Goal: Task Accomplishment & Management: Complete application form

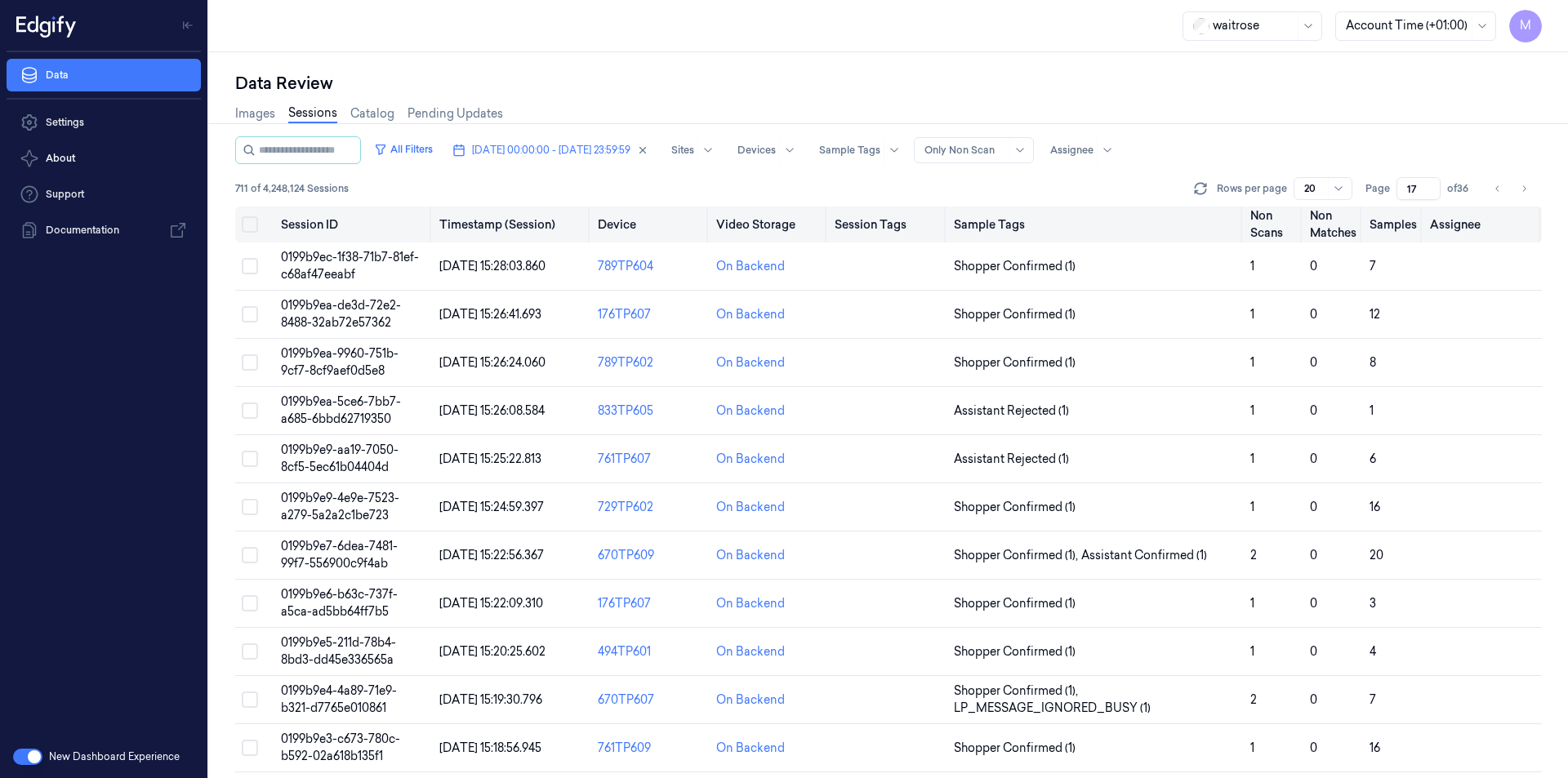
drag, startPoint x: 249, startPoint y: 218, endPoint x: 262, endPoint y: 234, distance: 20.6
click at [249, 218] on button "Select all" at bounding box center [250, 225] width 16 height 16
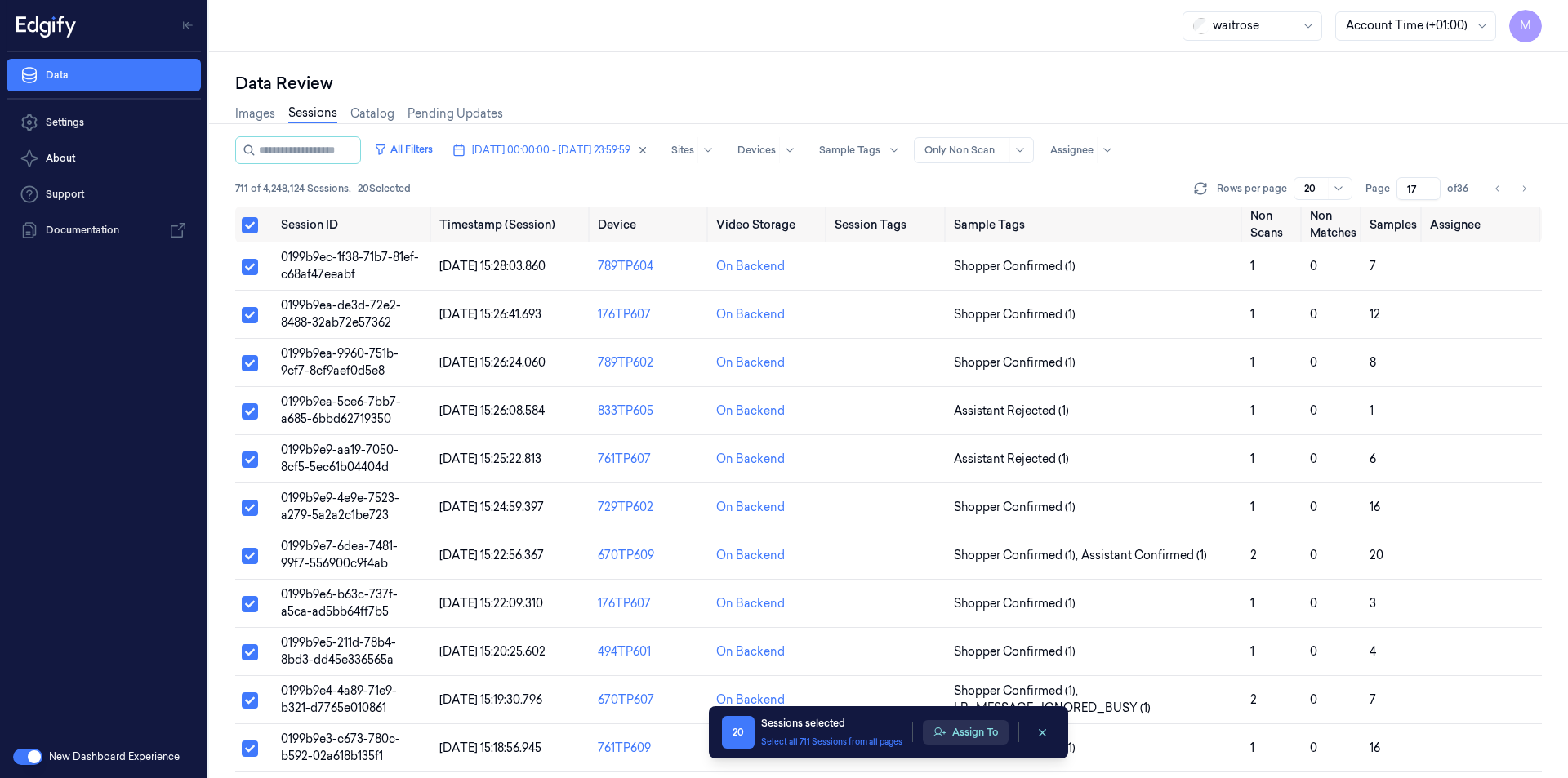
click at [973, 740] on button "Assign To" at bounding box center [965, 732] width 86 height 24
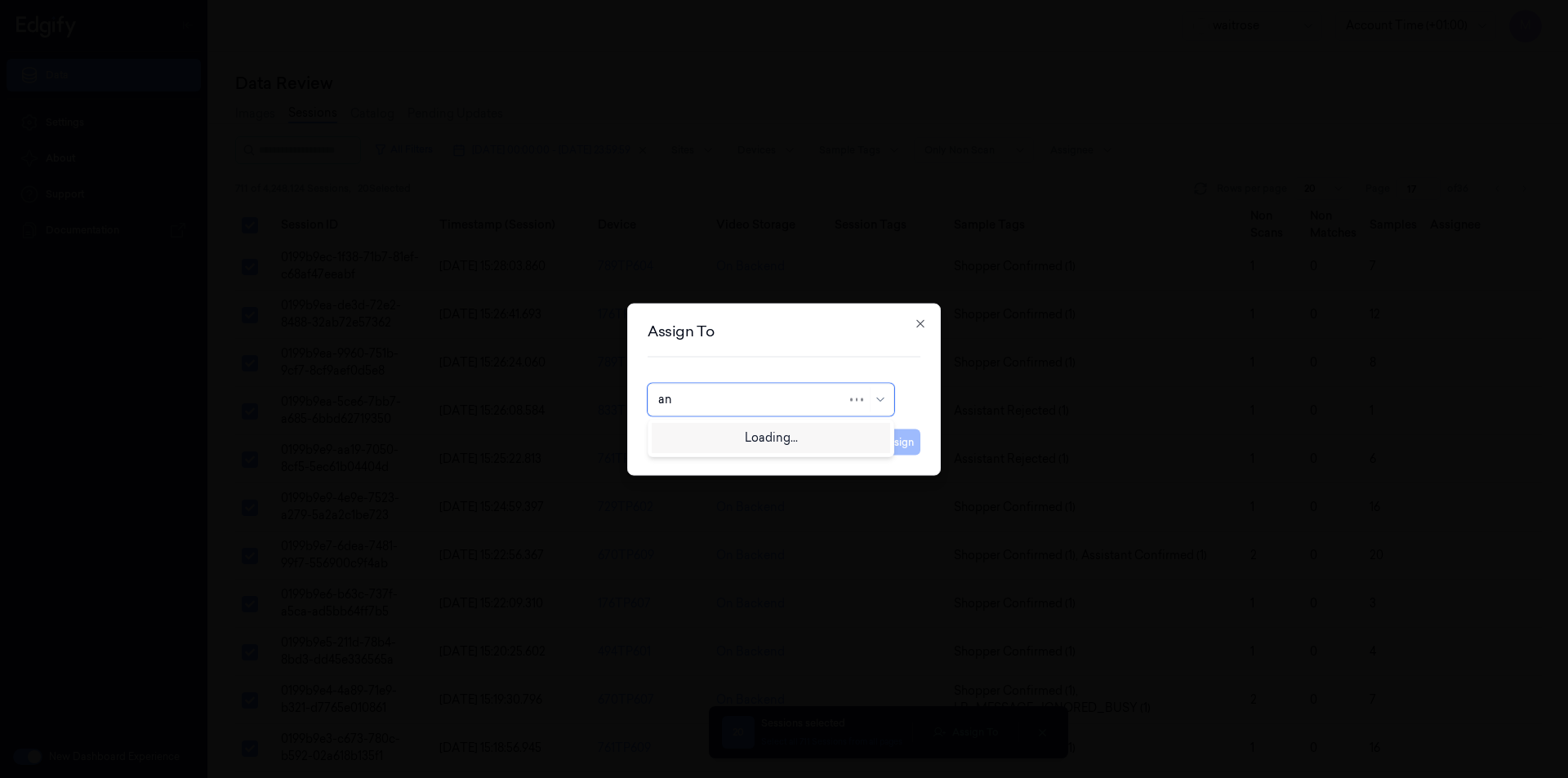
type input "ank"
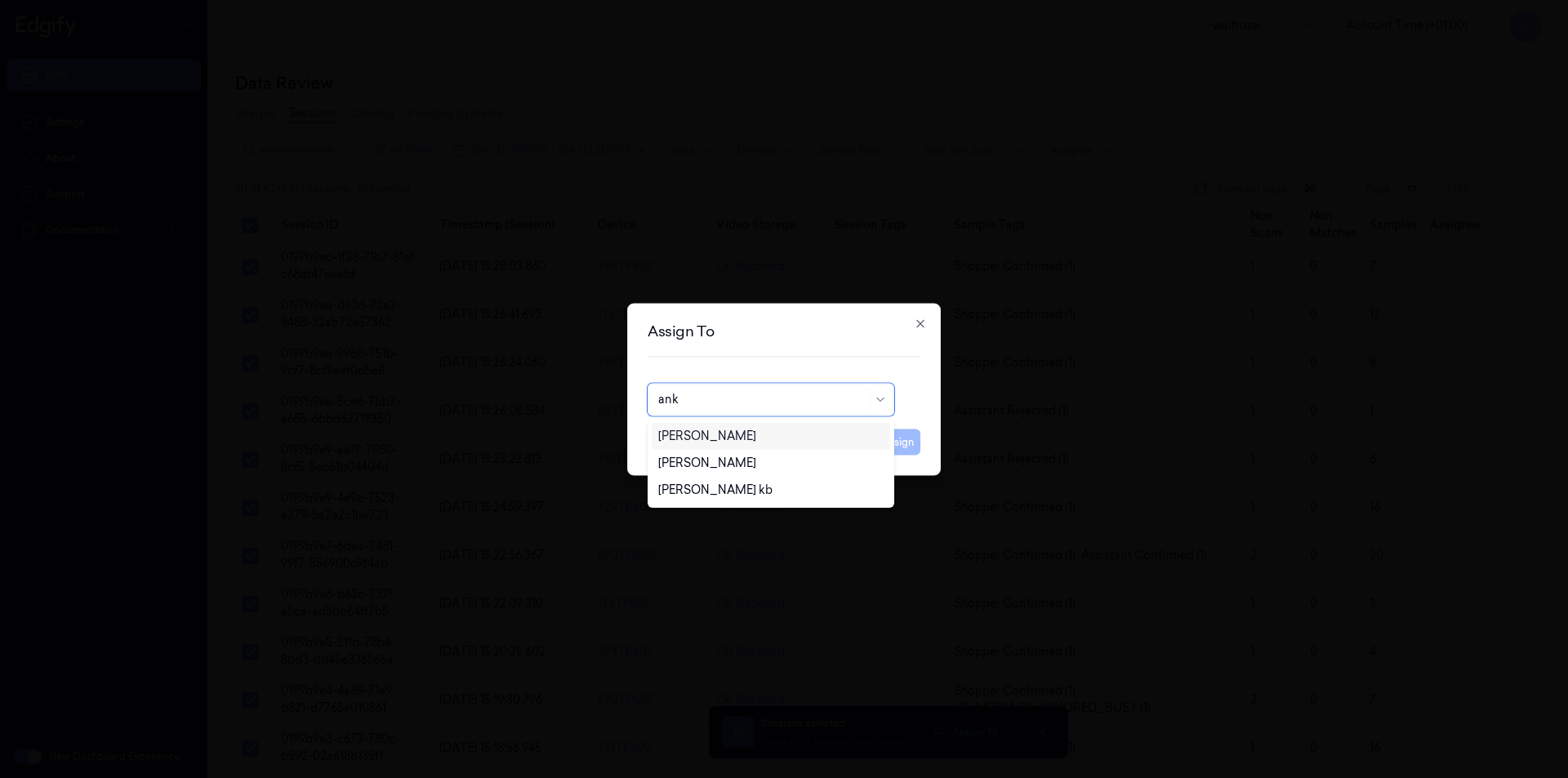
click at [746, 435] on div "[PERSON_NAME]" at bounding box center [771, 436] width 225 height 17
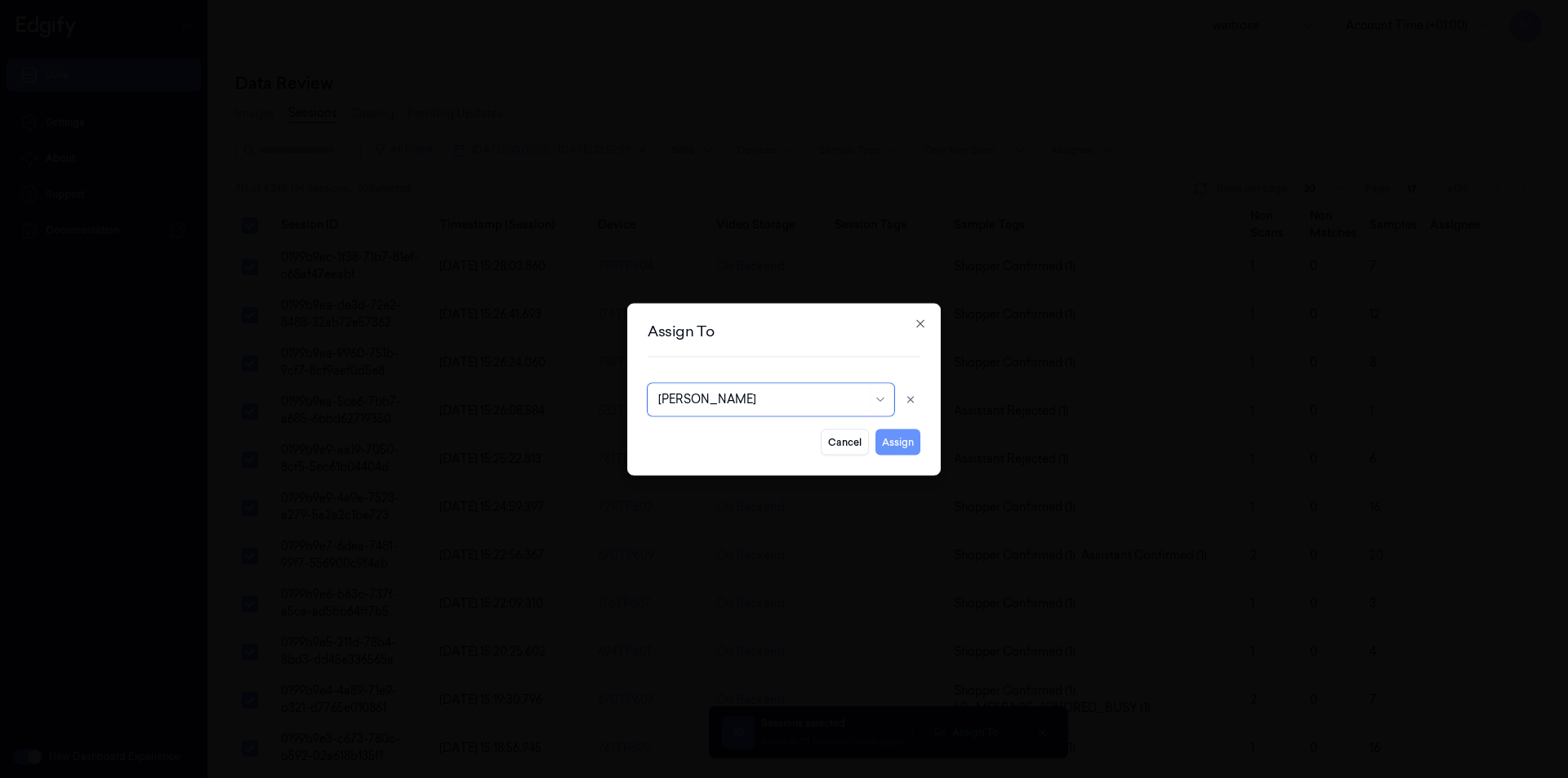
click at [905, 446] on button "Assign" at bounding box center [898, 441] width 45 height 26
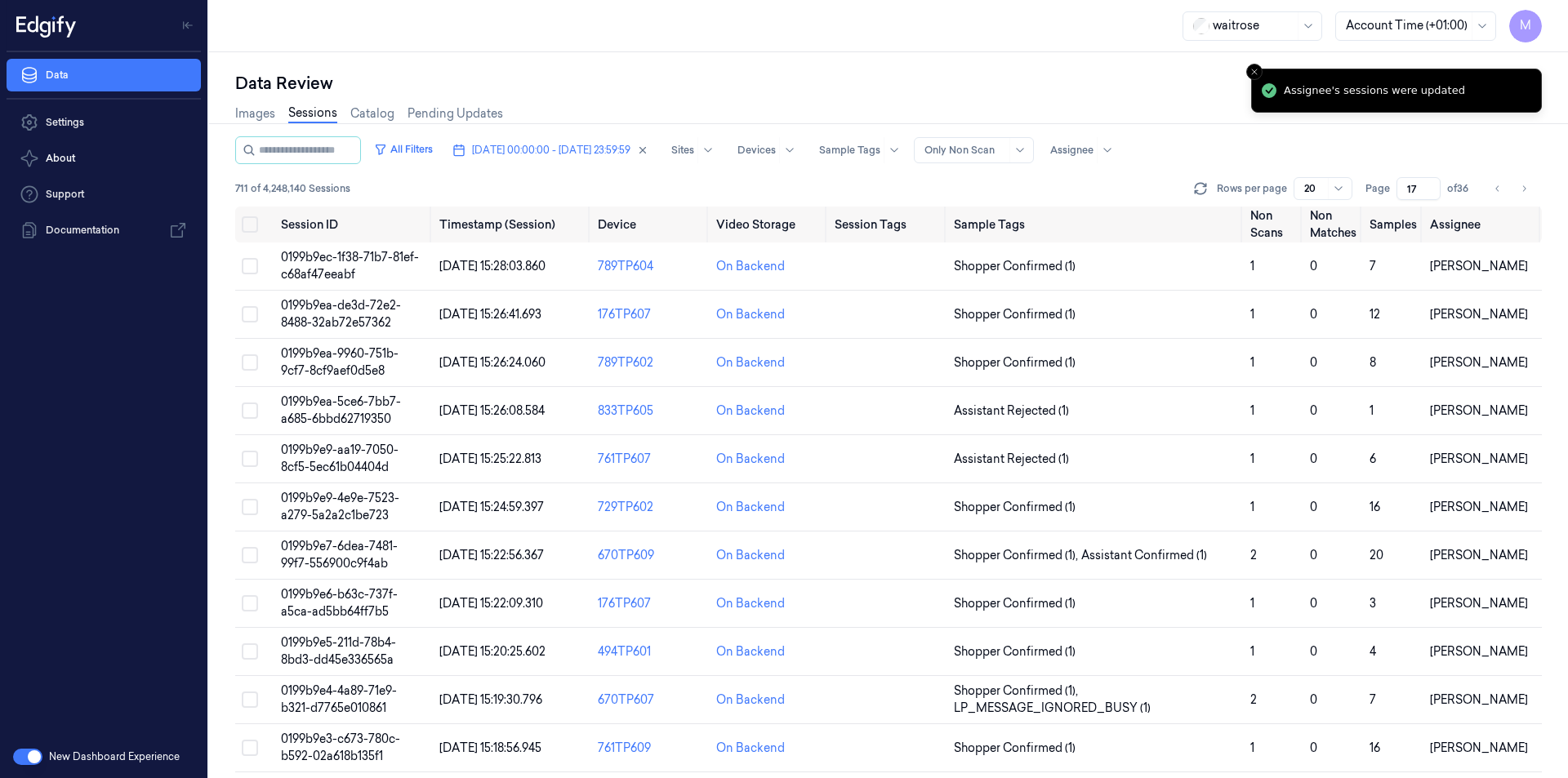
drag, startPoint x: 1516, startPoint y: 187, endPoint x: 1152, endPoint y: 123, distance: 369.6
click at [1516, 187] on button "Go to next page" at bounding box center [1524, 188] width 22 height 22
type input "18"
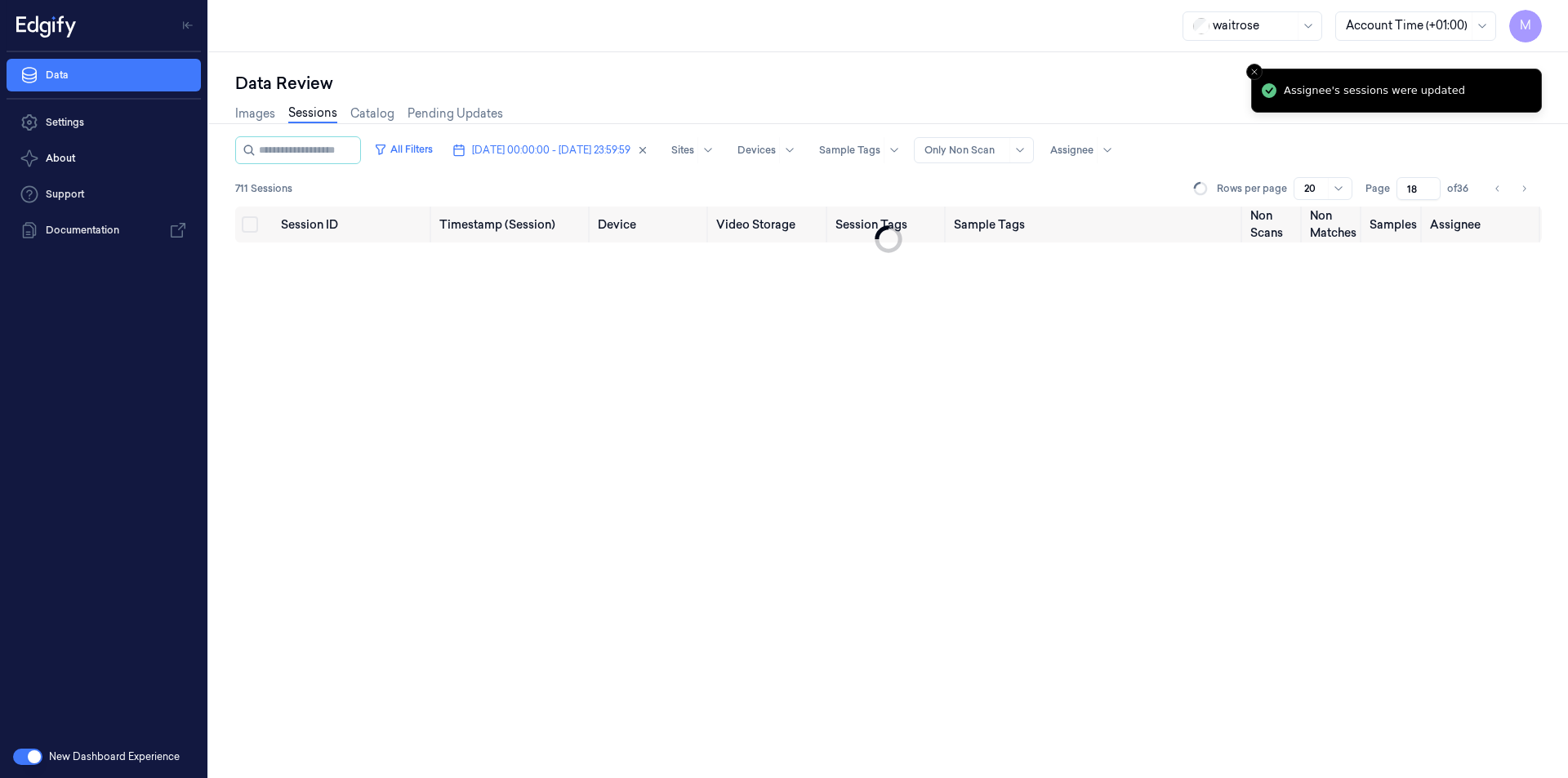
click at [778, 79] on div "Data Review" at bounding box center [888, 83] width 1307 height 22
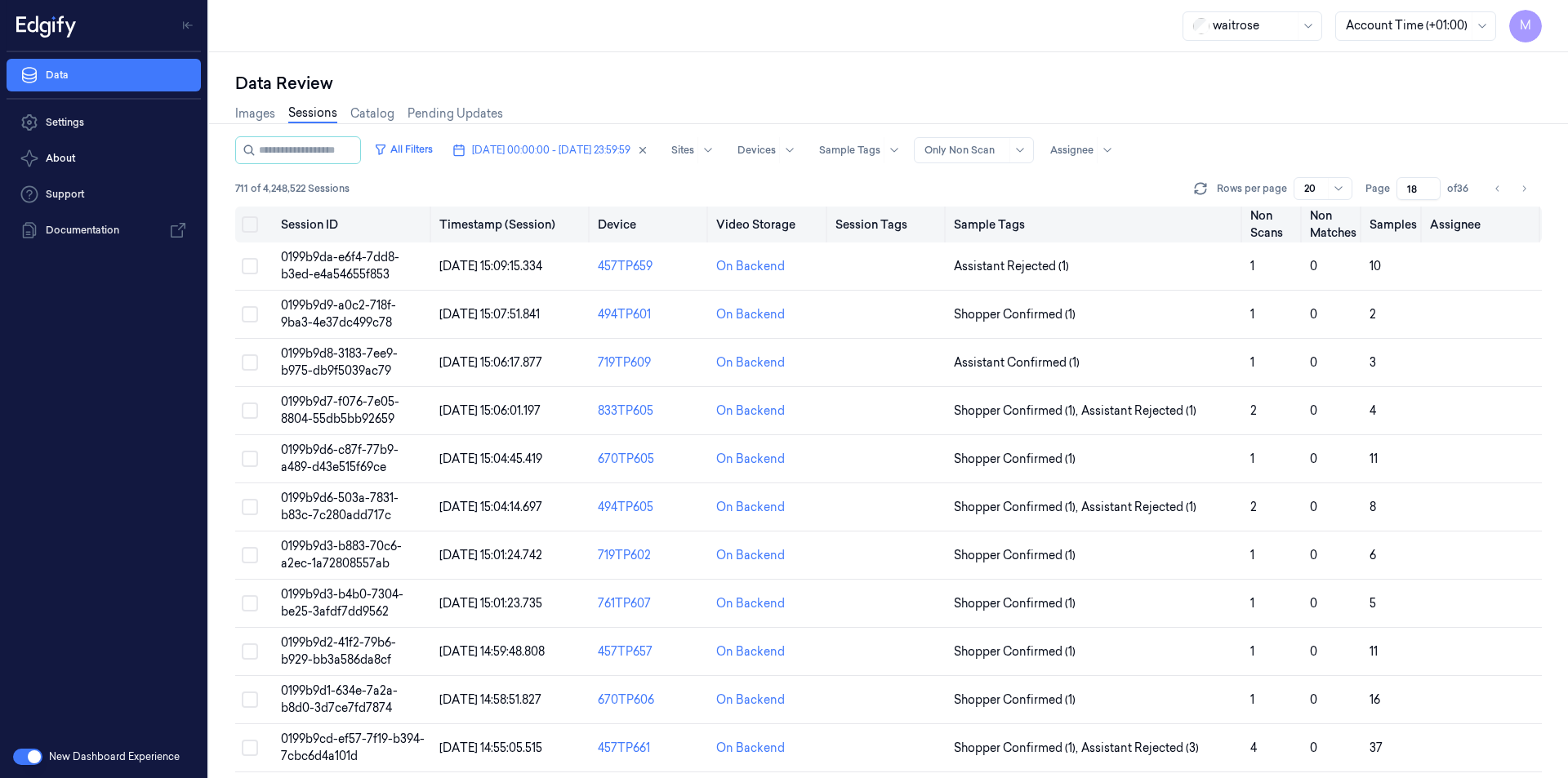
click at [255, 223] on button "Select all" at bounding box center [250, 225] width 16 height 16
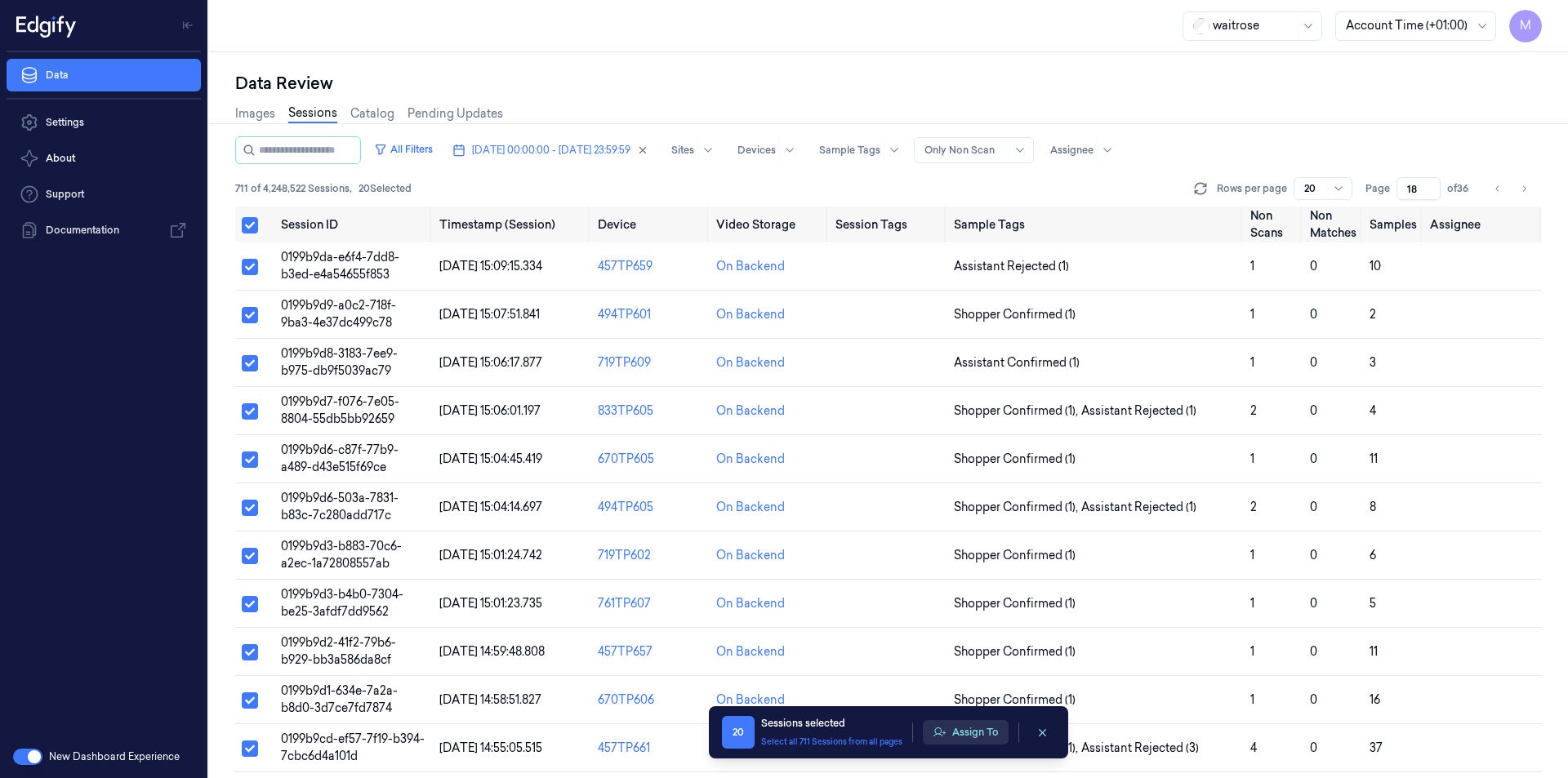
click at [978, 731] on button "Assign To" at bounding box center [965, 732] width 86 height 24
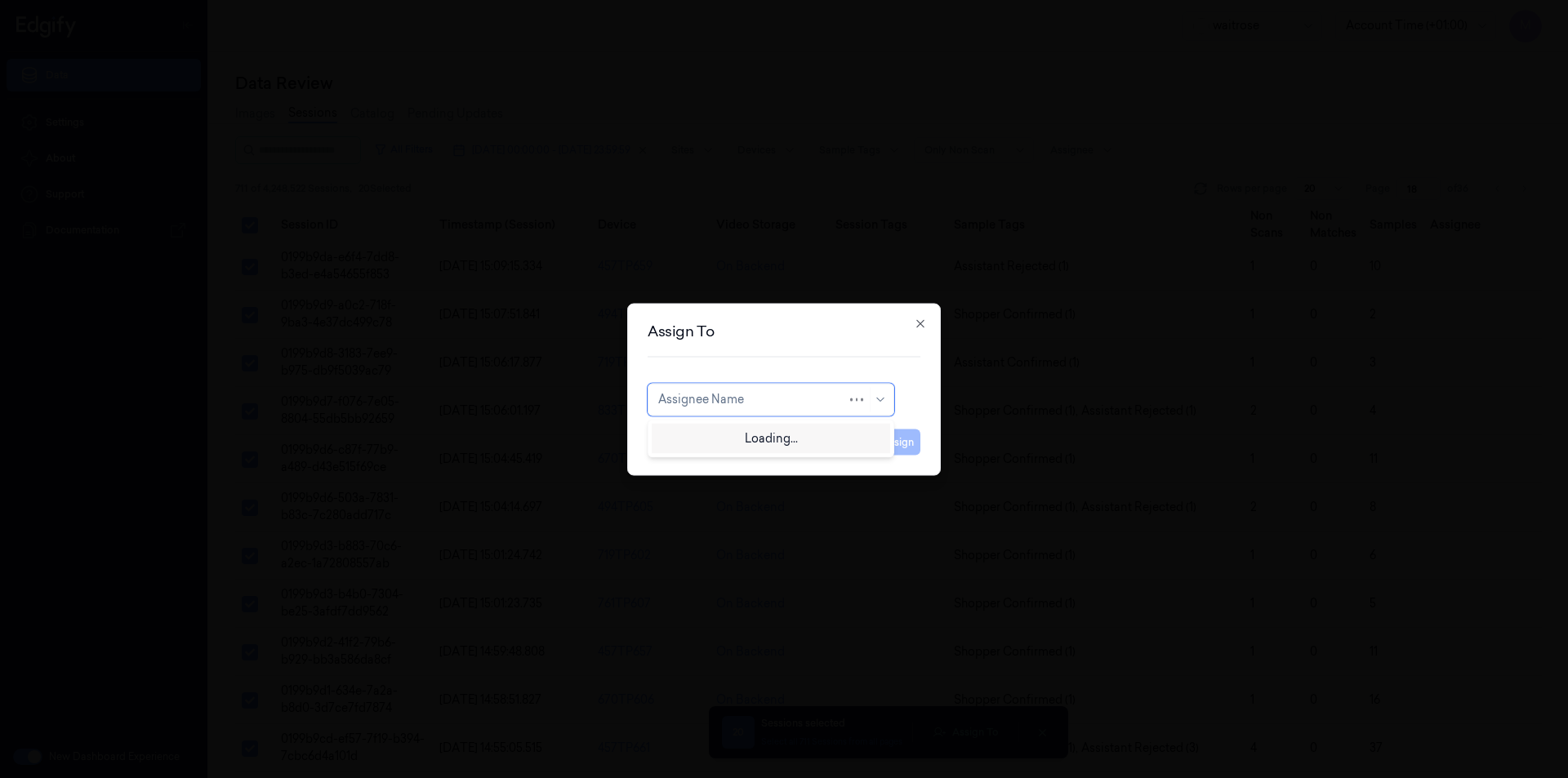
click at [834, 411] on div "Assignee Name" at bounding box center [771, 399] width 247 height 33
type input "VEN"
click at [708, 429] on div "ven kataiah" at bounding box center [689, 436] width 62 height 17
click at [909, 440] on button "Assign" at bounding box center [898, 441] width 45 height 26
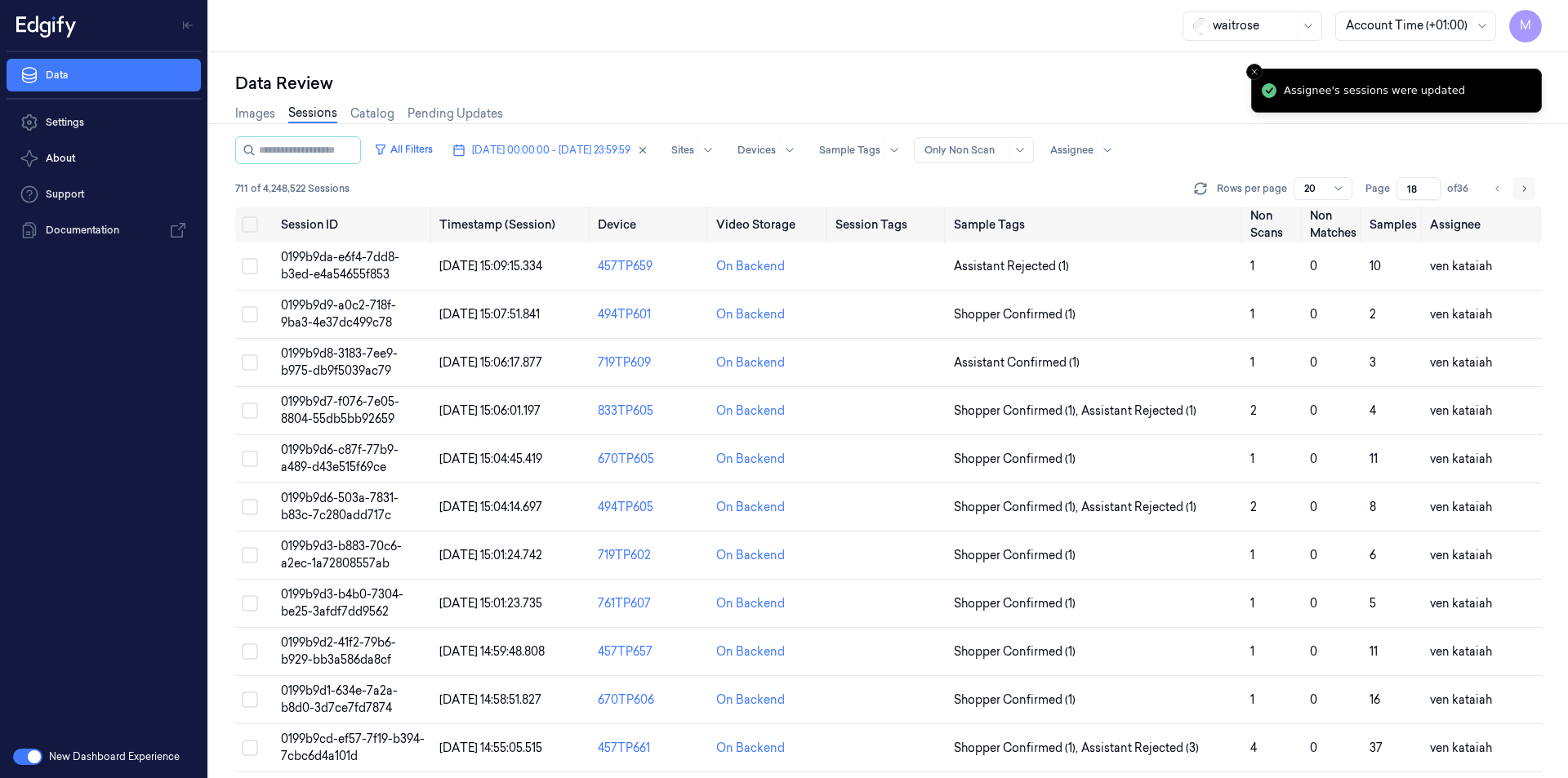
click at [1520, 187] on icon "Go to next page" at bounding box center [1524, 188] width 10 height 13
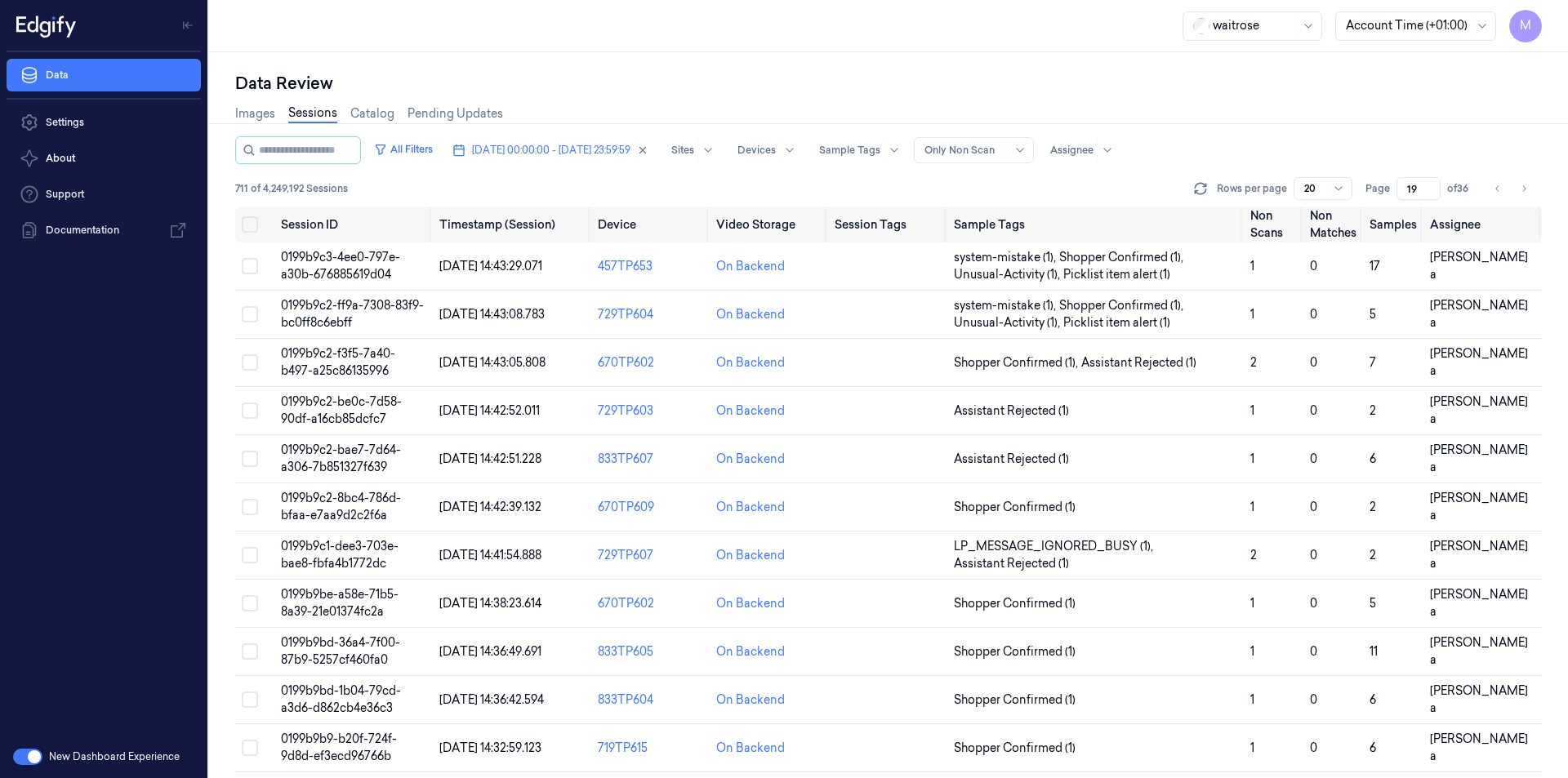
click at [1420, 195] on input "19" at bounding box center [1419, 188] width 44 height 22
type input "1"
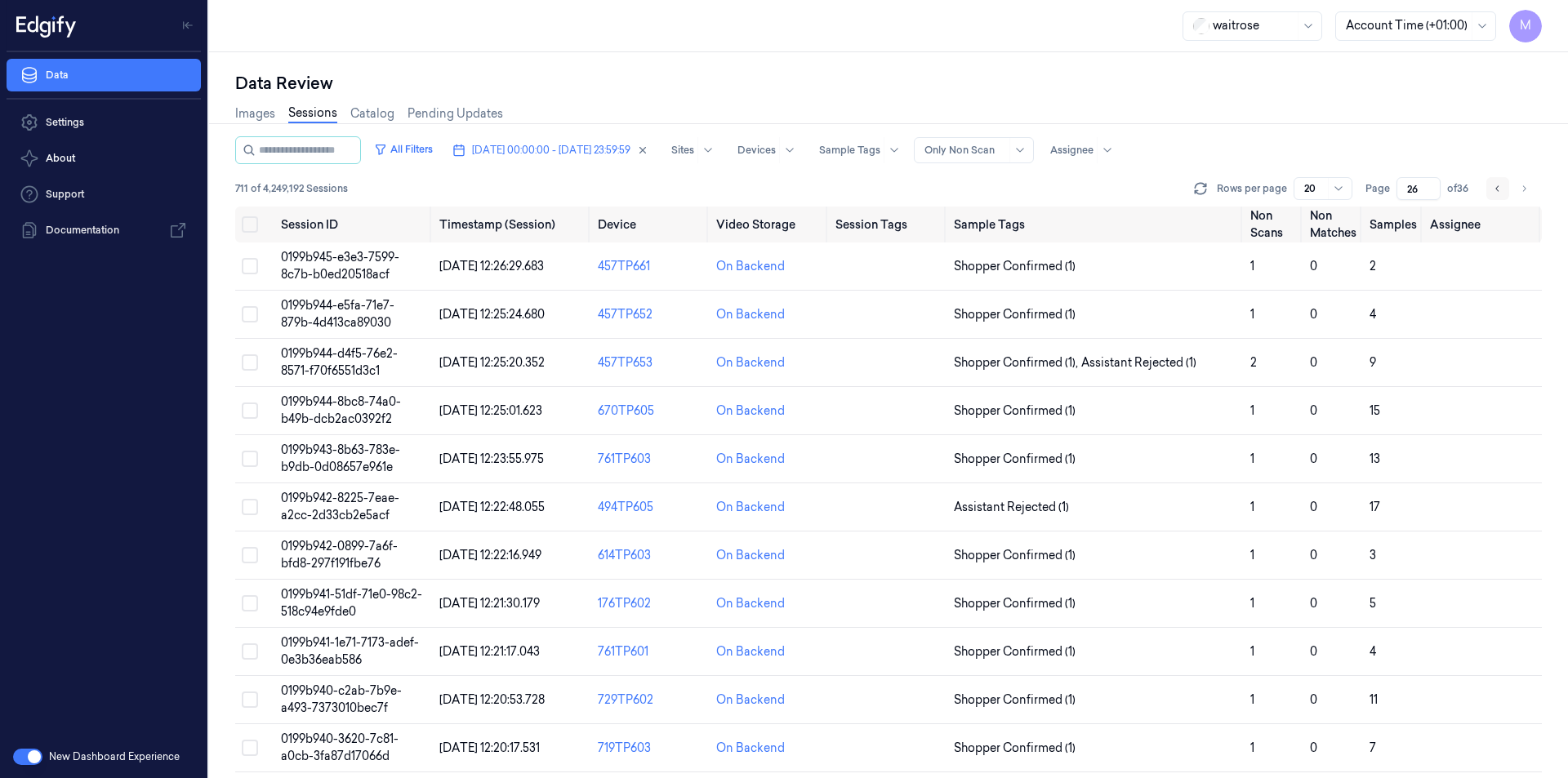
click at [1491, 186] on button "Go to previous page" at bounding box center [1498, 188] width 22 height 22
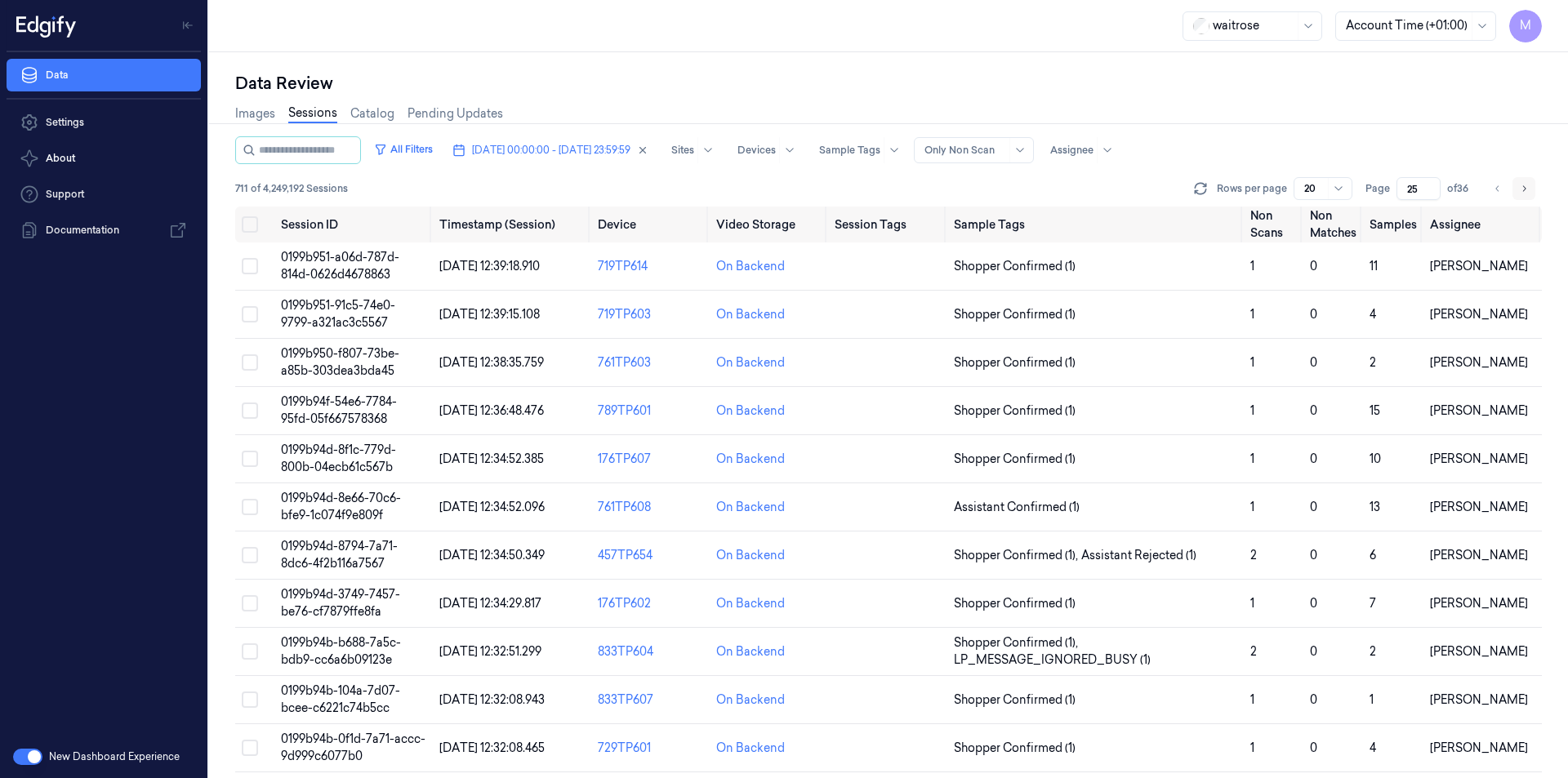
click at [1522, 192] on icon "Go to next page" at bounding box center [1524, 188] width 10 height 13
type input "26"
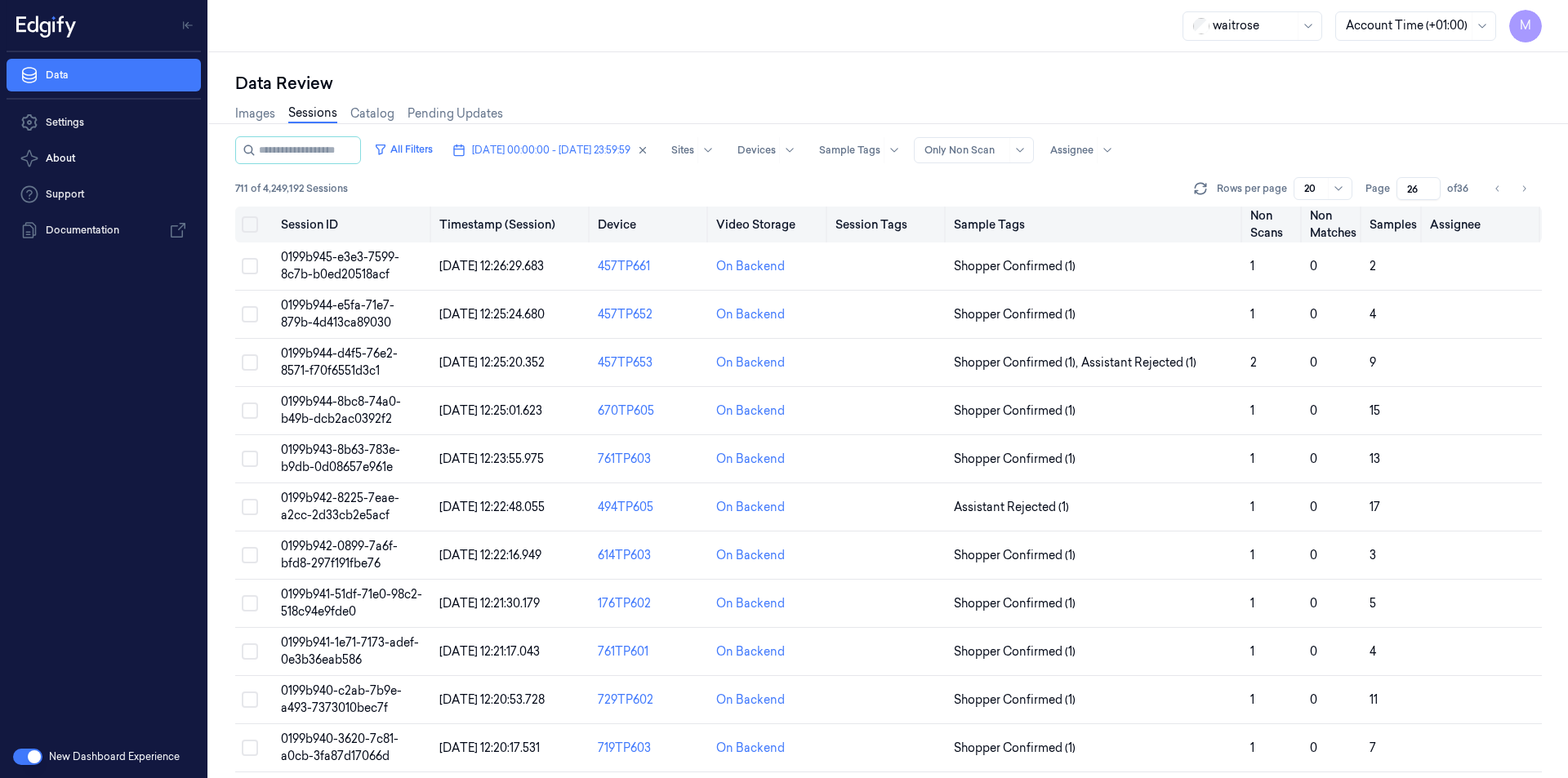
click at [249, 227] on button "Select all" at bounding box center [250, 225] width 16 height 16
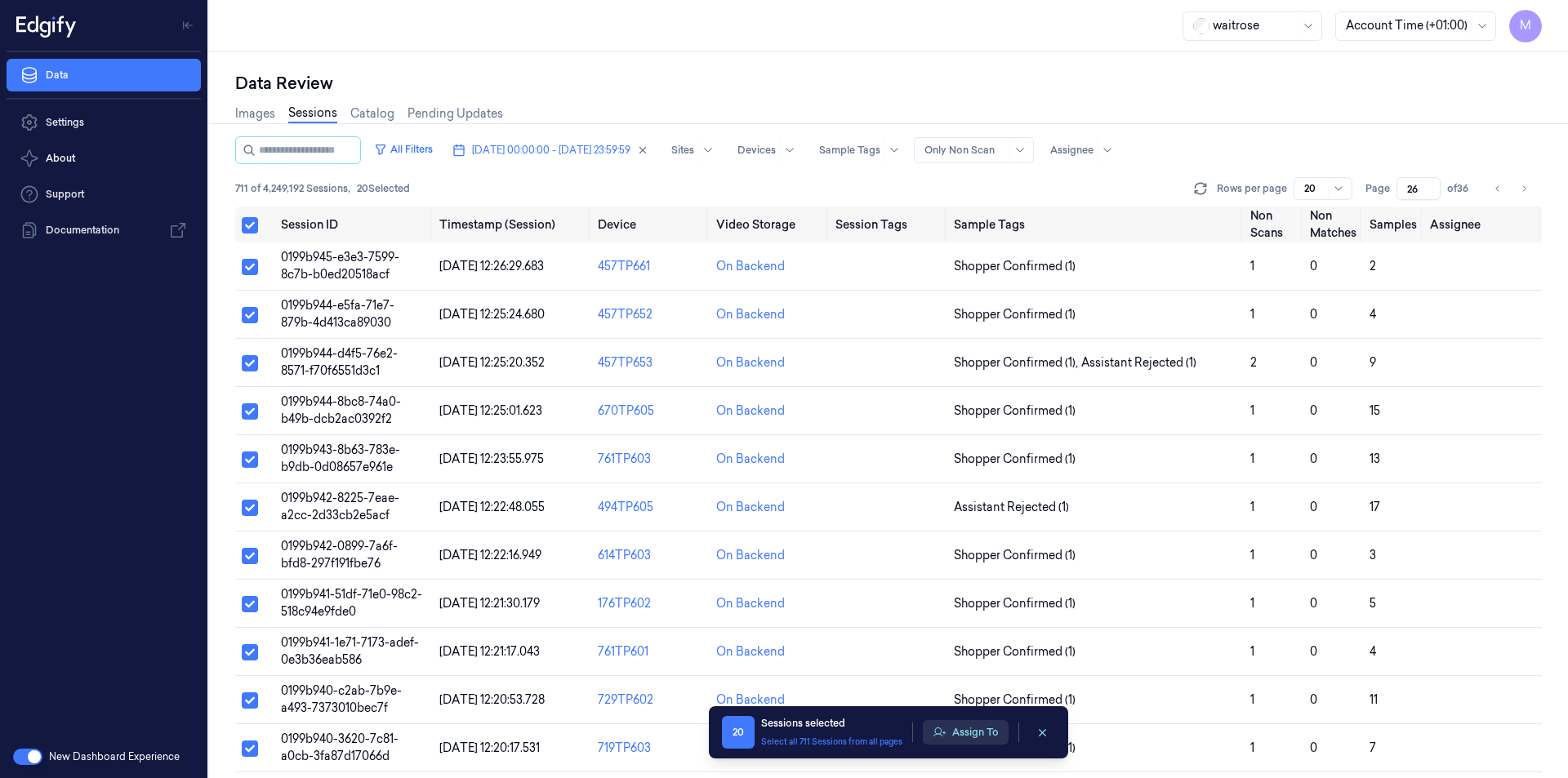
click at [997, 741] on button "Assign To" at bounding box center [965, 732] width 86 height 24
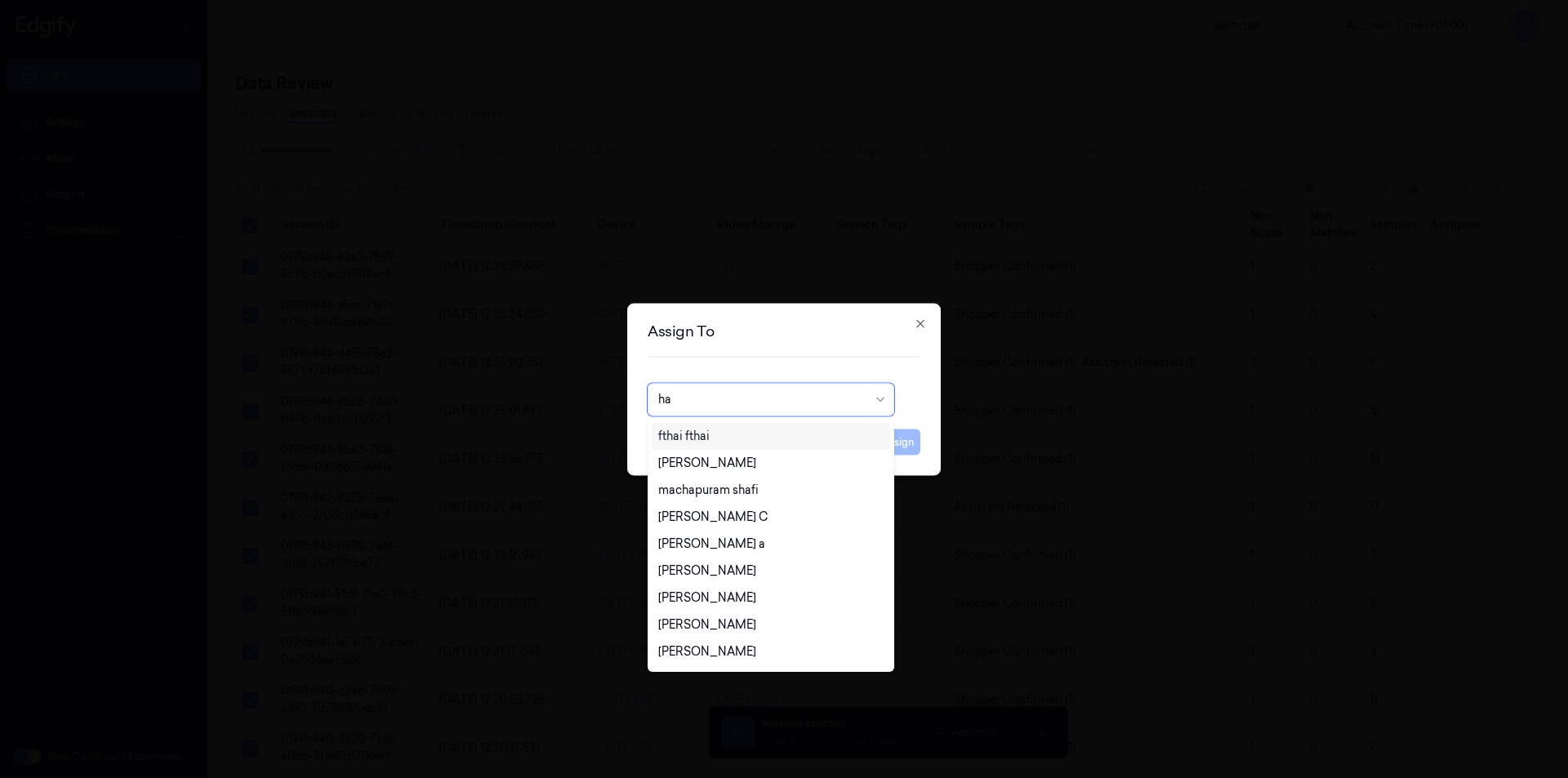
type input "h"
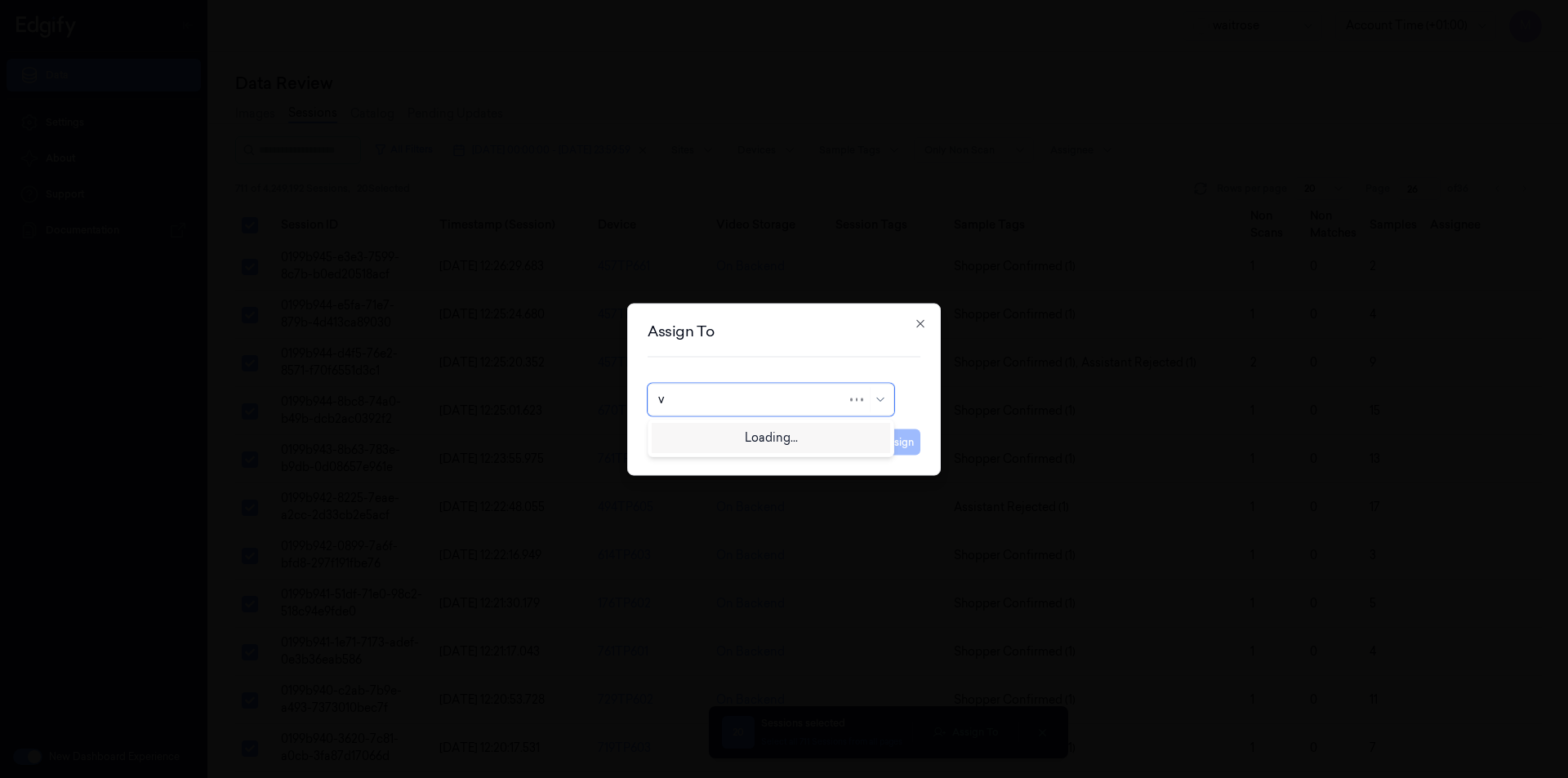
type input "ve"
click at [709, 465] on div "ven kataiah" at bounding box center [689, 464] width 62 height 17
click at [914, 432] on button "Assign" at bounding box center [898, 441] width 45 height 26
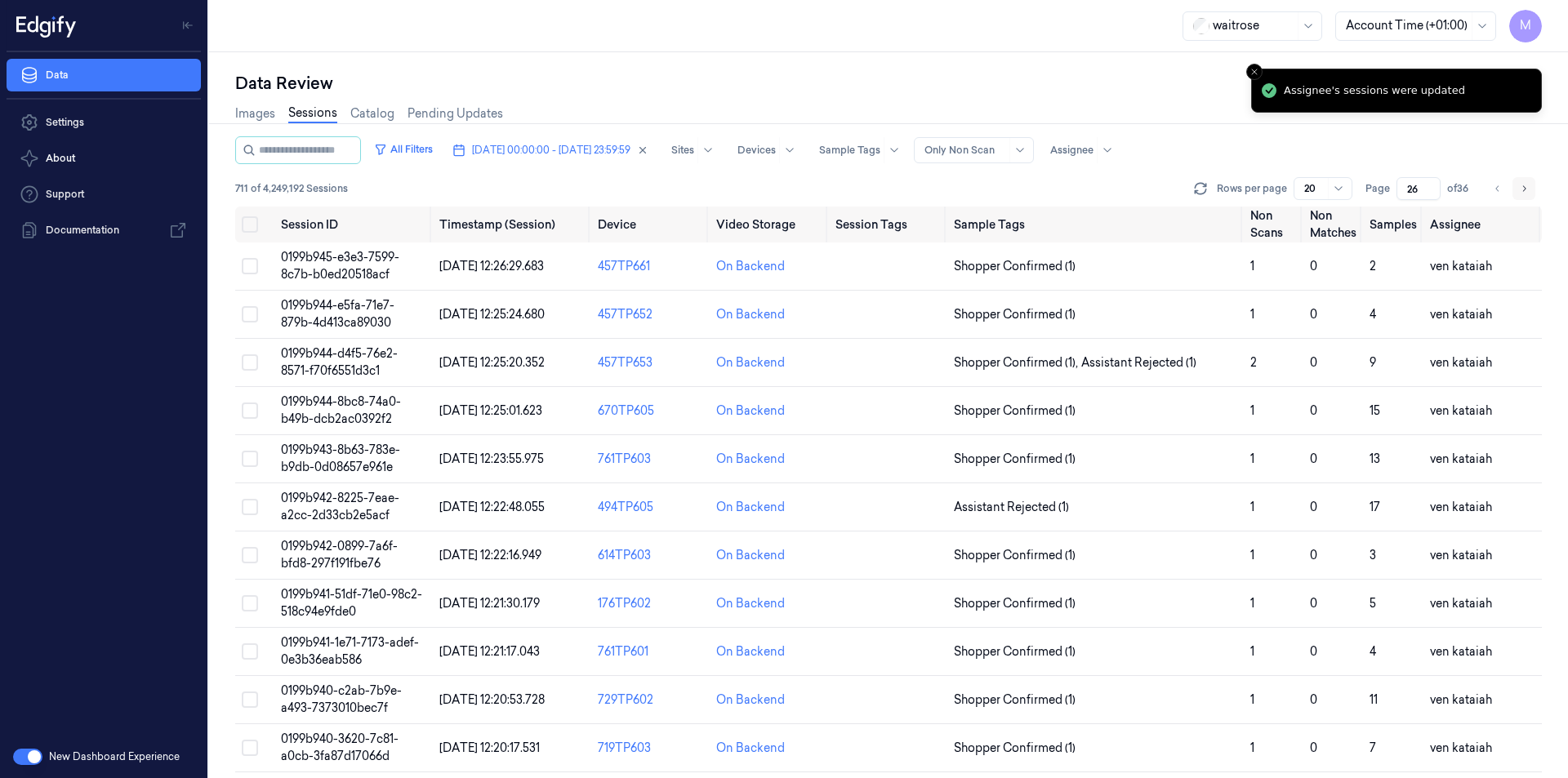
click at [1525, 187] on icon "Go to next page" at bounding box center [1524, 188] width 10 height 13
type input "27"
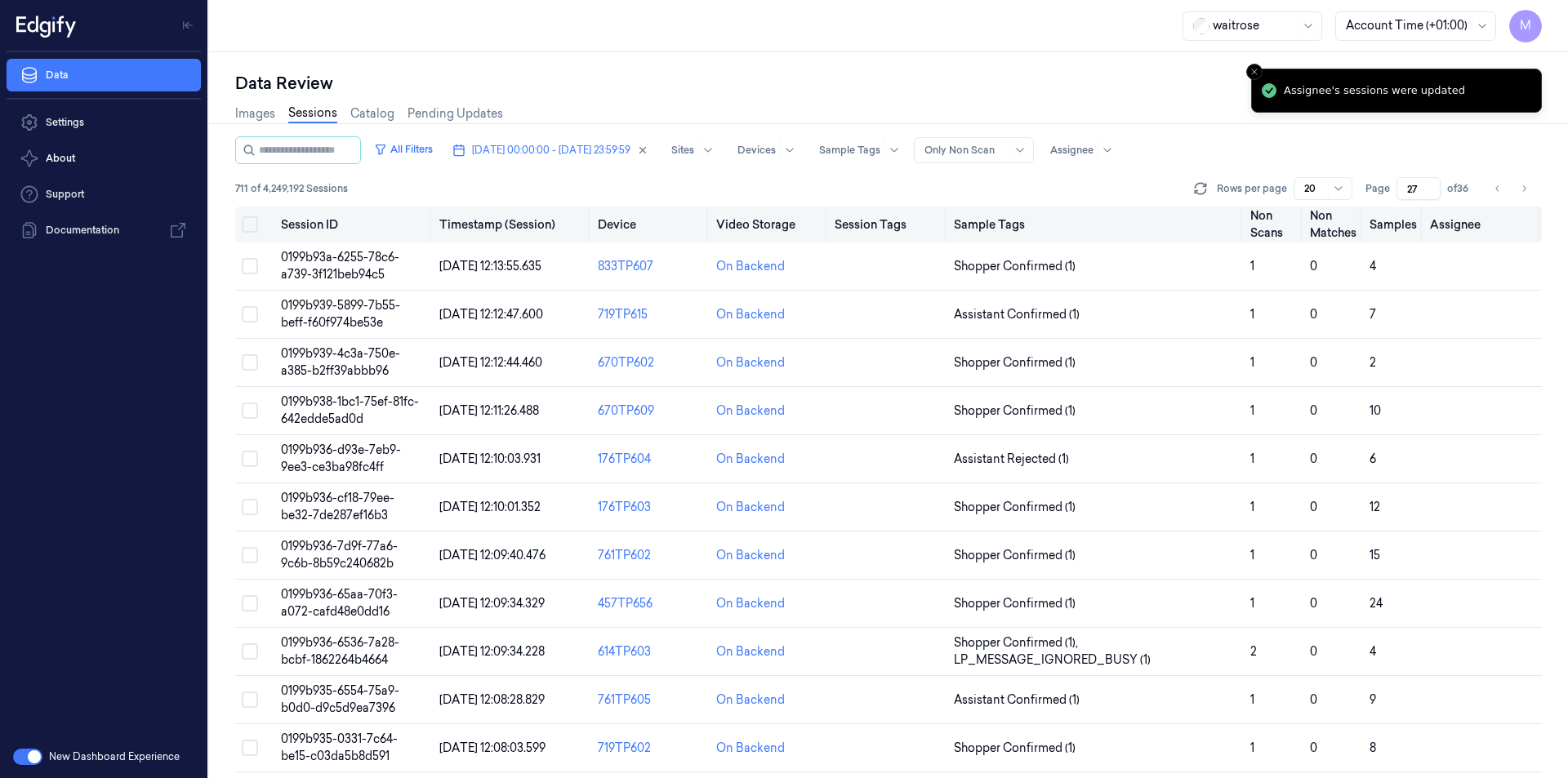
click at [247, 225] on button "Select all" at bounding box center [250, 225] width 16 height 16
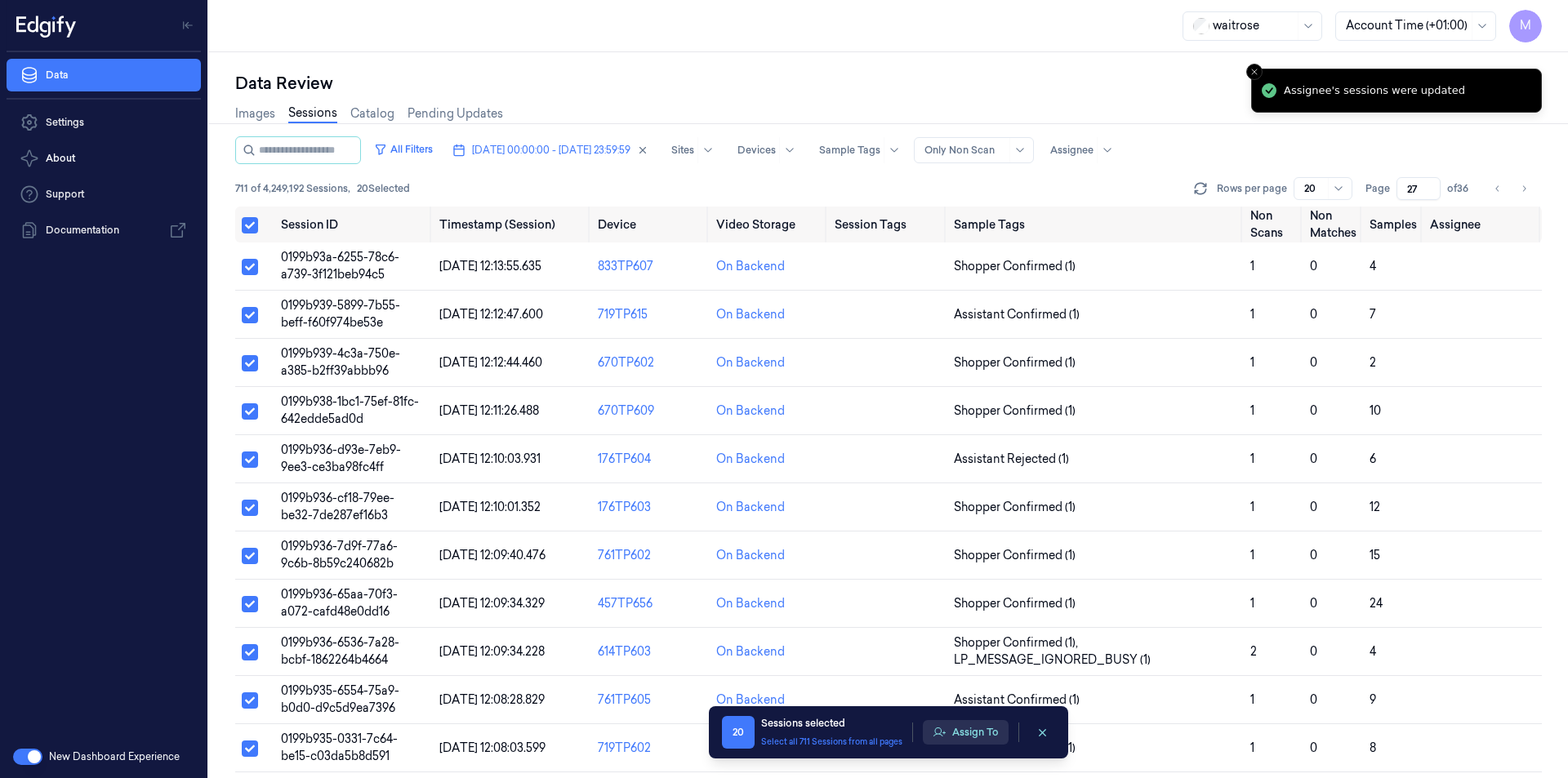
click at [987, 732] on button "Assign To" at bounding box center [965, 732] width 86 height 24
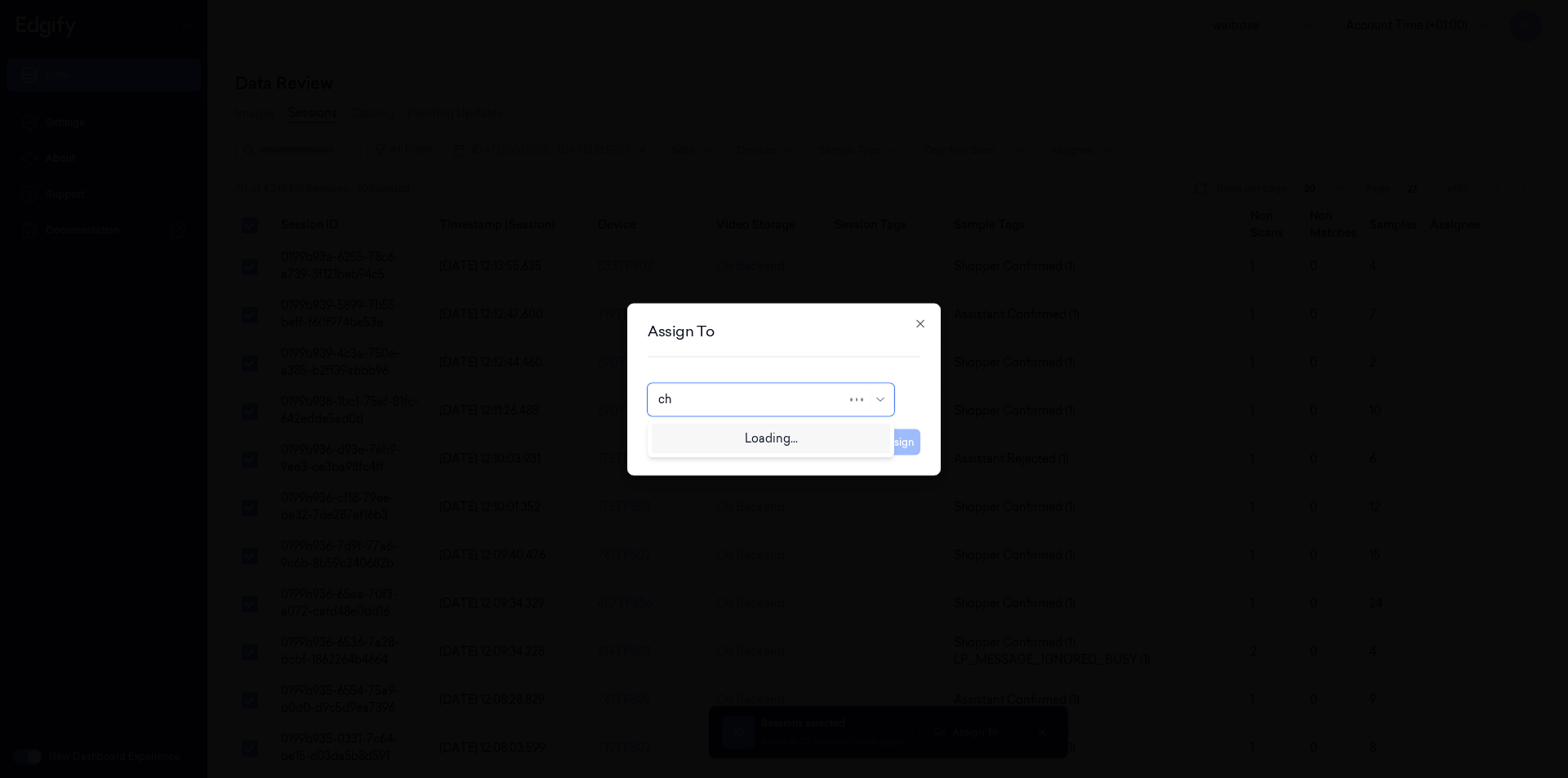
type input "cha"
click at [698, 469] on div "[PERSON_NAME] a" at bounding box center [712, 464] width 107 height 17
click at [892, 455] on div "Assign To option [PERSON_NAME] a, selected. [PERSON_NAME] a Cancel Assign Close" at bounding box center [784, 389] width 314 height 172
click at [894, 454] on button "Assign" at bounding box center [898, 441] width 45 height 26
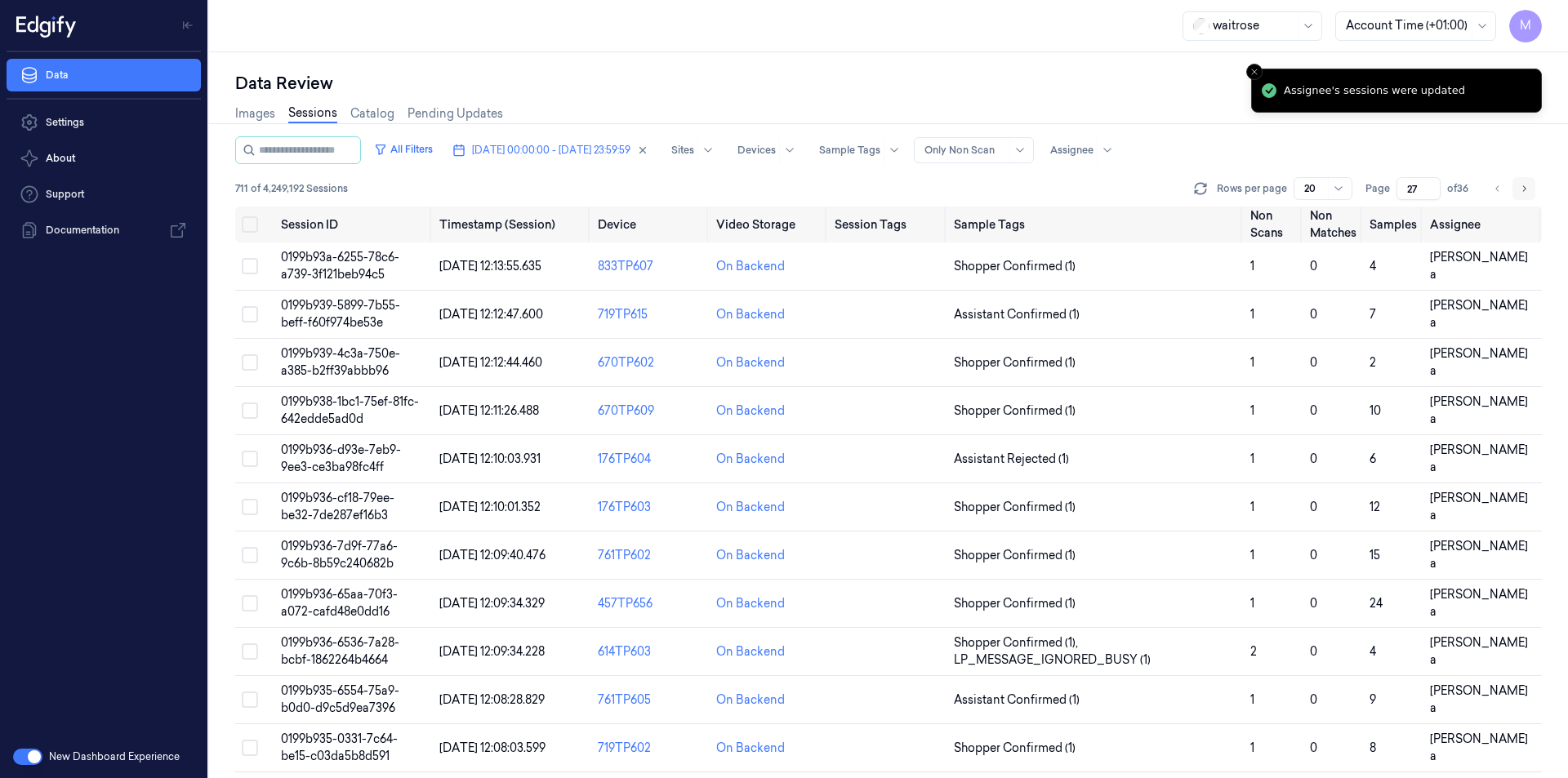
click at [1526, 179] on button "Go to next page" at bounding box center [1524, 188] width 22 height 22
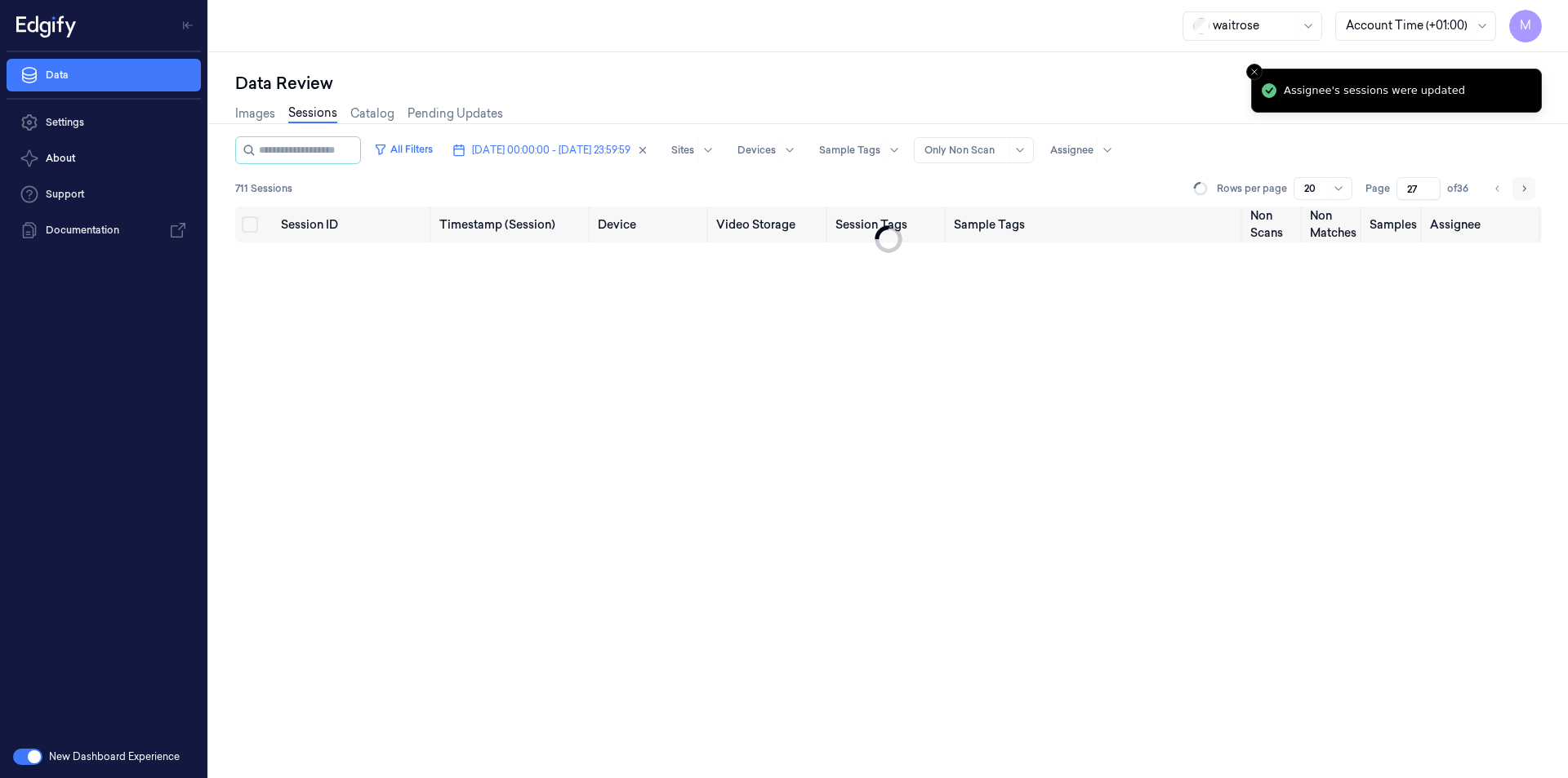
type input "28"
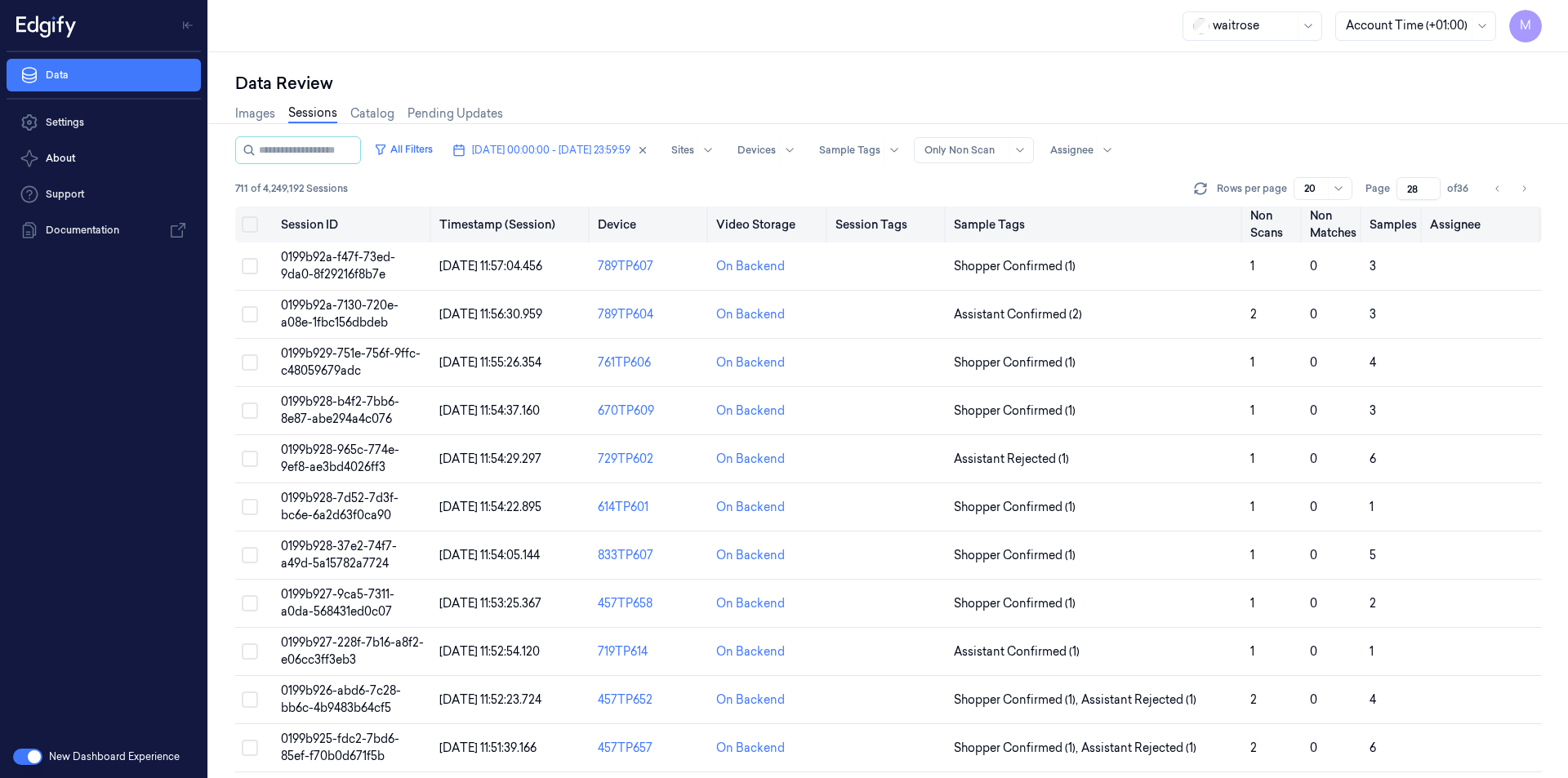
click at [257, 225] on button "Select all" at bounding box center [250, 225] width 16 height 16
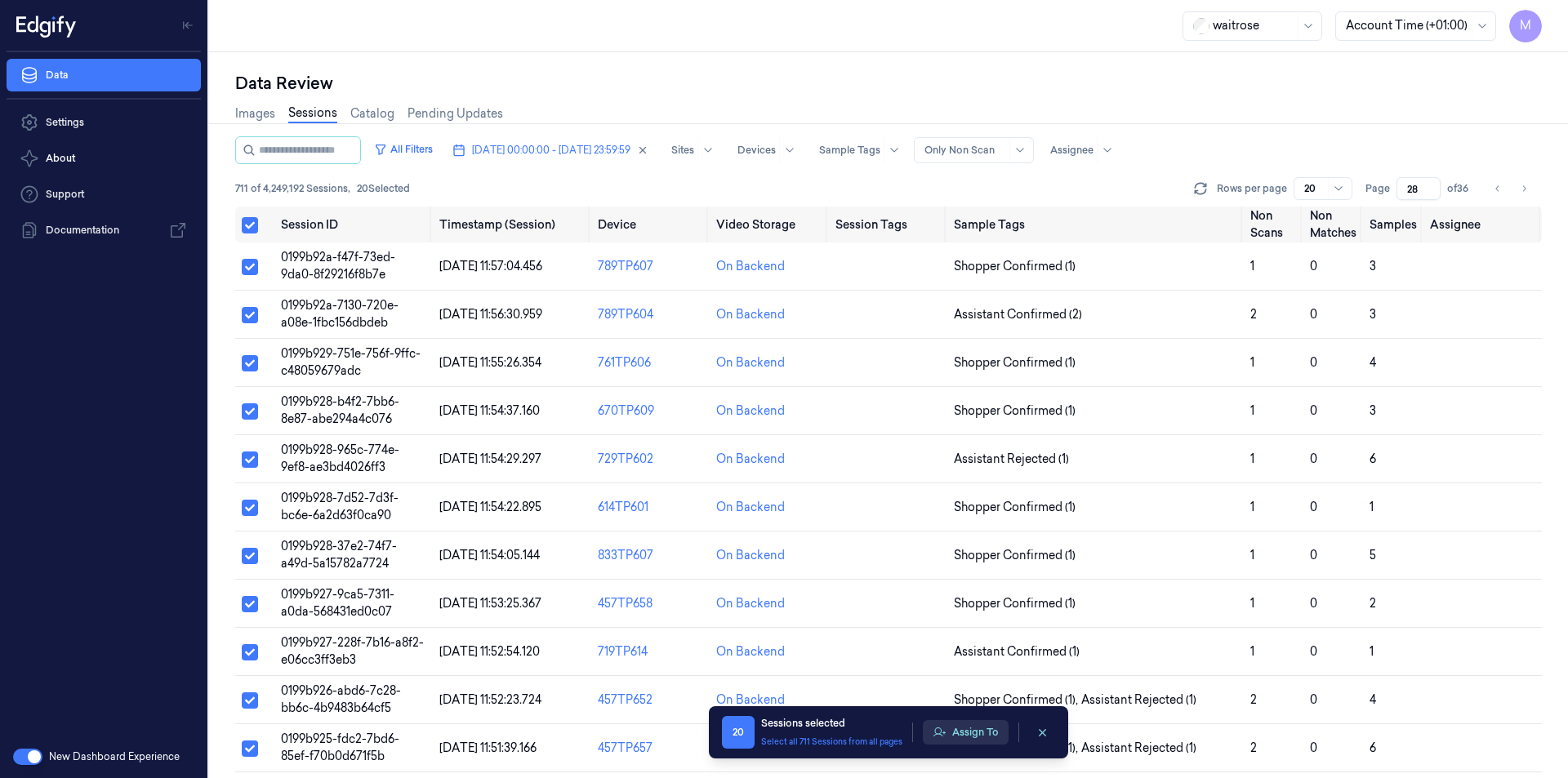
click at [993, 731] on button "Assign To" at bounding box center [965, 732] width 86 height 24
click at [963, 728] on button "Assign To" at bounding box center [965, 732] width 86 height 24
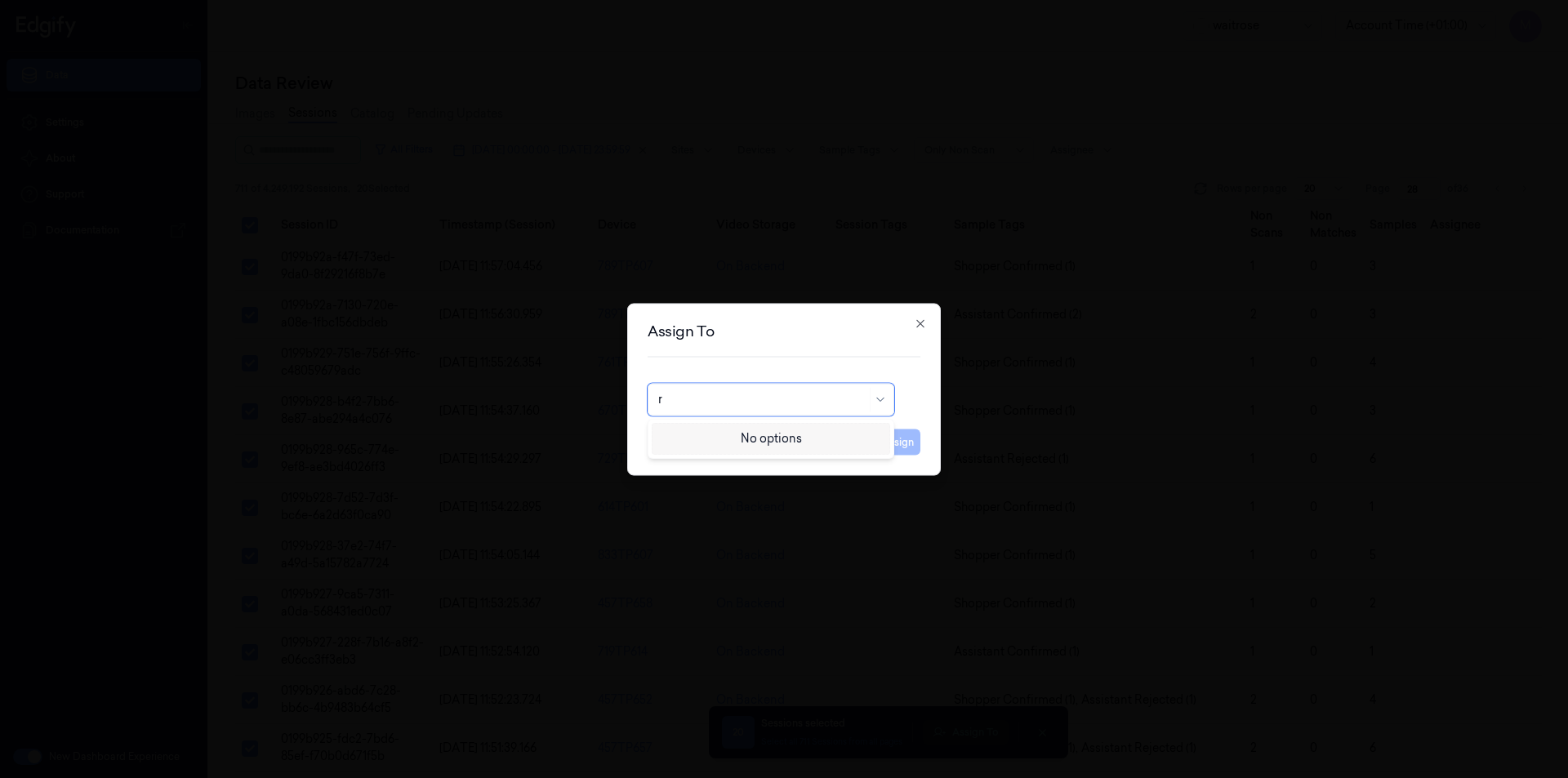
type input "ro"
click at [738, 434] on div "[PERSON_NAME]" at bounding box center [707, 436] width 98 height 17
click at [896, 440] on button "Assign" at bounding box center [898, 441] width 45 height 26
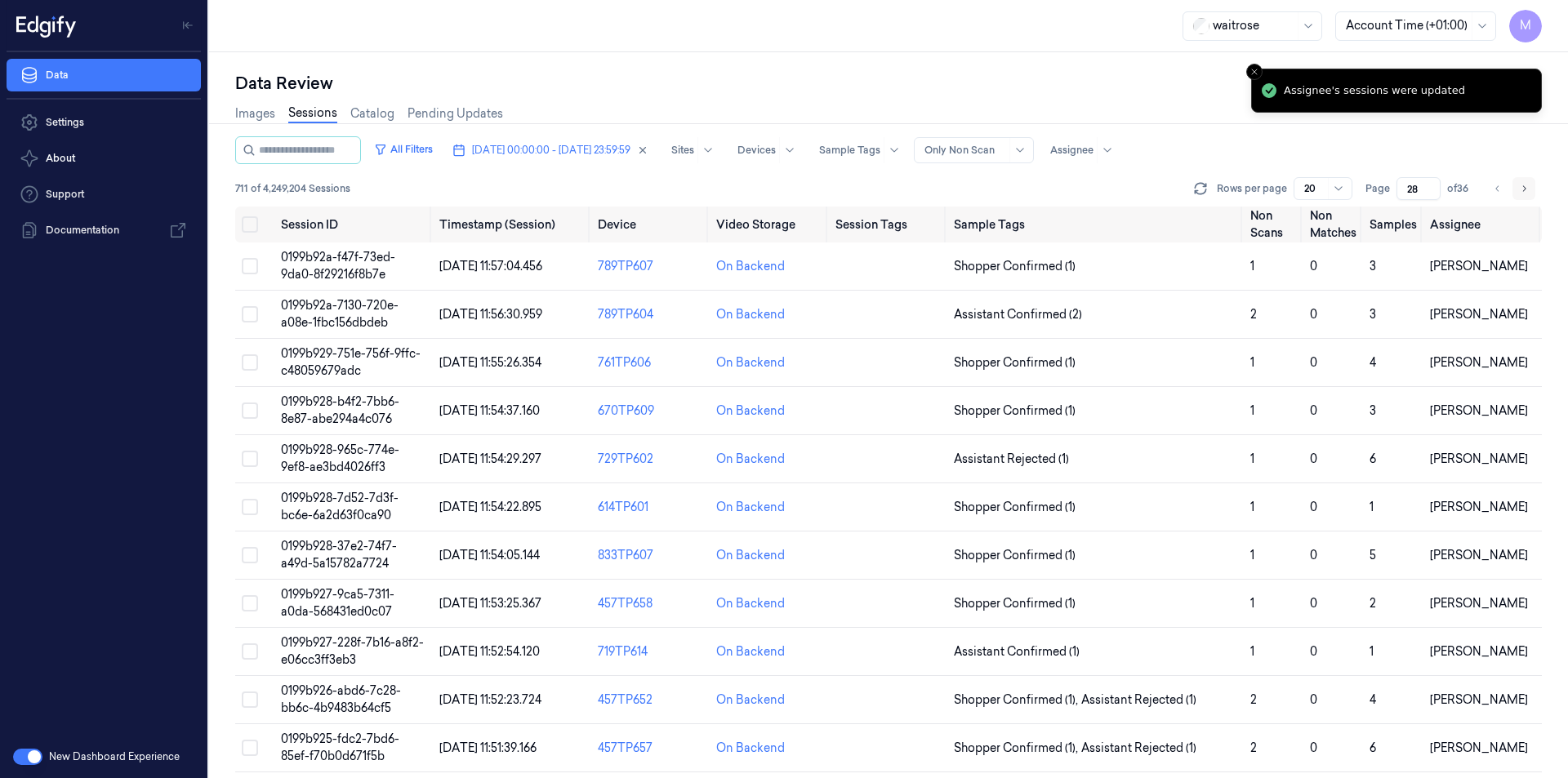
click at [1528, 192] on icon "Go to next page" at bounding box center [1524, 188] width 10 height 13
type input "29"
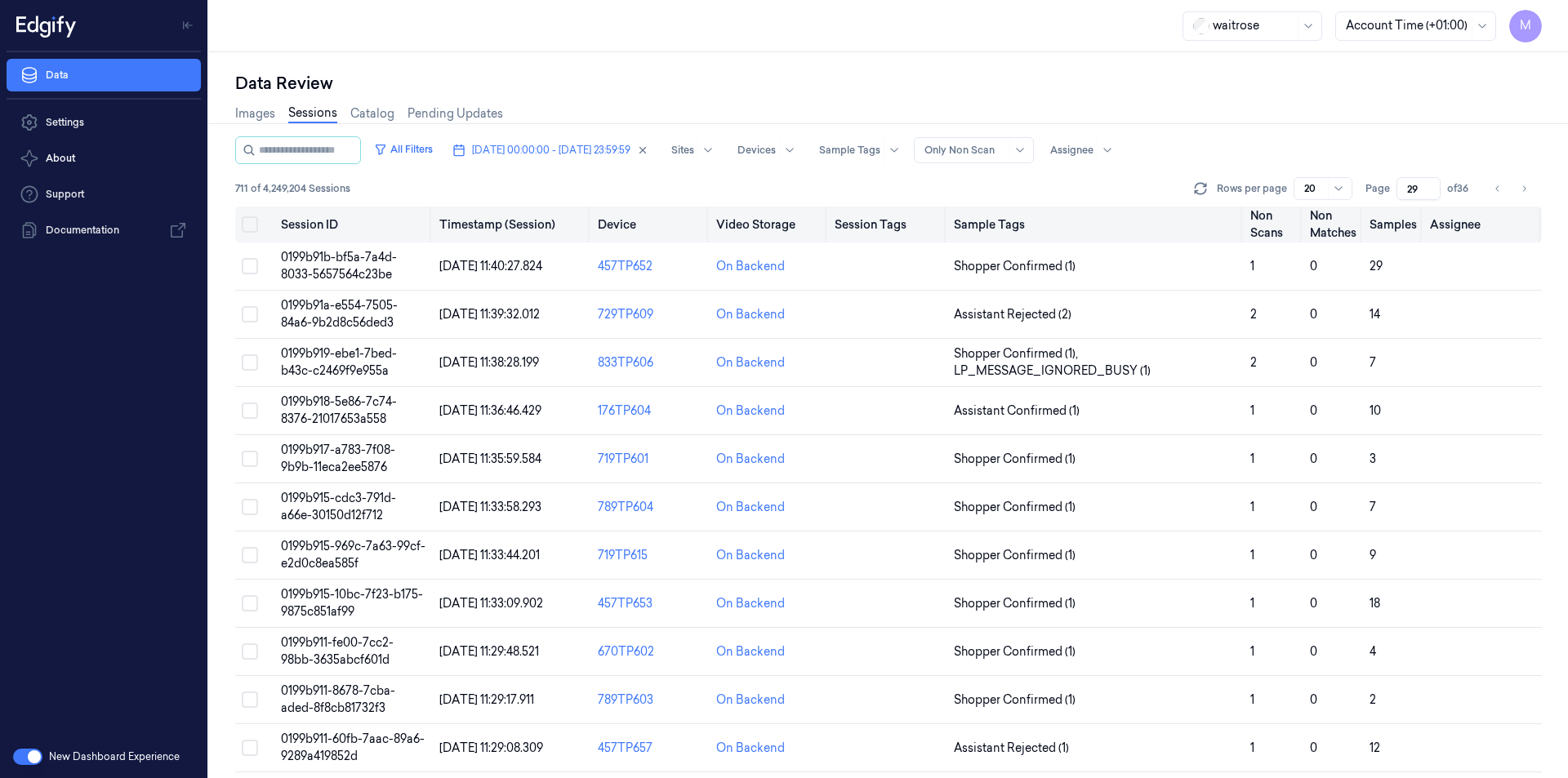
click at [257, 231] on button "Select all" at bounding box center [250, 225] width 16 height 16
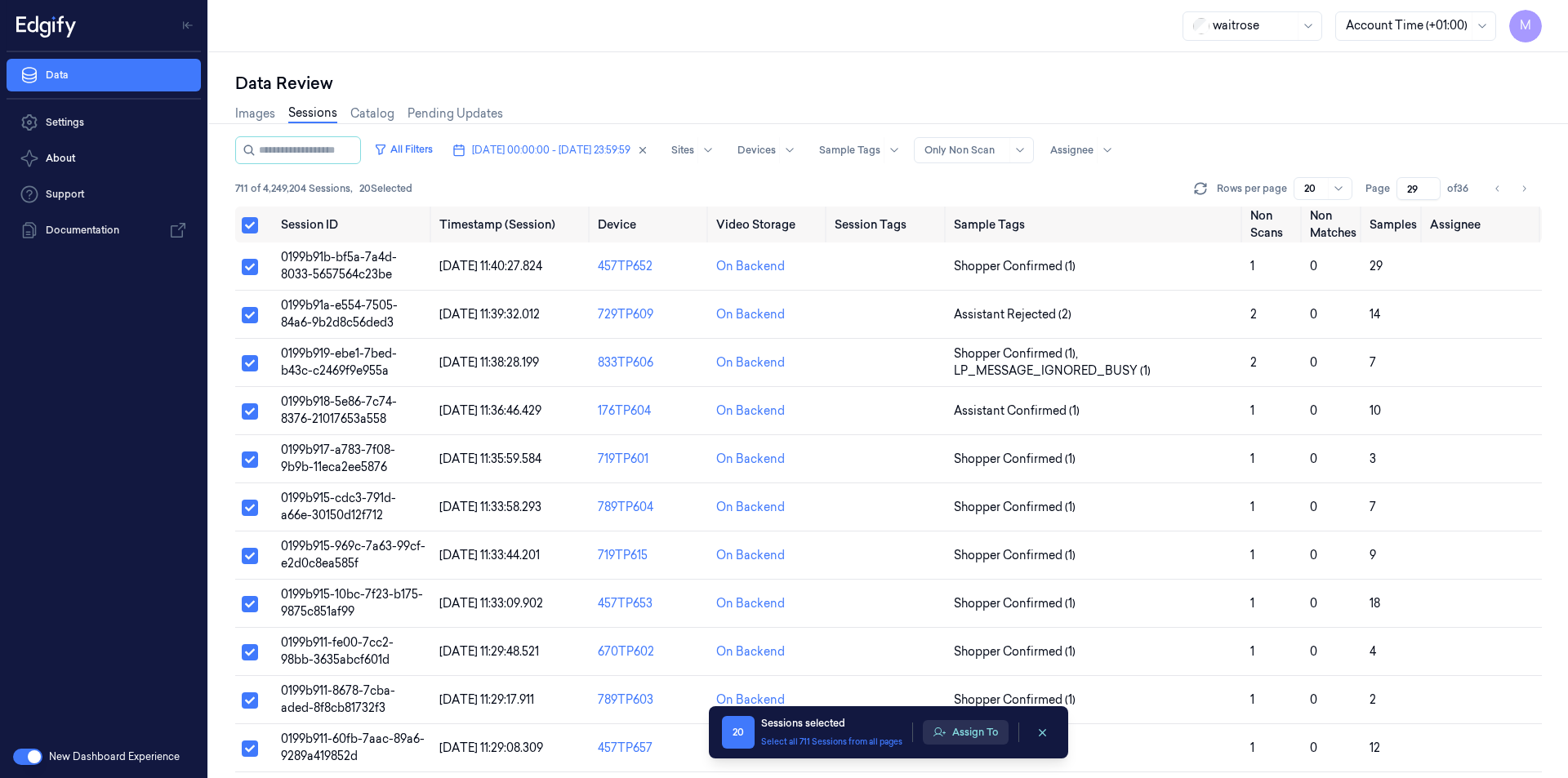
click at [946, 729] on icon "button" at bounding box center [939, 732] width 13 height 13
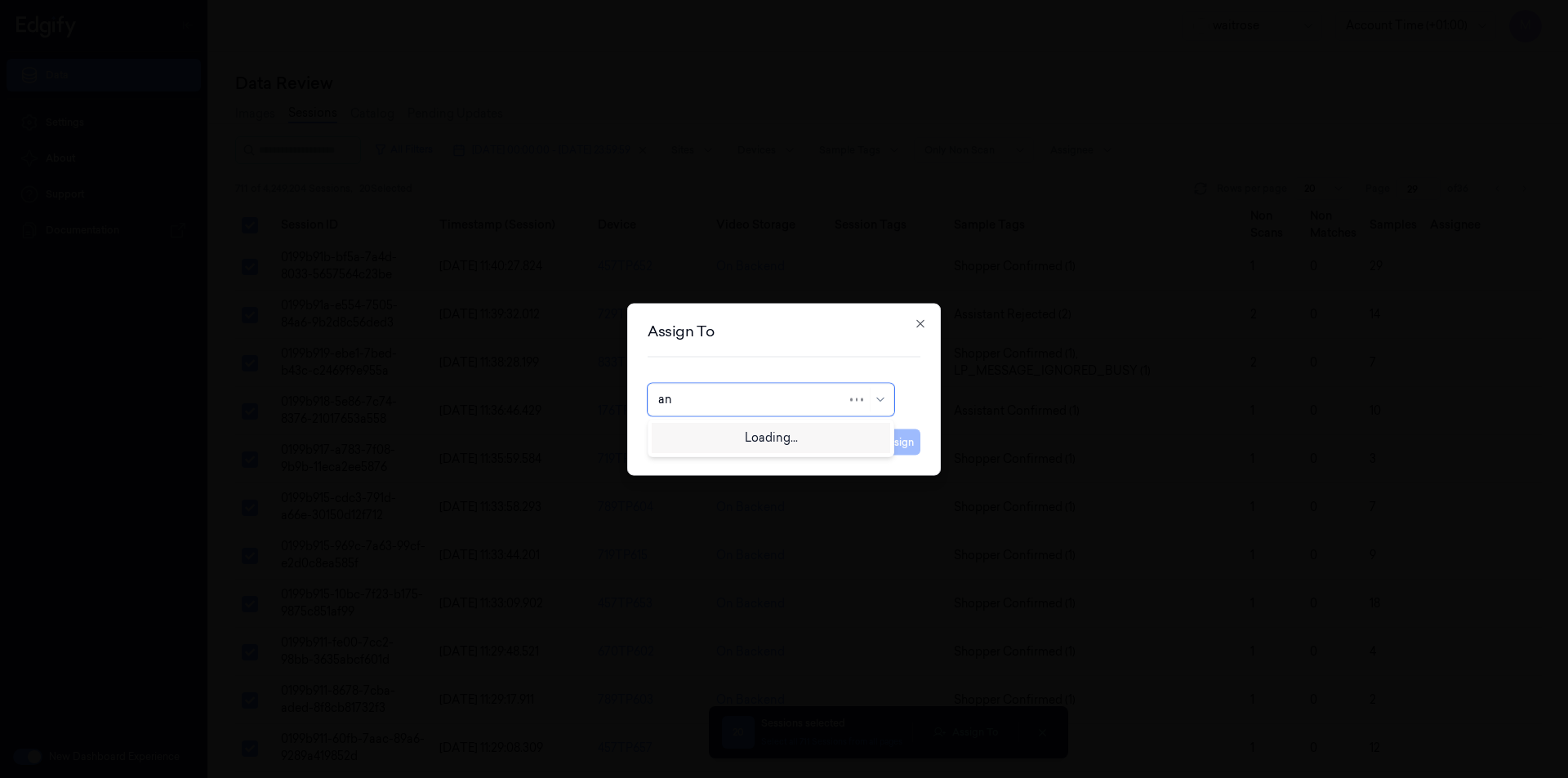
type input "ank"
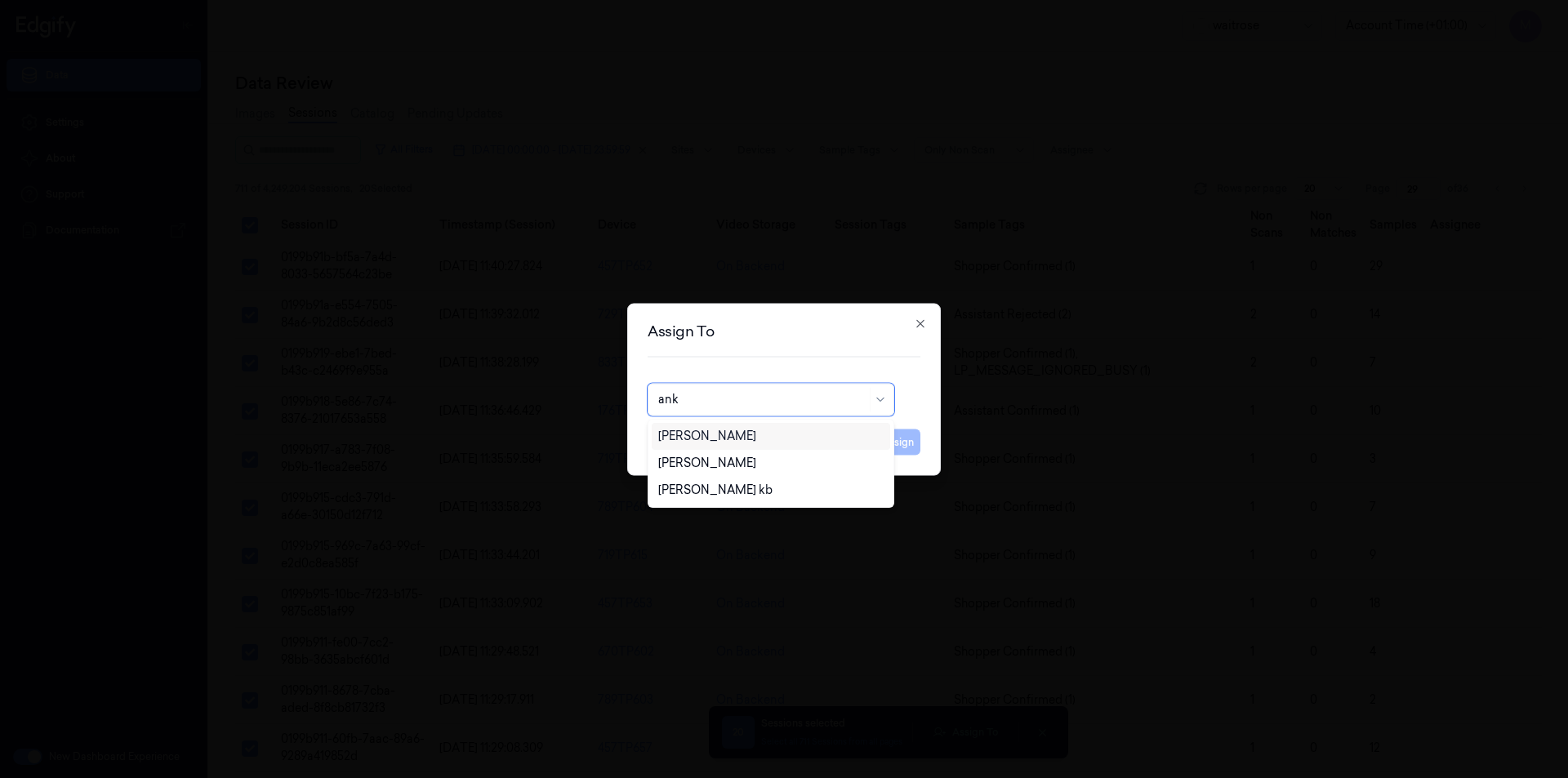
click at [742, 433] on div "[PERSON_NAME]" at bounding box center [771, 436] width 225 height 17
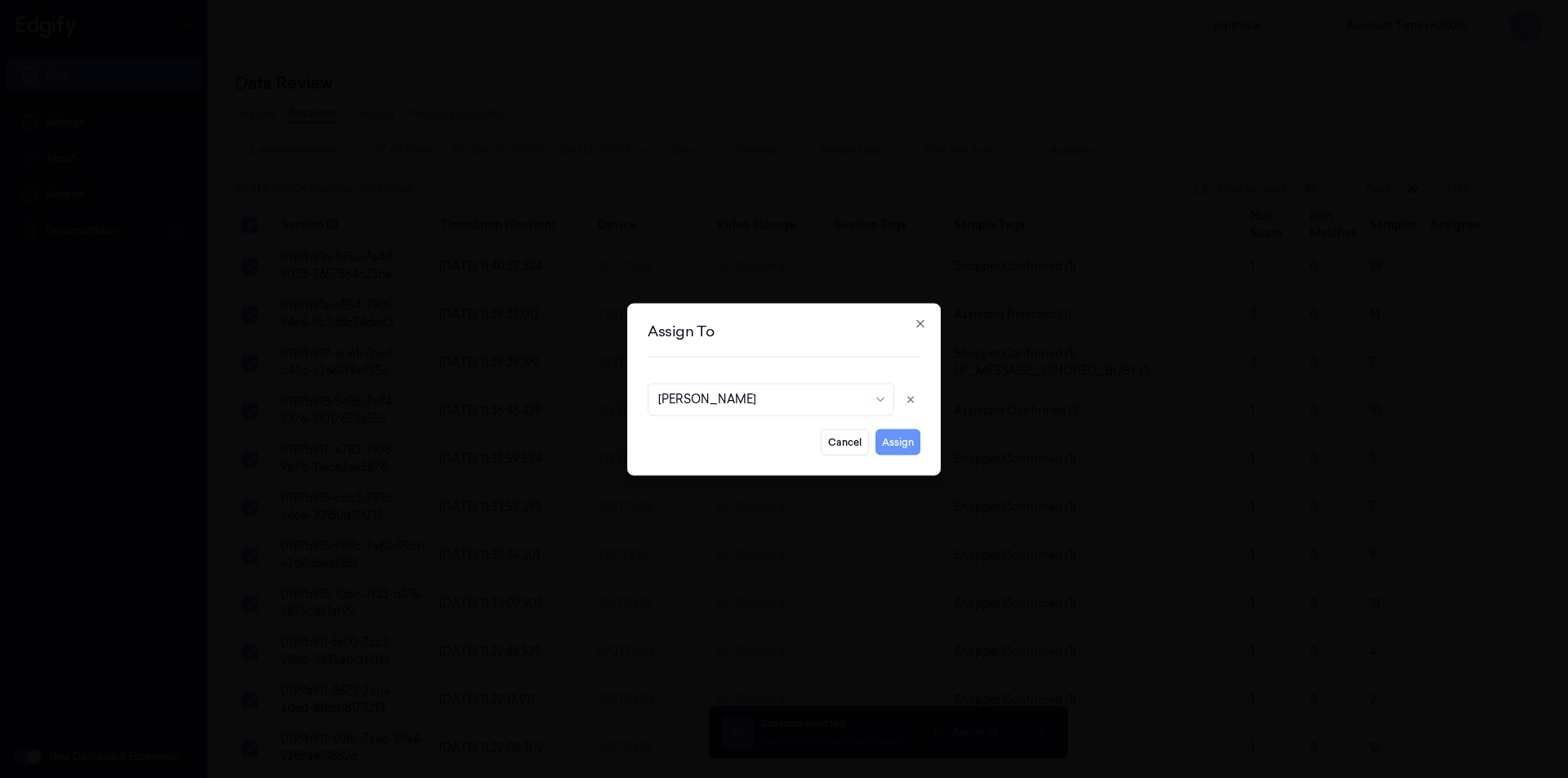
click at [897, 447] on button "Assign" at bounding box center [898, 441] width 45 height 26
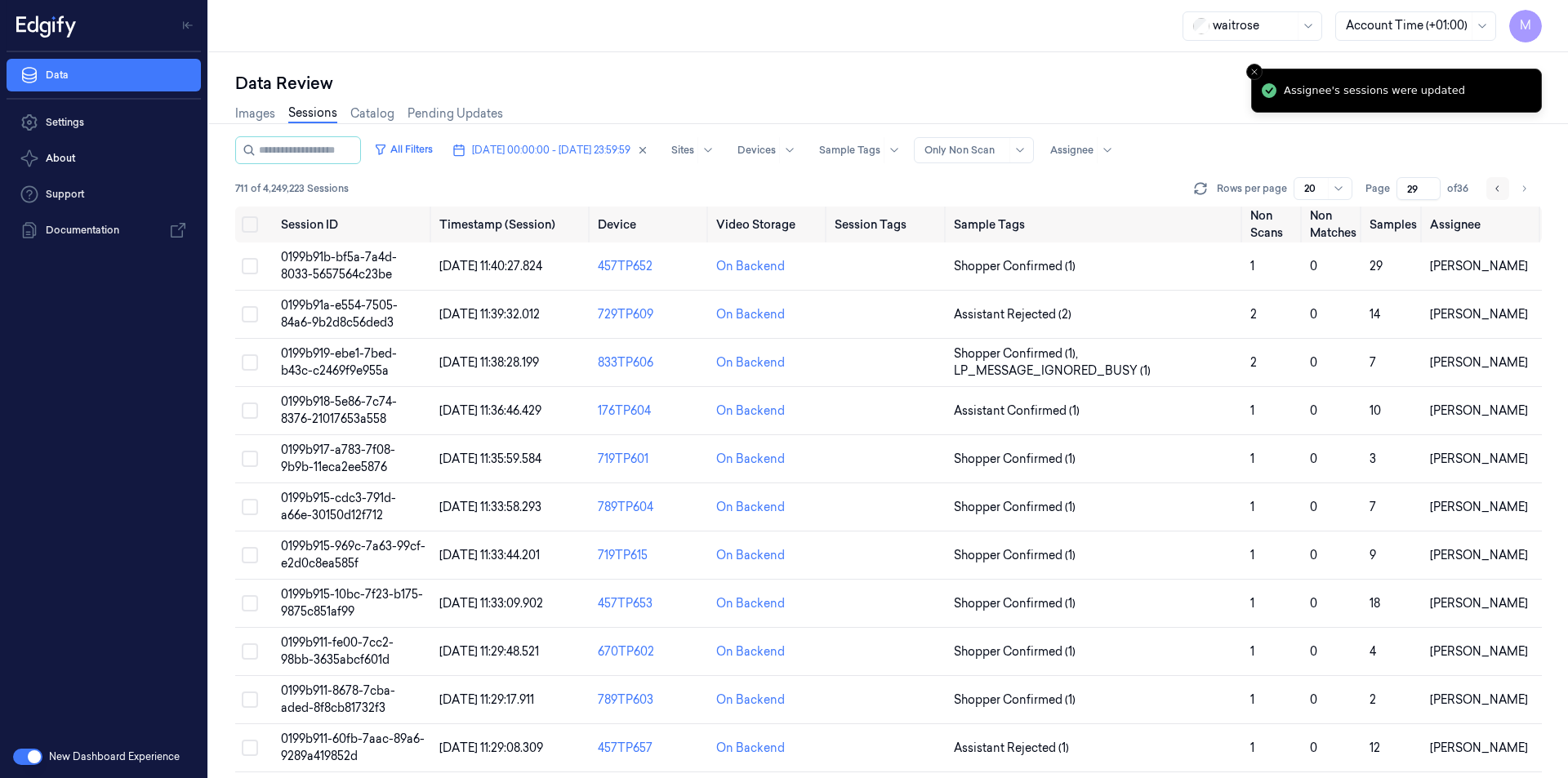
click at [1502, 187] on icon "Go to previous page" at bounding box center [1497, 188] width 10 height 13
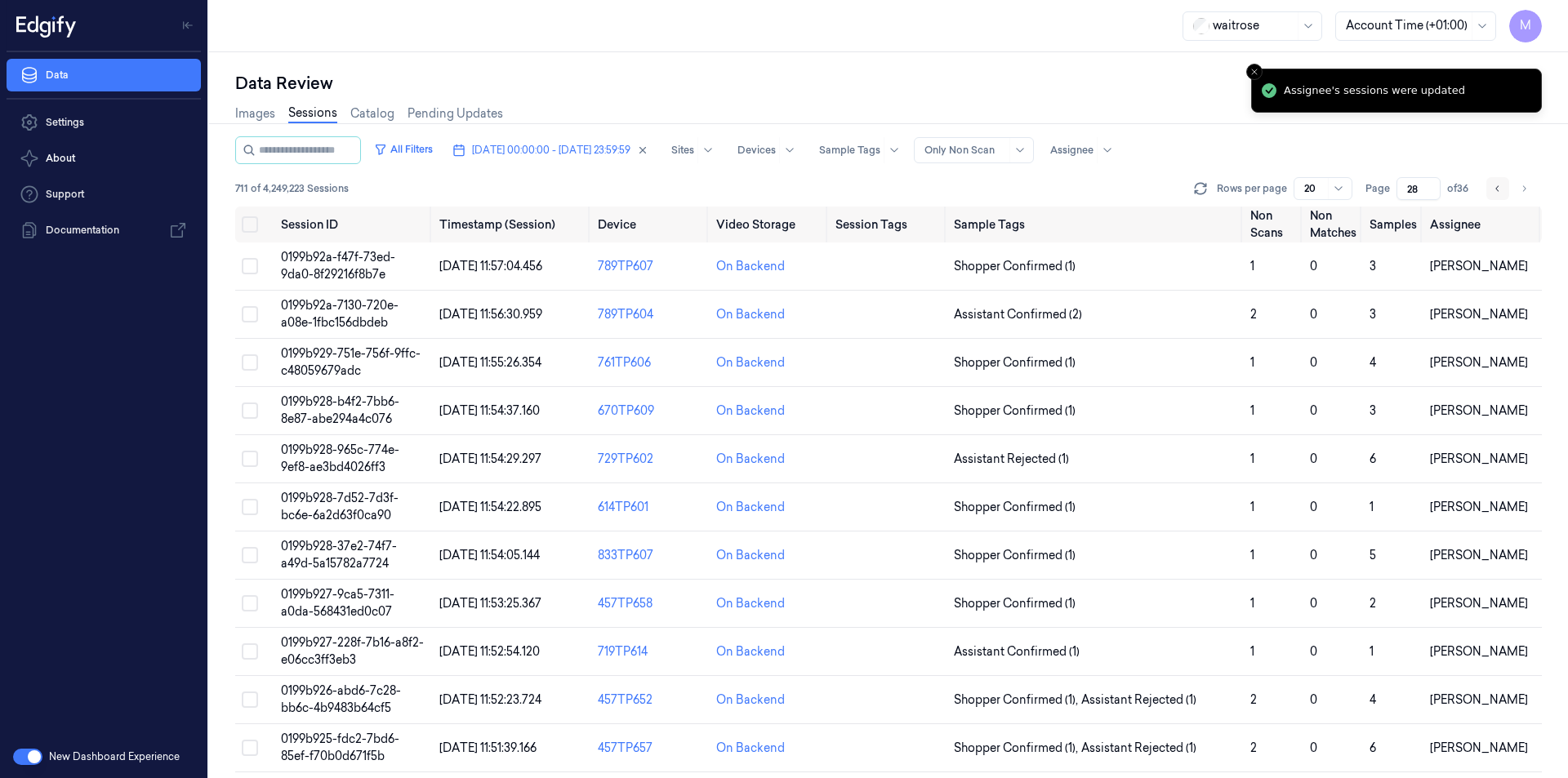
click at [1502, 187] on icon "Go to previous page" at bounding box center [1497, 188] width 10 height 13
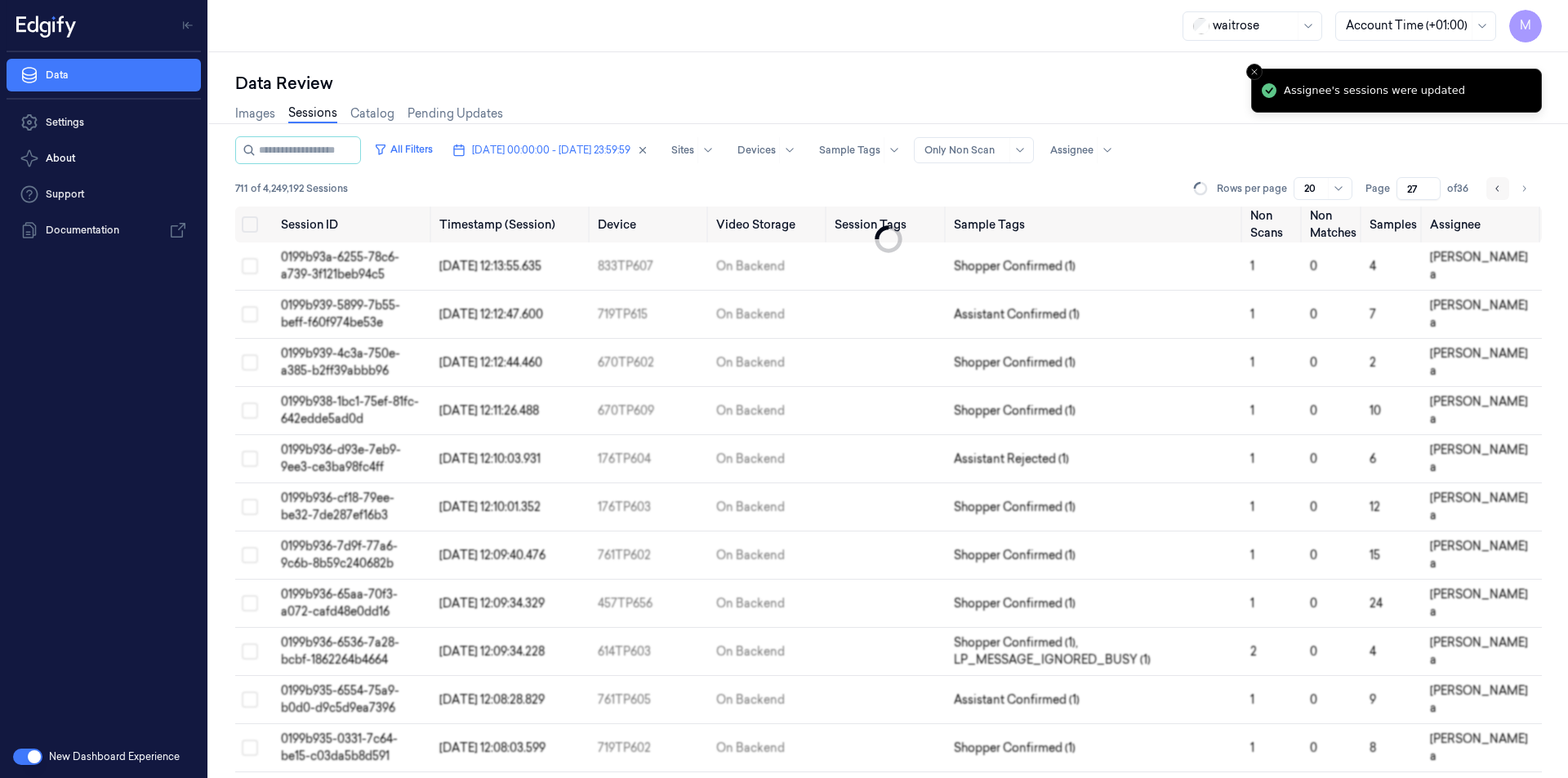
click at [1502, 187] on icon "Go to previous page" at bounding box center [1497, 188] width 10 height 13
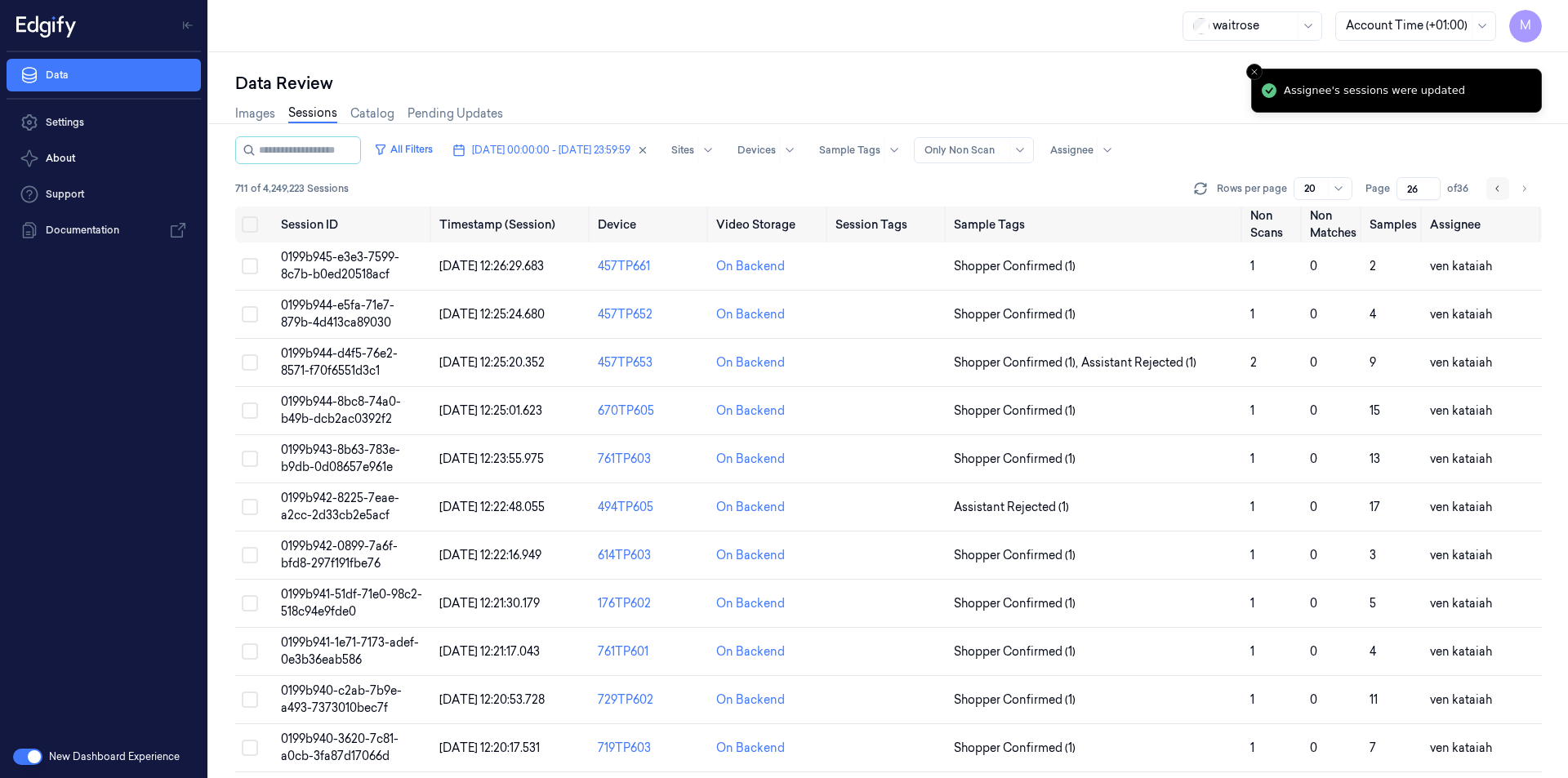
click at [1502, 187] on icon "Go to previous page" at bounding box center [1497, 188] width 10 height 13
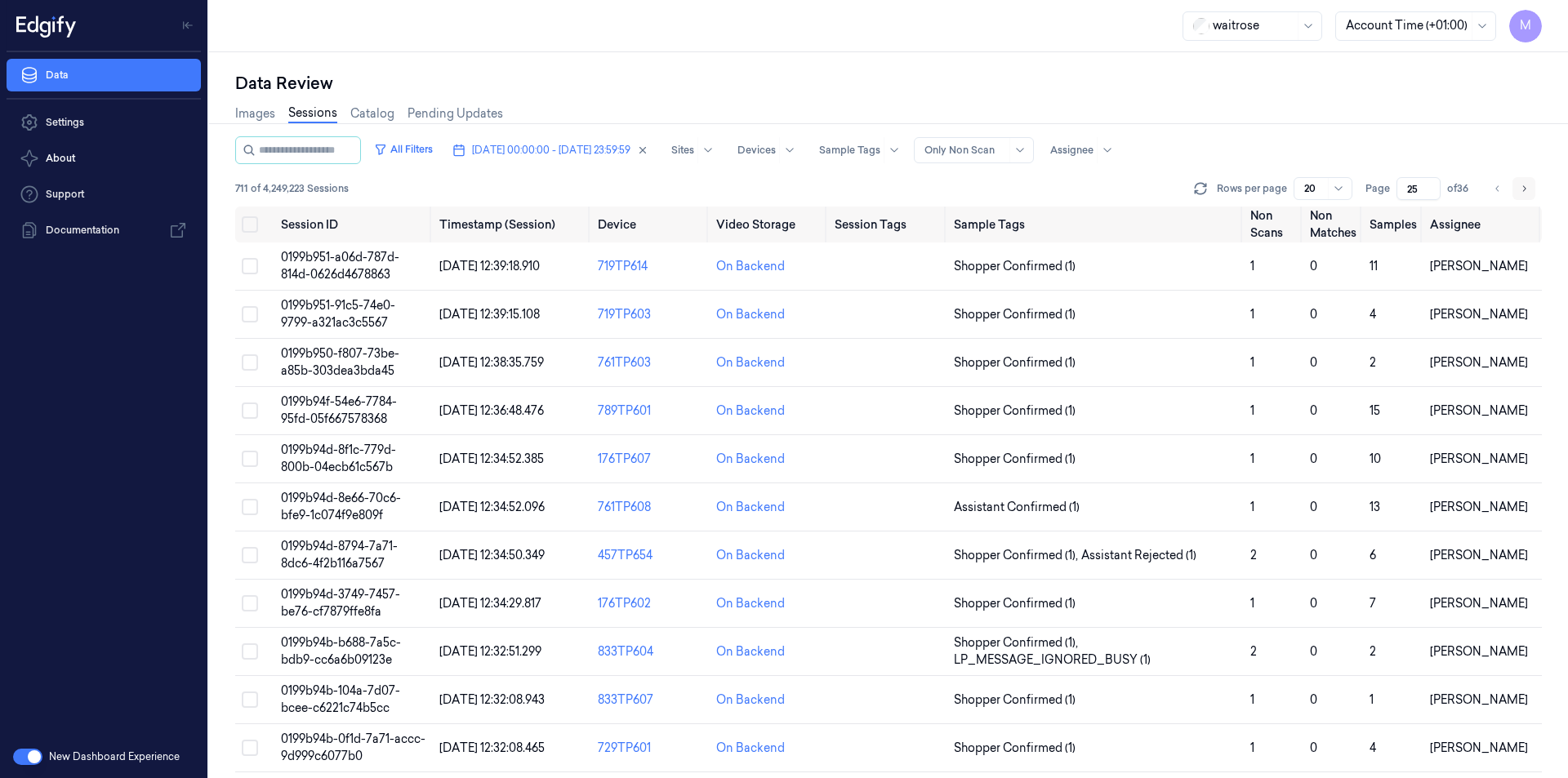
click at [1527, 187] on icon "Go to next page" at bounding box center [1524, 188] width 10 height 13
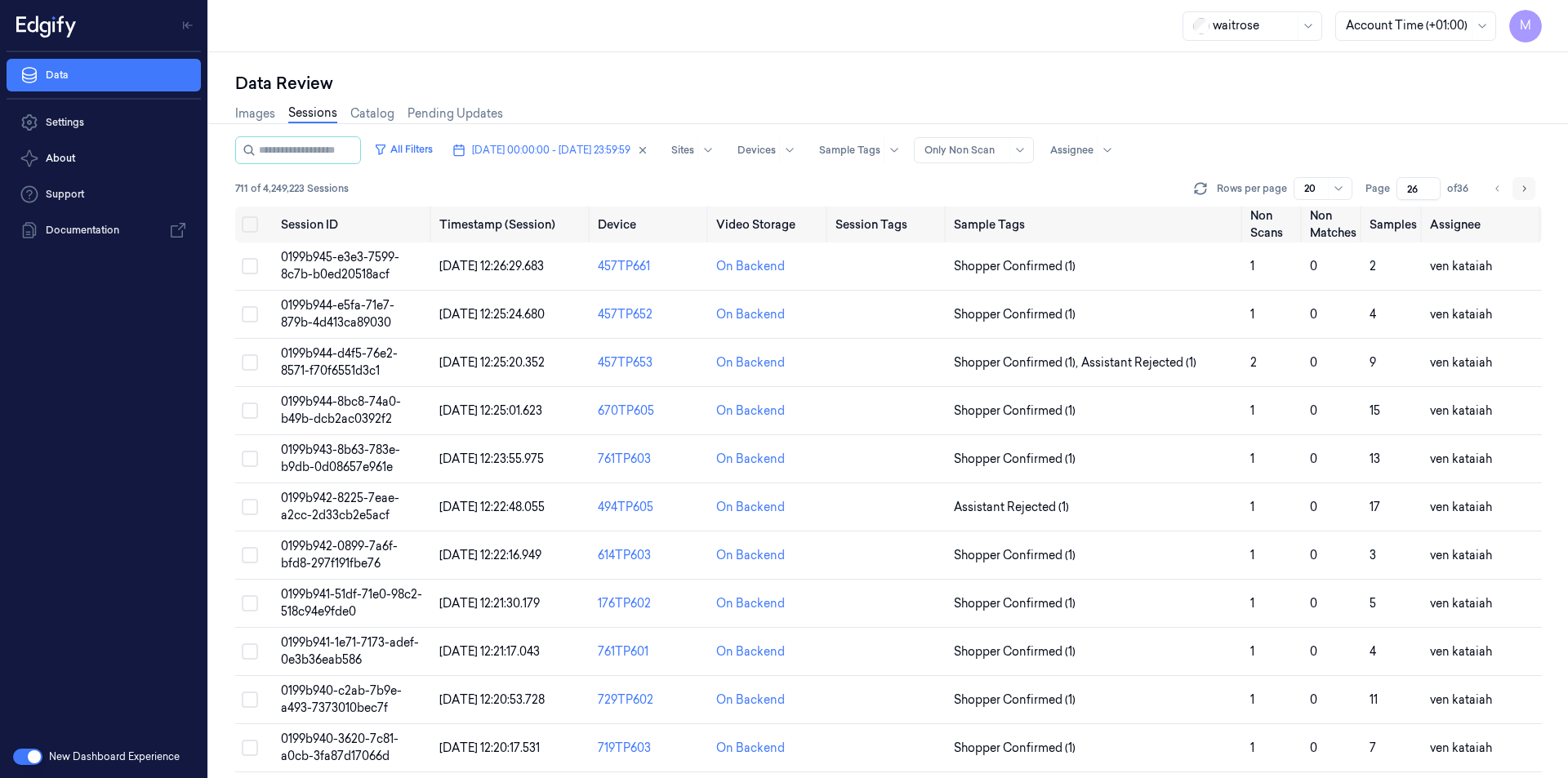
click at [1527, 187] on icon "Go to next page" at bounding box center [1524, 188] width 10 height 13
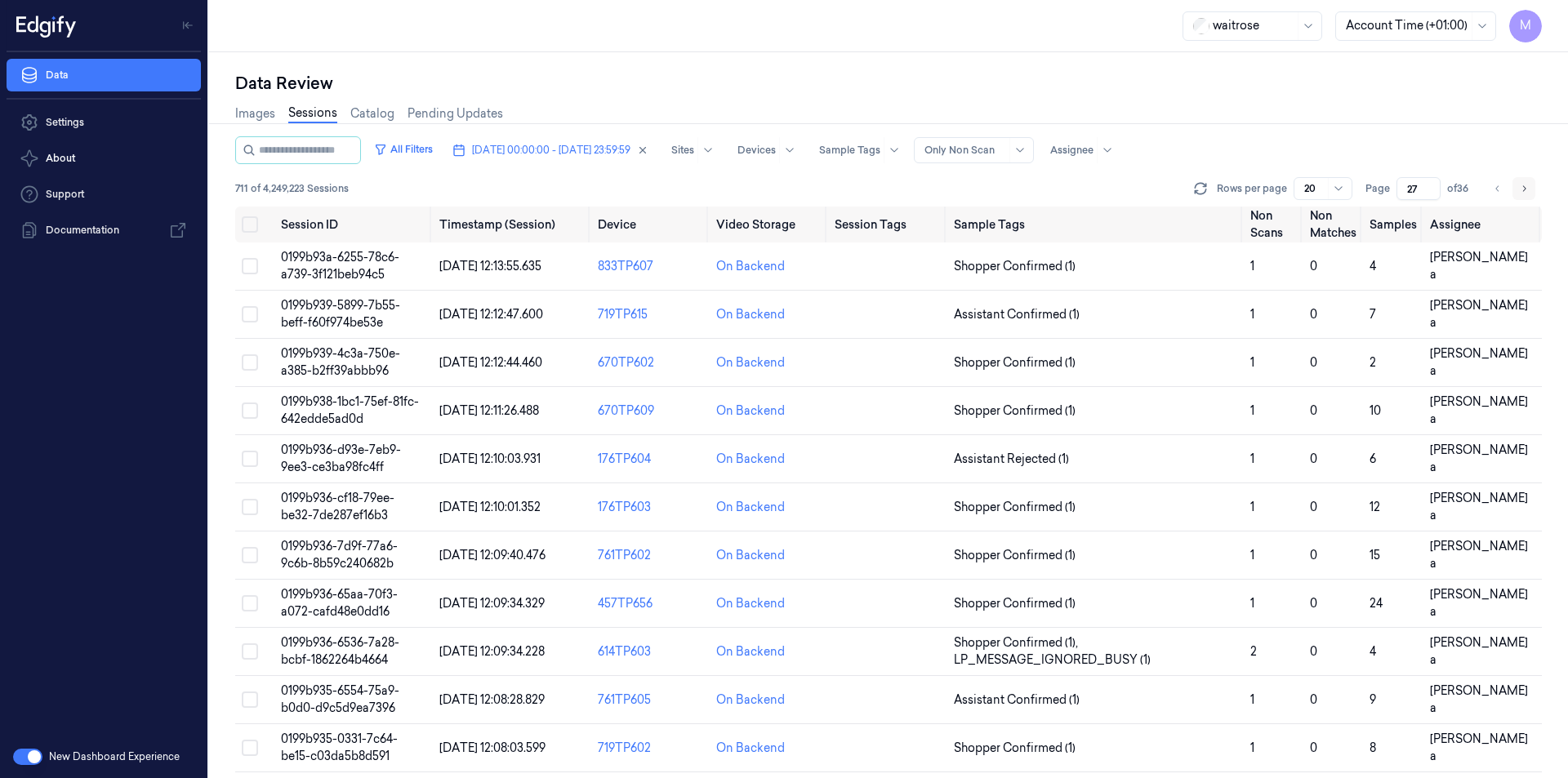
click at [1527, 187] on icon "Go to next page" at bounding box center [1524, 188] width 10 height 13
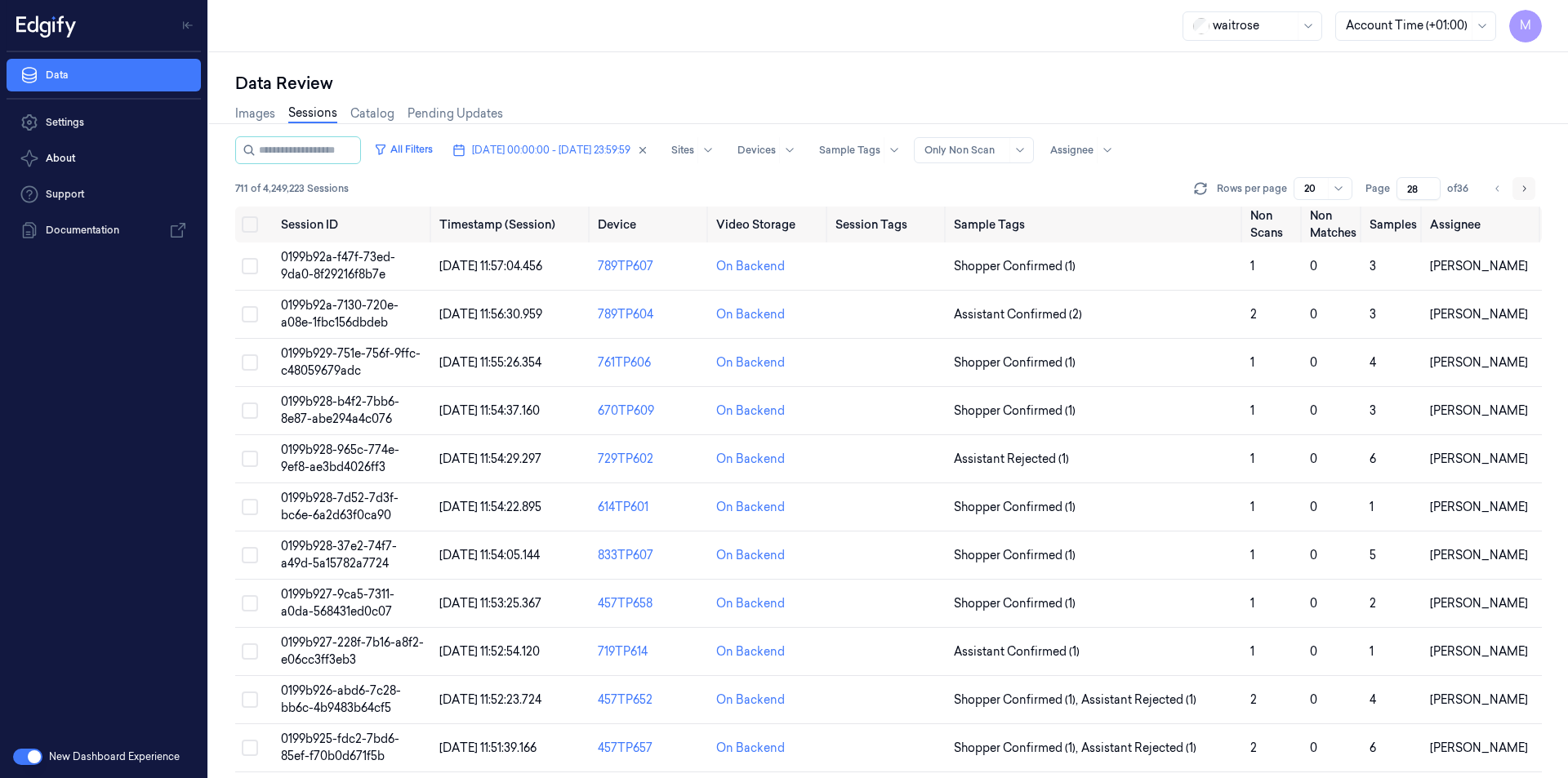
click at [1527, 187] on icon "Go to next page" at bounding box center [1524, 188] width 10 height 13
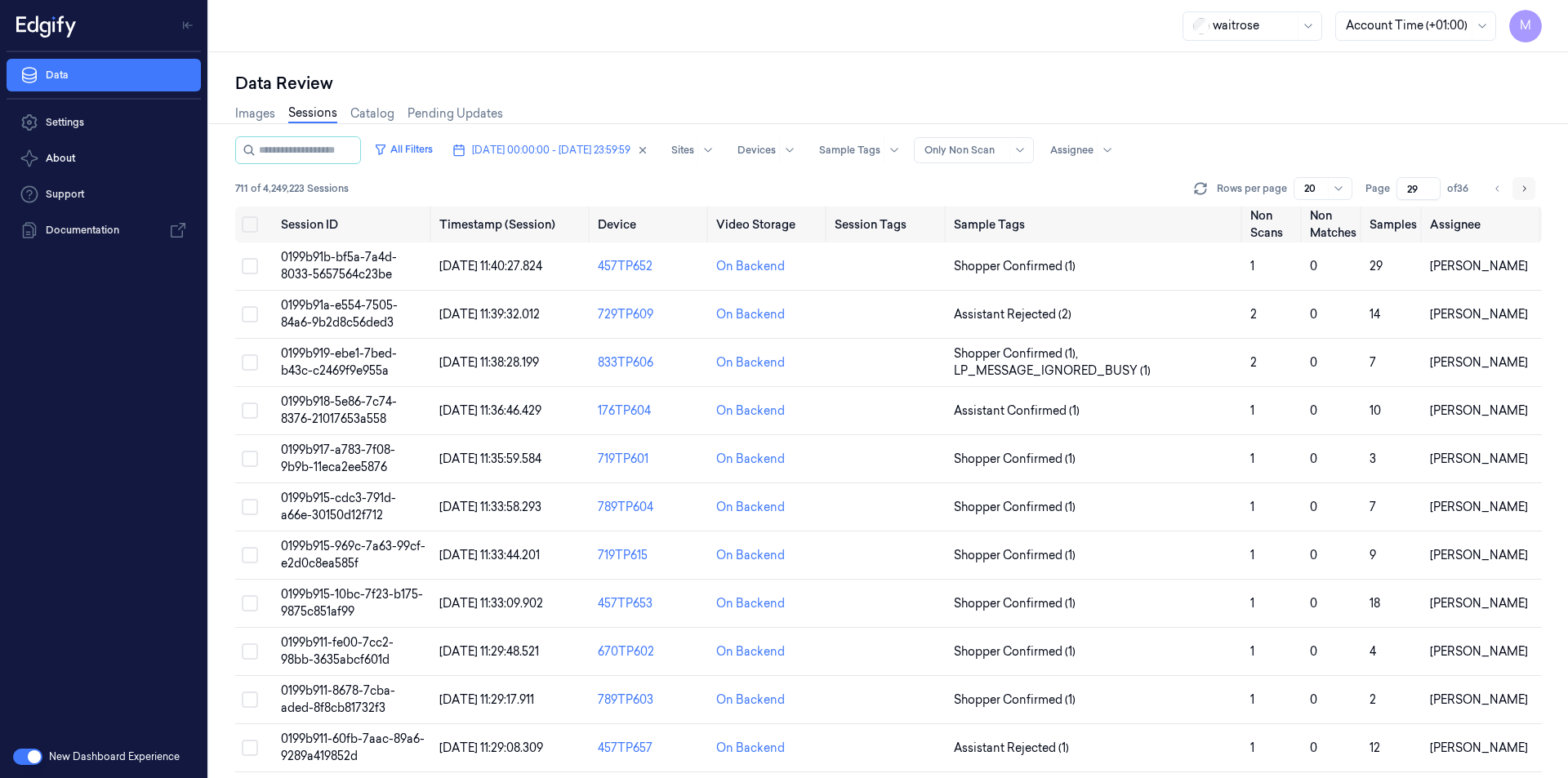
click at [1527, 187] on icon "Go to next page" at bounding box center [1524, 188] width 10 height 13
type input "30"
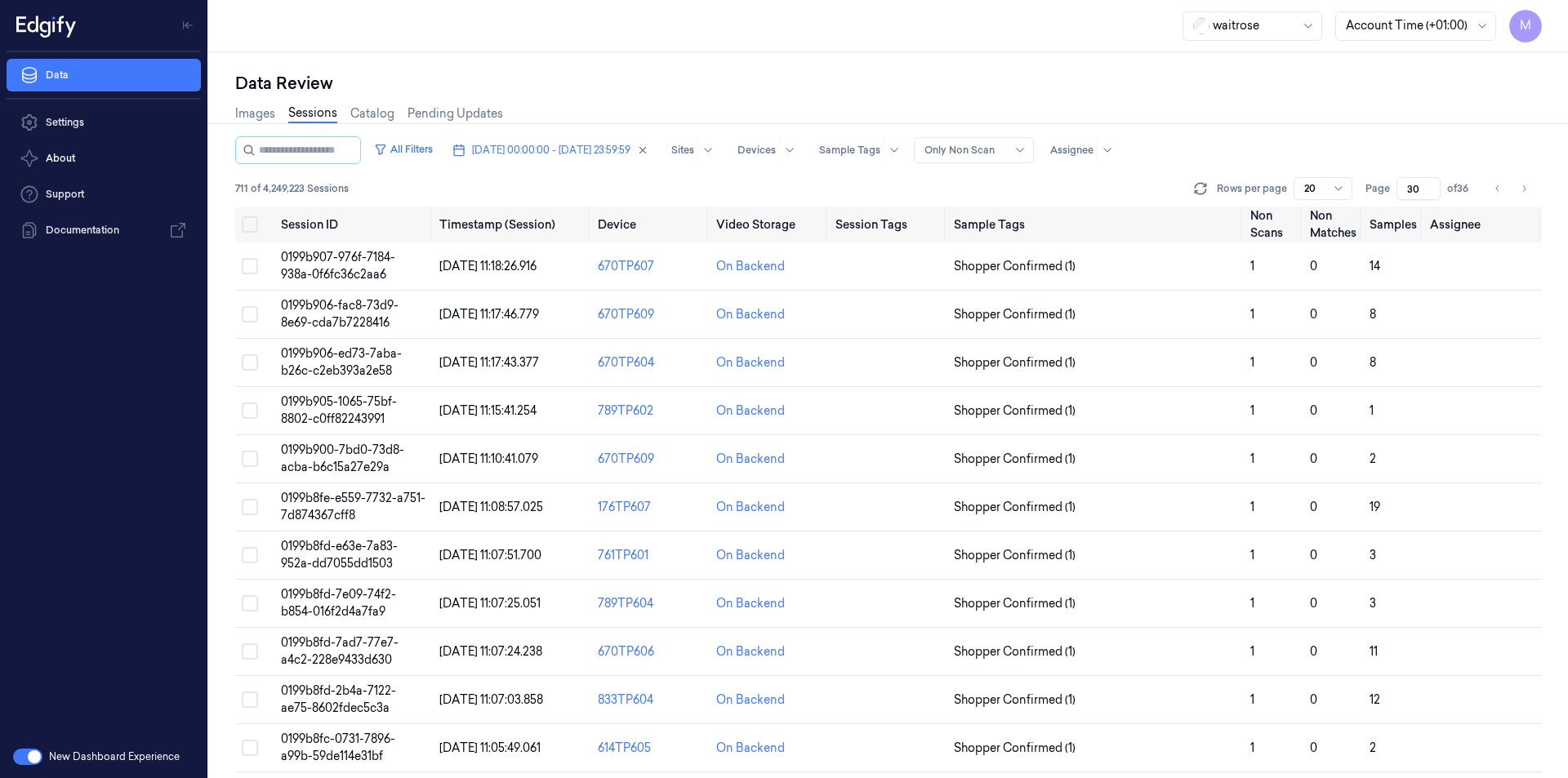
click at [735, 96] on div "Images Sessions Catalog Pending Updates" at bounding box center [888, 116] width 1307 height 41
click at [249, 217] on button "Select all" at bounding box center [250, 225] width 16 height 16
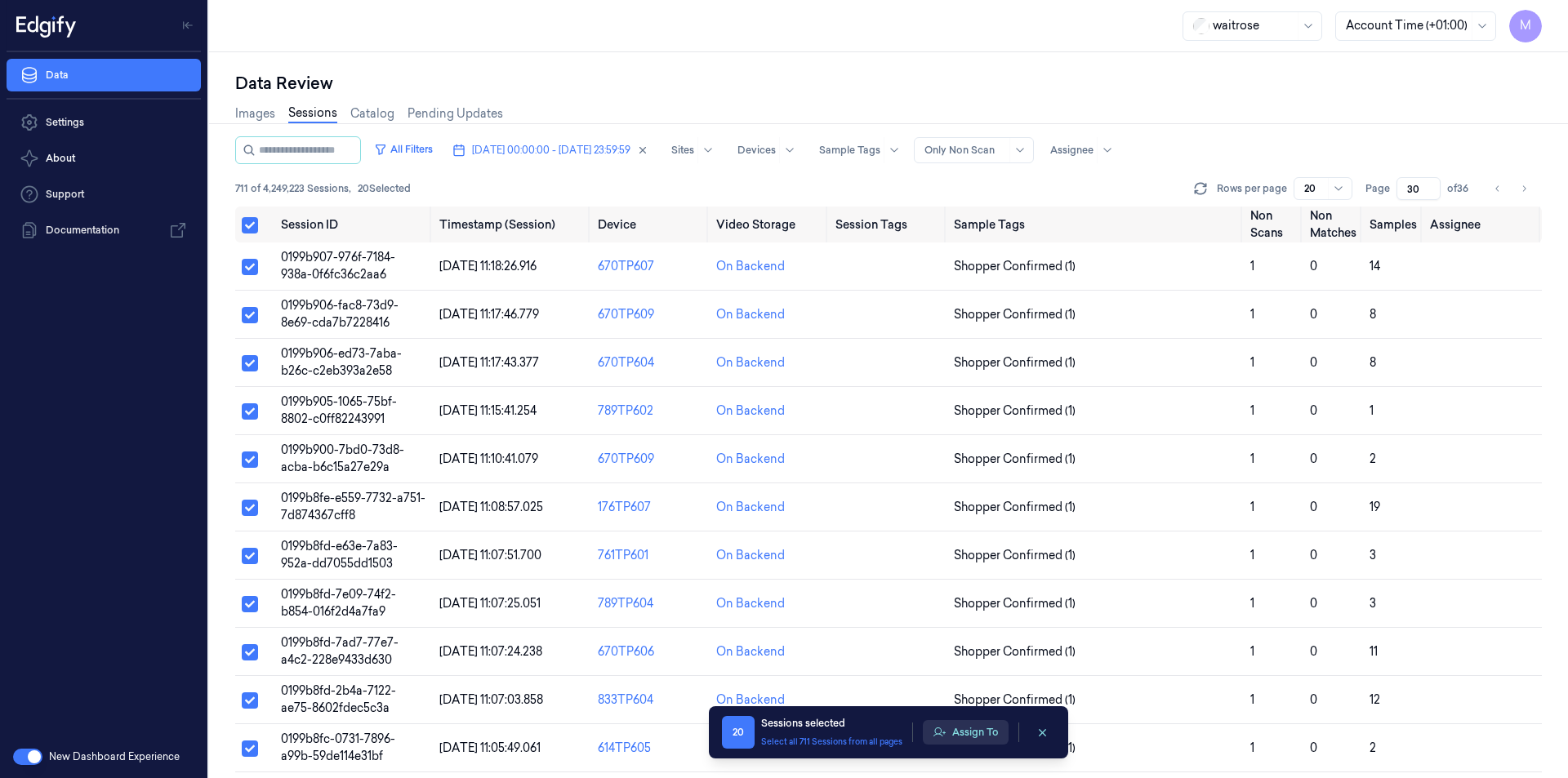
click at [947, 731] on button "Assign To" at bounding box center [965, 732] width 86 height 24
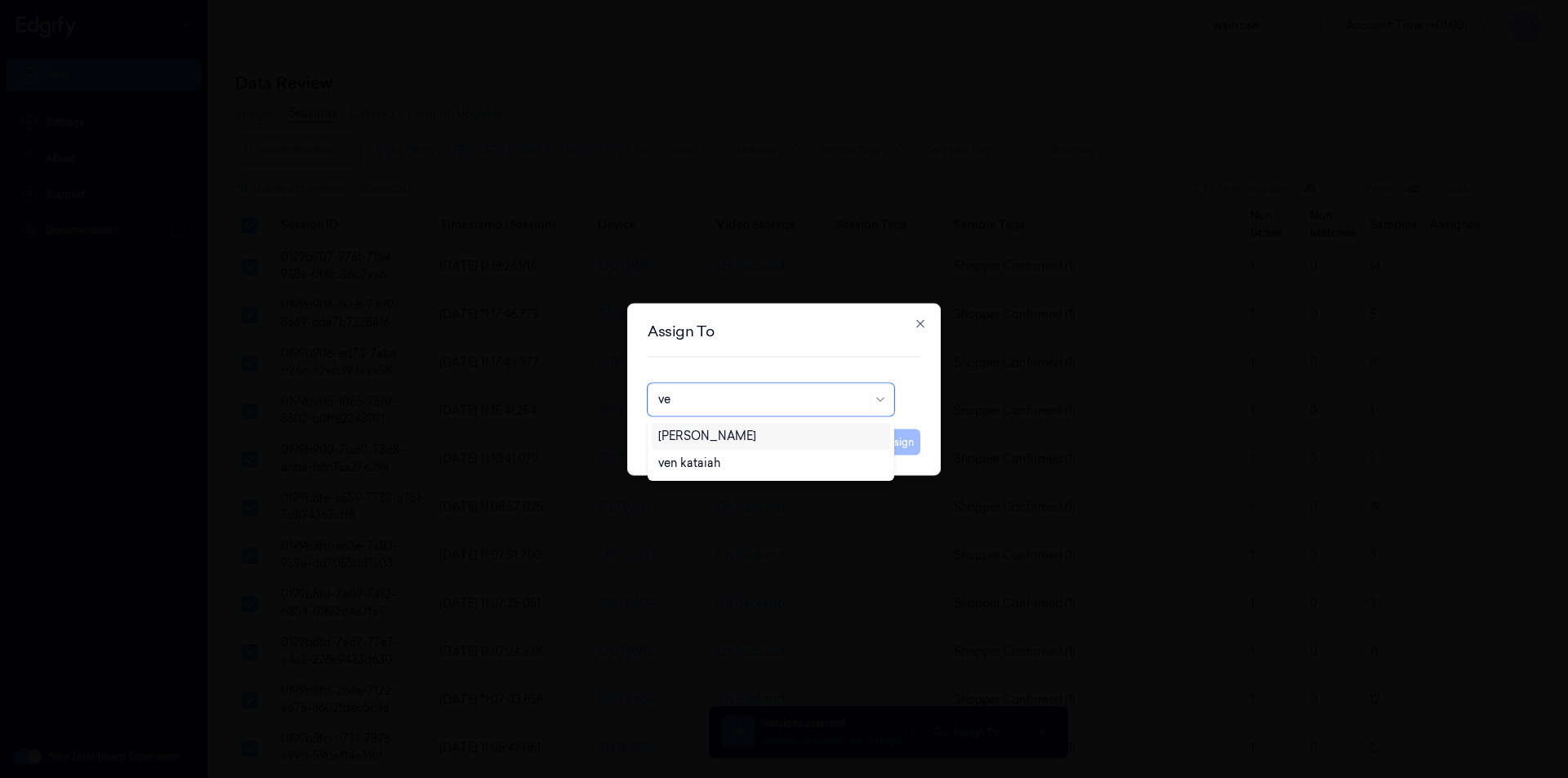
type input "ven"
click at [719, 439] on div "ven kataiah" at bounding box center [689, 436] width 62 height 17
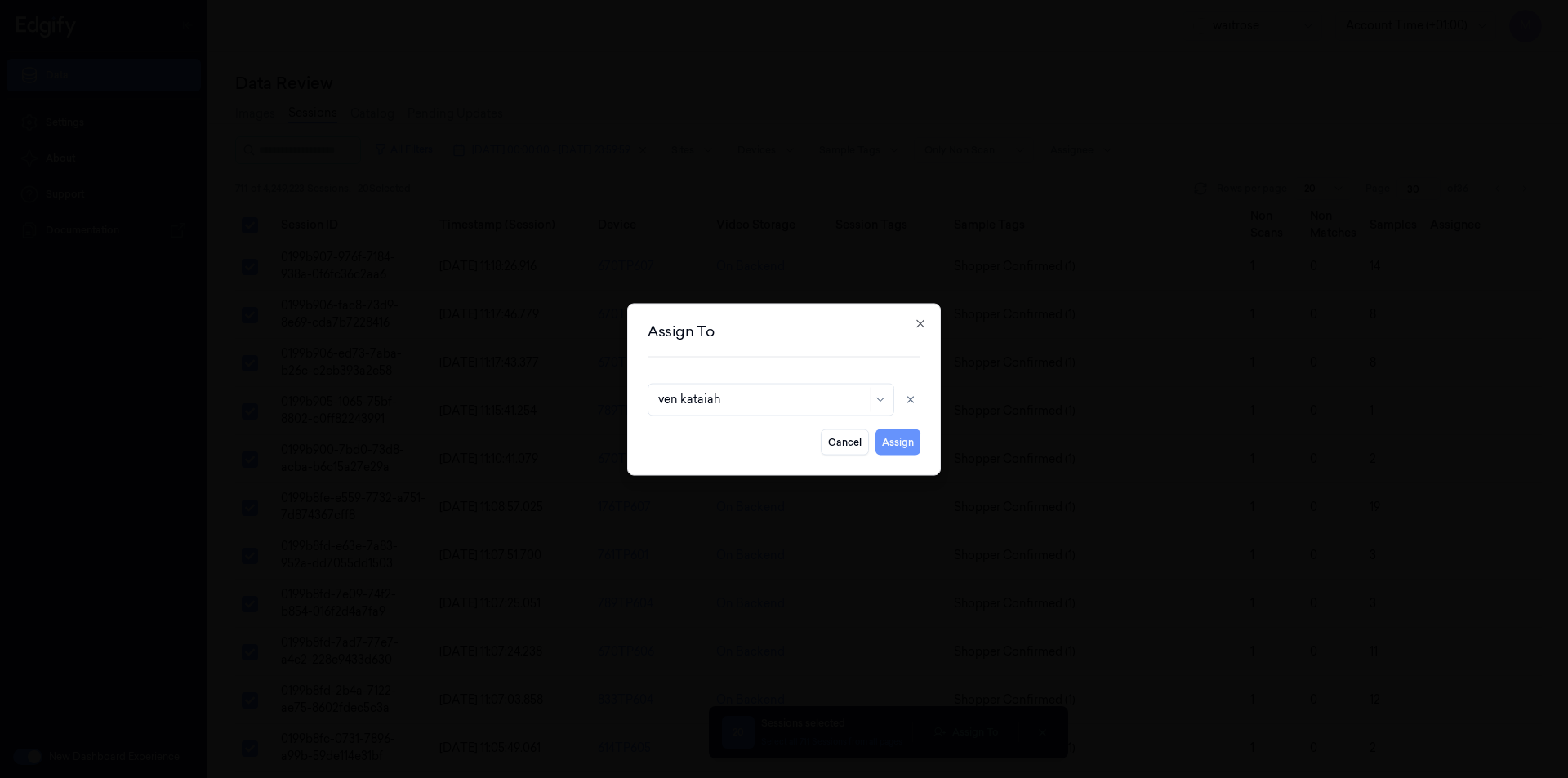
click at [910, 440] on button "Assign" at bounding box center [898, 441] width 45 height 26
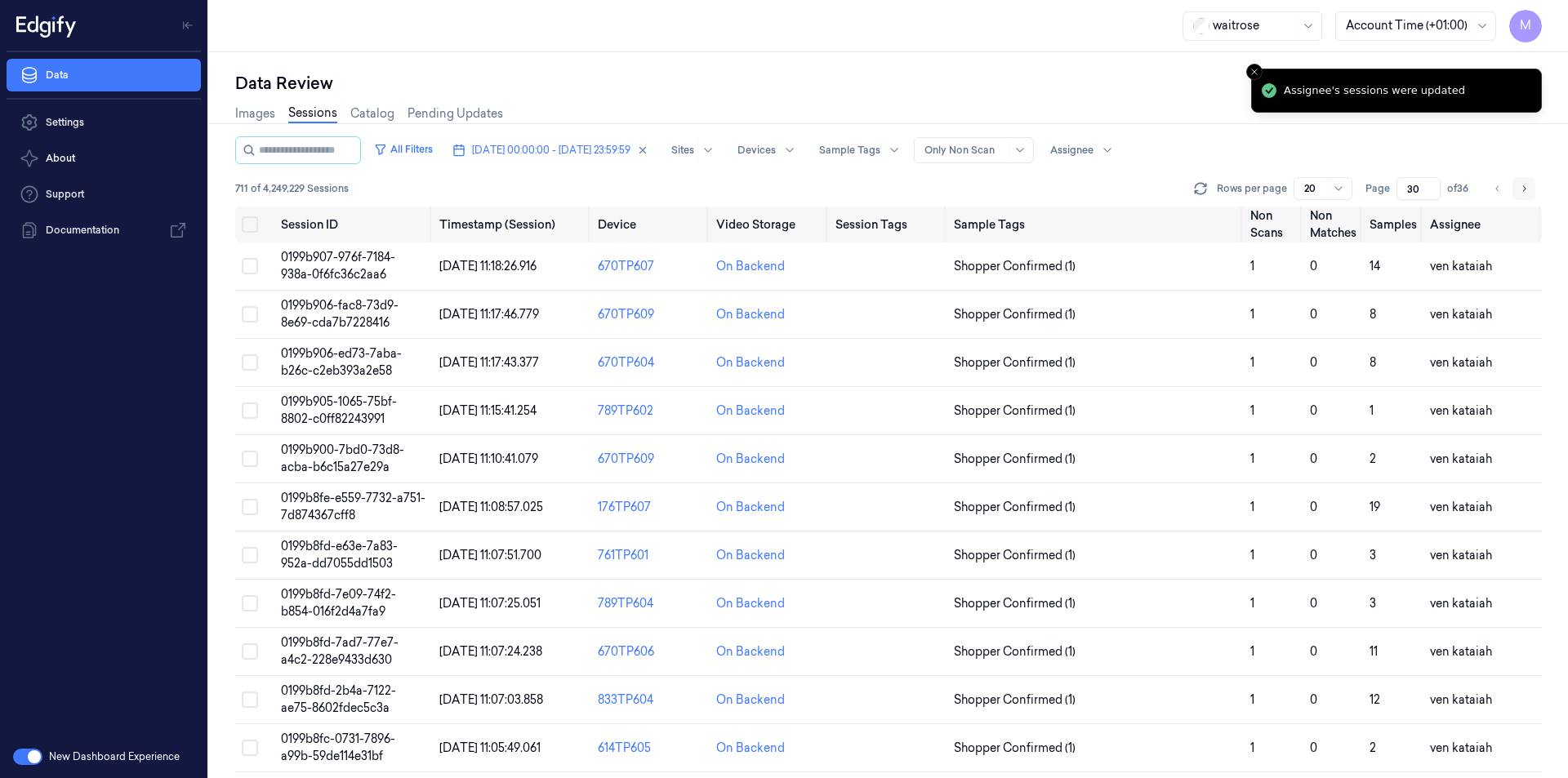
click at [1523, 191] on icon "Go to next page" at bounding box center [1525, 188] width 3 height 6
type input "31"
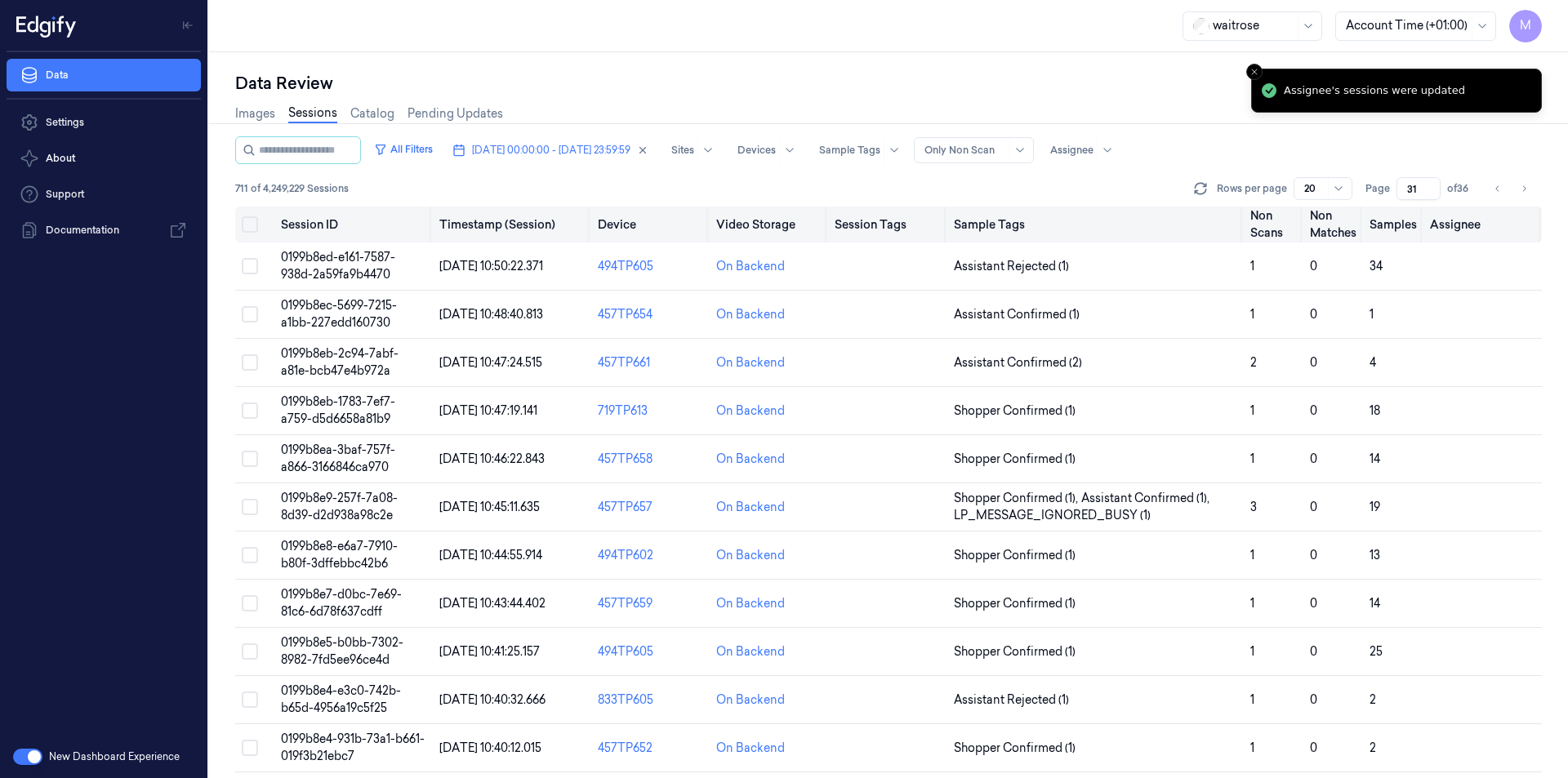
click at [255, 223] on button "Select all" at bounding box center [250, 225] width 16 height 16
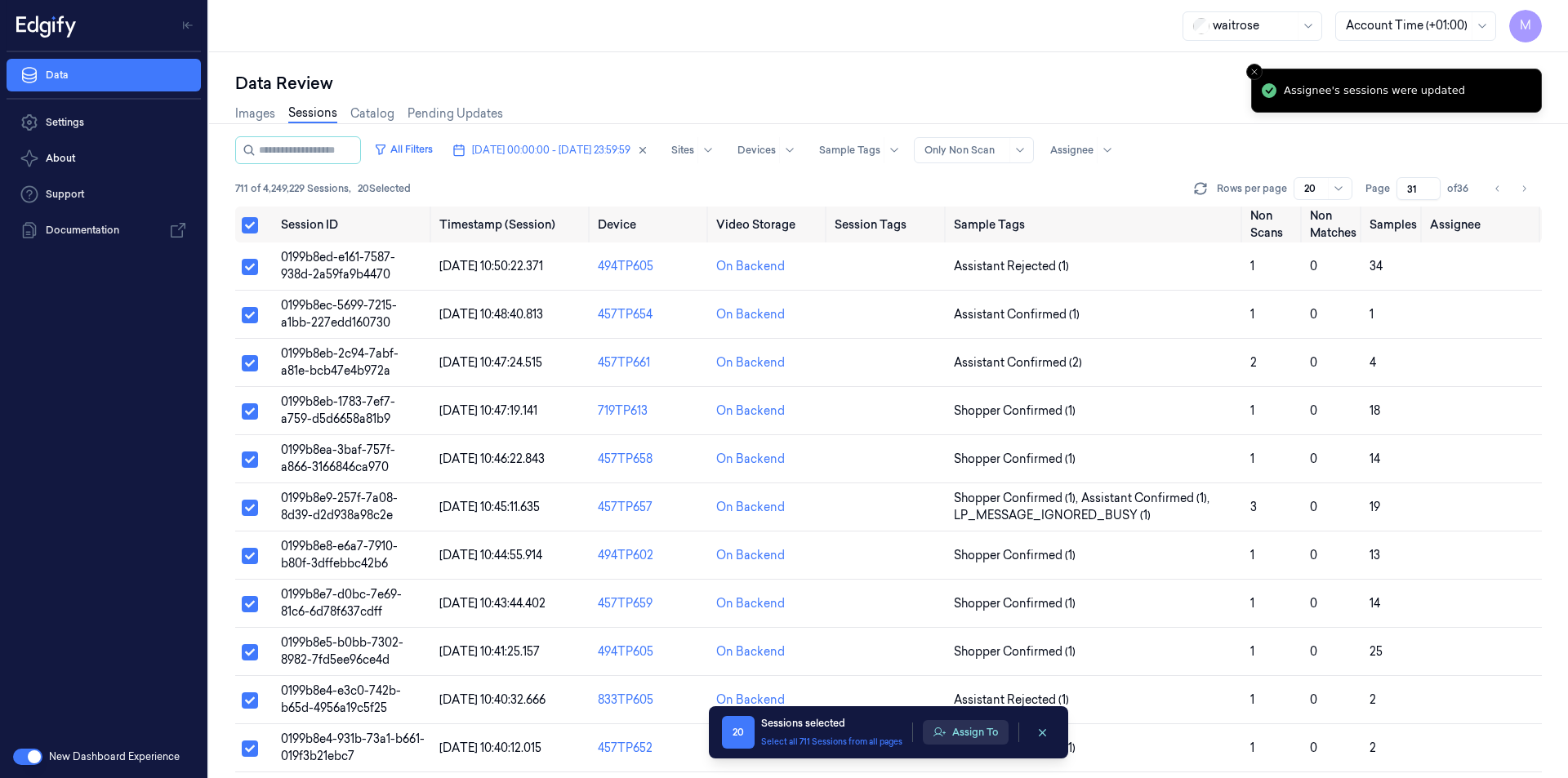
click at [966, 740] on button "Assign To" at bounding box center [965, 732] width 86 height 24
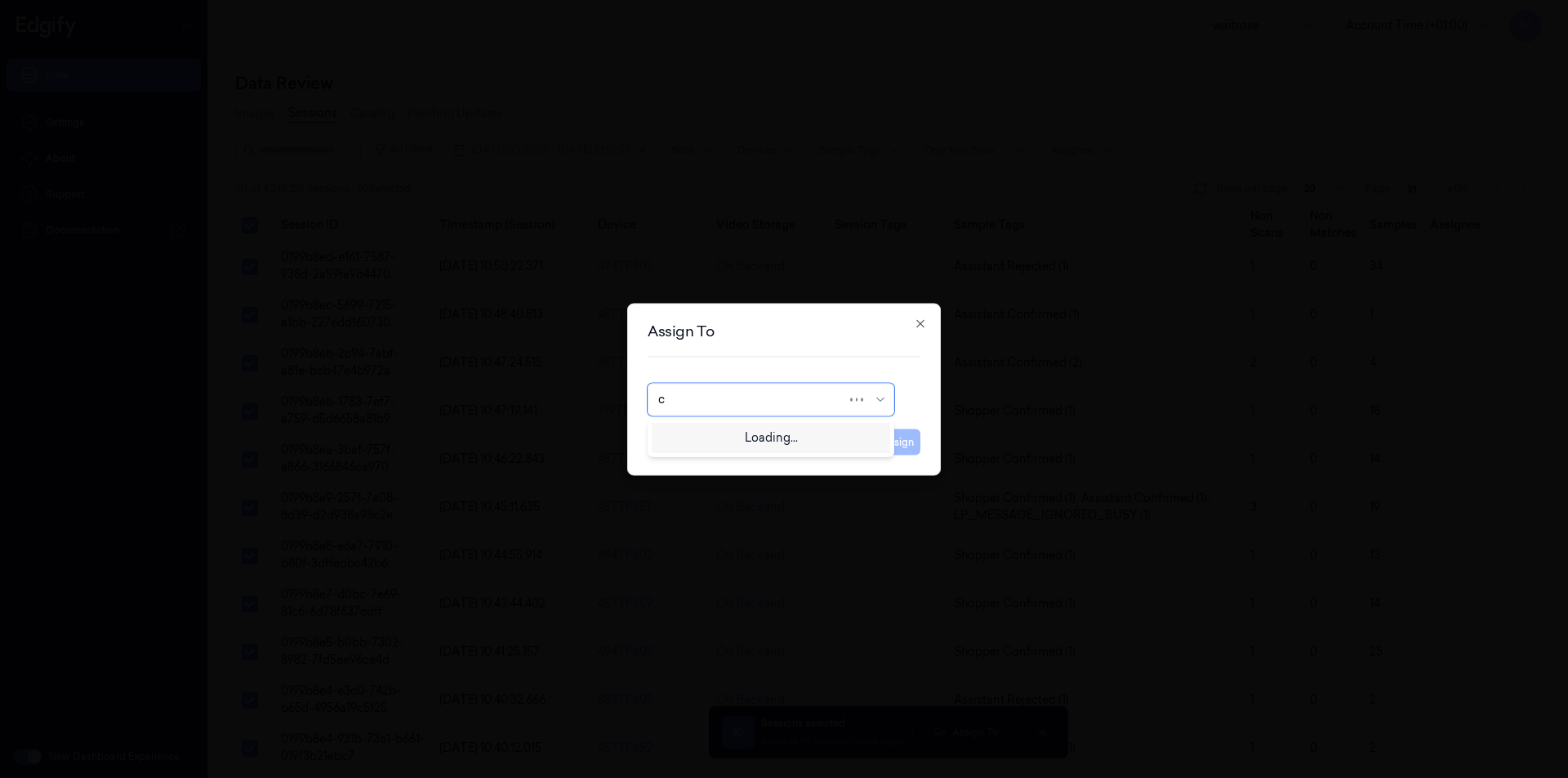
type input "ch"
click at [683, 459] on div "[PERSON_NAME] a" at bounding box center [712, 464] width 107 height 17
click at [900, 437] on button "Assign" at bounding box center [898, 441] width 45 height 26
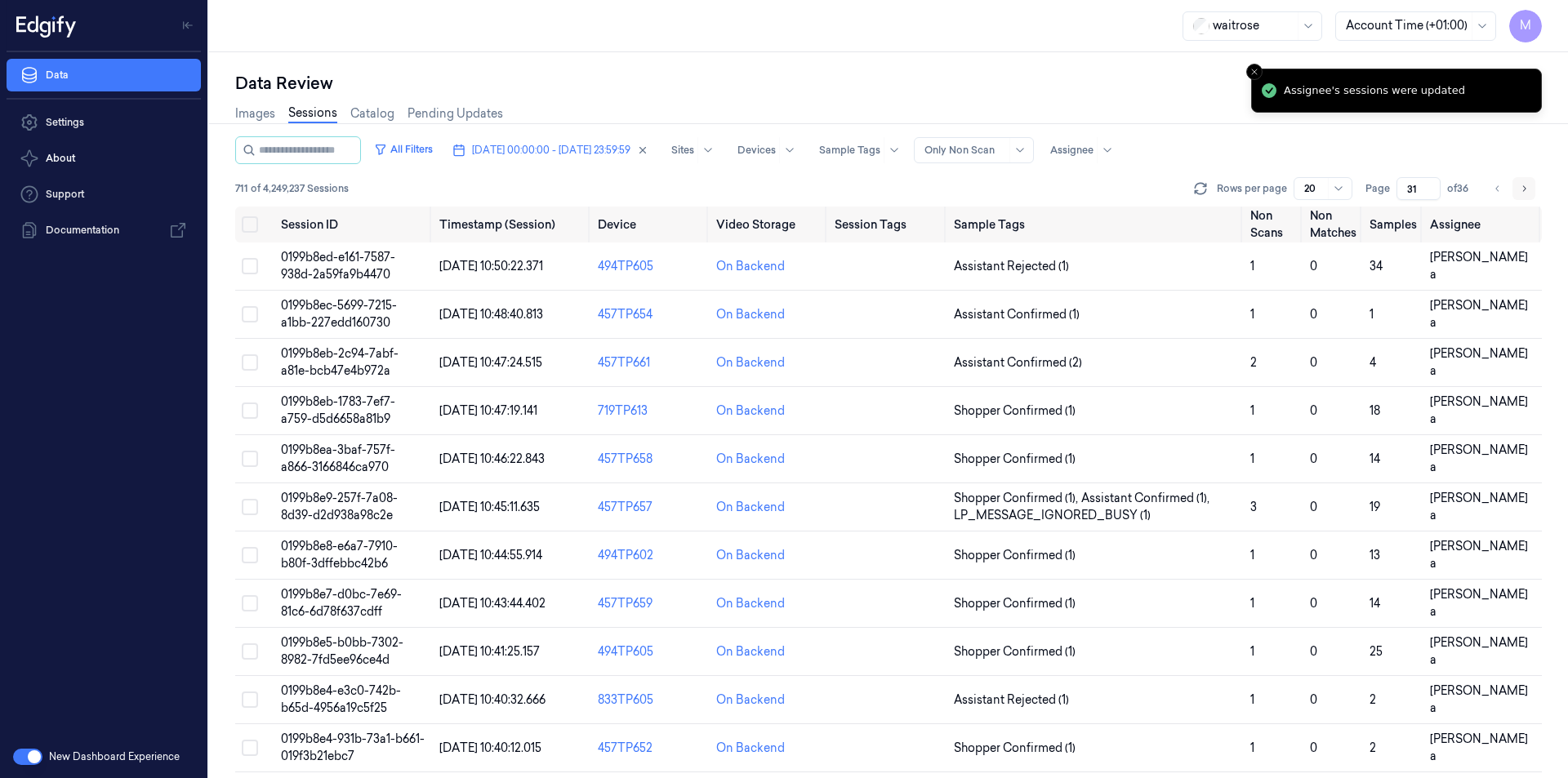
click at [1519, 197] on button "Go to next page" at bounding box center [1524, 188] width 22 height 22
type input "32"
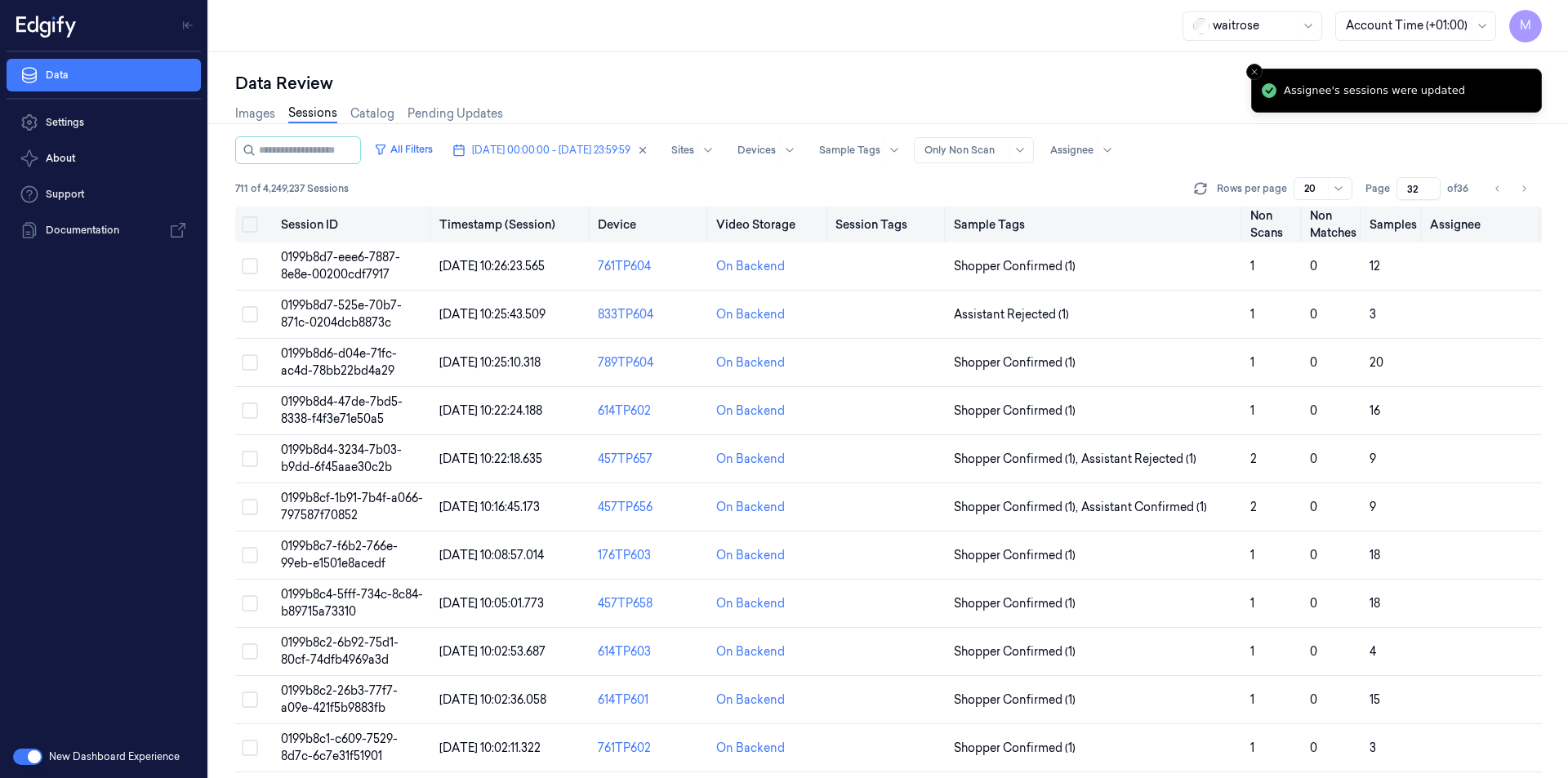
click at [244, 223] on button "Select all" at bounding box center [250, 225] width 16 height 16
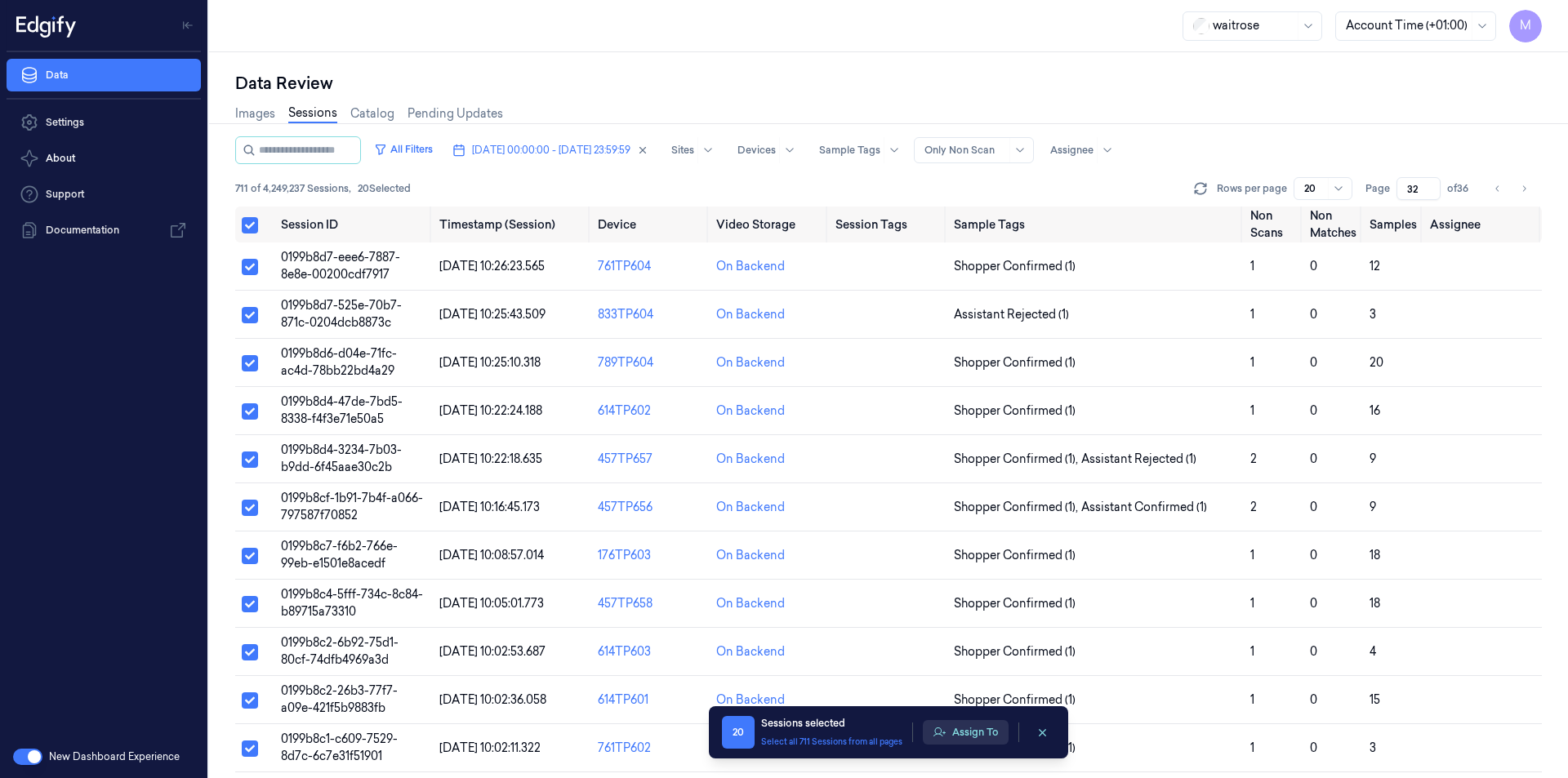
click at [971, 735] on button "Assign To" at bounding box center [965, 732] width 86 height 24
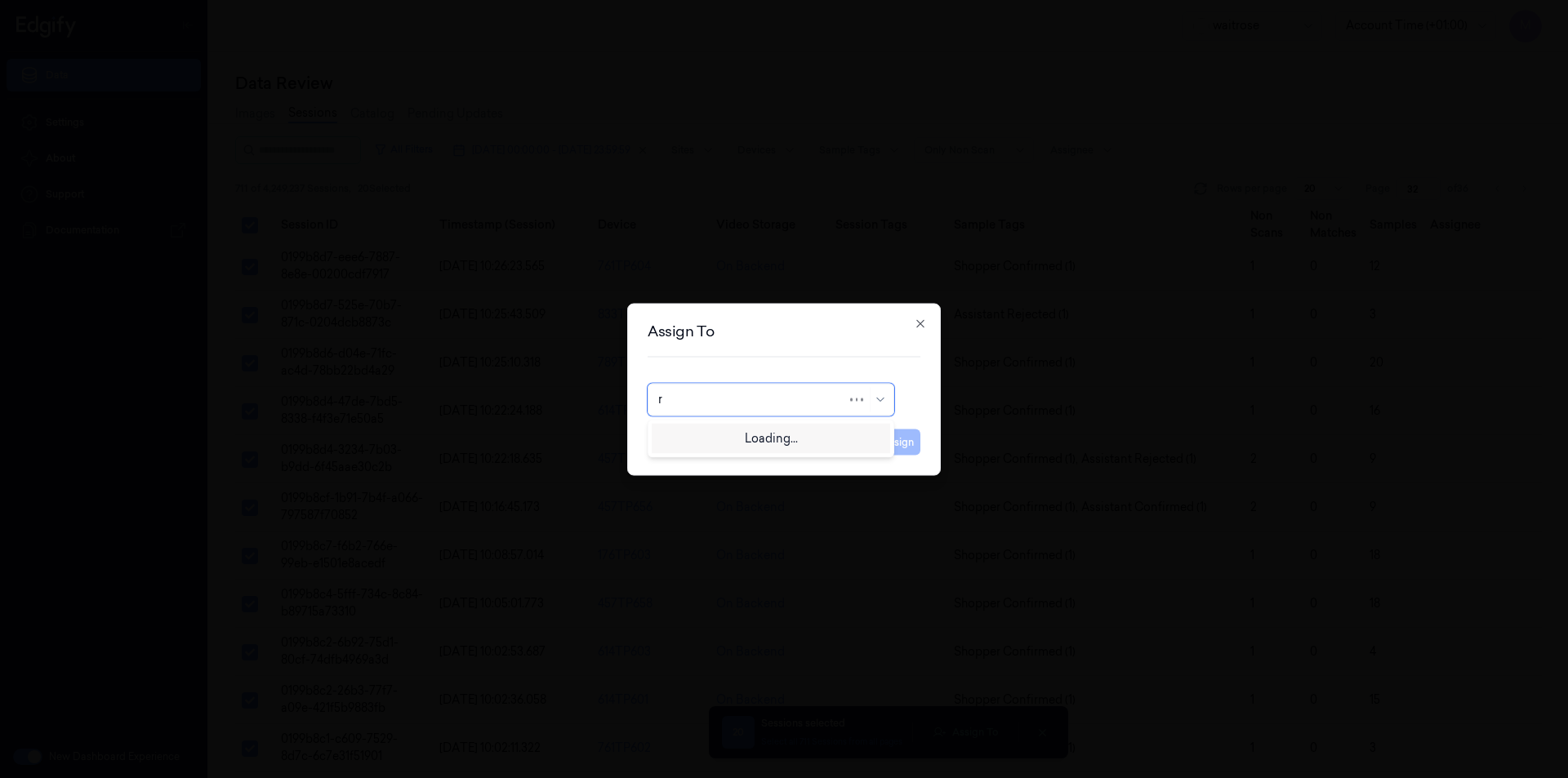
type input "ro"
click at [710, 439] on div "[PERSON_NAME]" at bounding box center [707, 436] width 98 height 17
click at [882, 451] on button "Assign" at bounding box center [898, 441] width 45 height 26
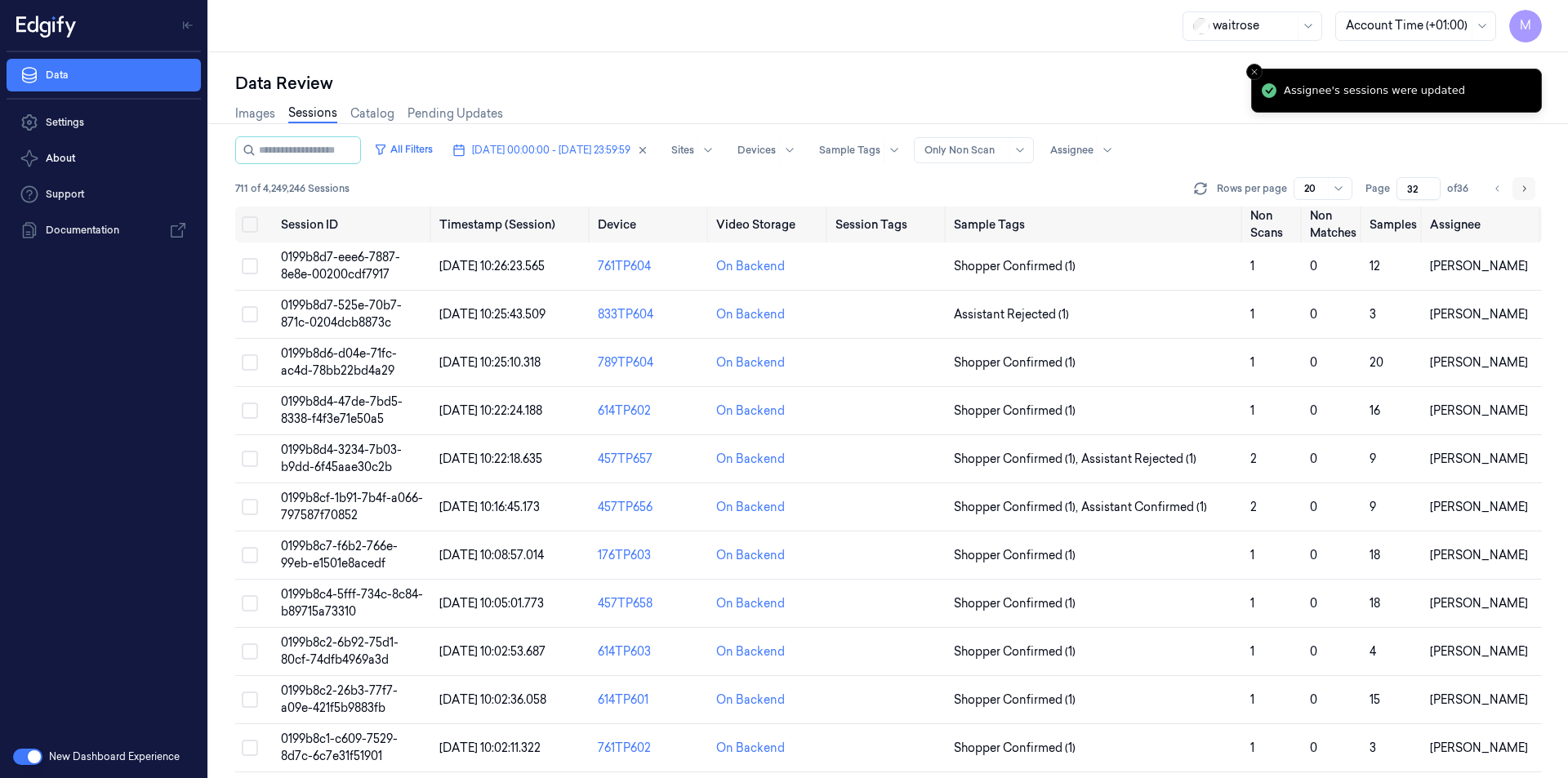
click at [1515, 189] on button "Go to next page" at bounding box center [1524, 188] width 22 height 22
type input "33"
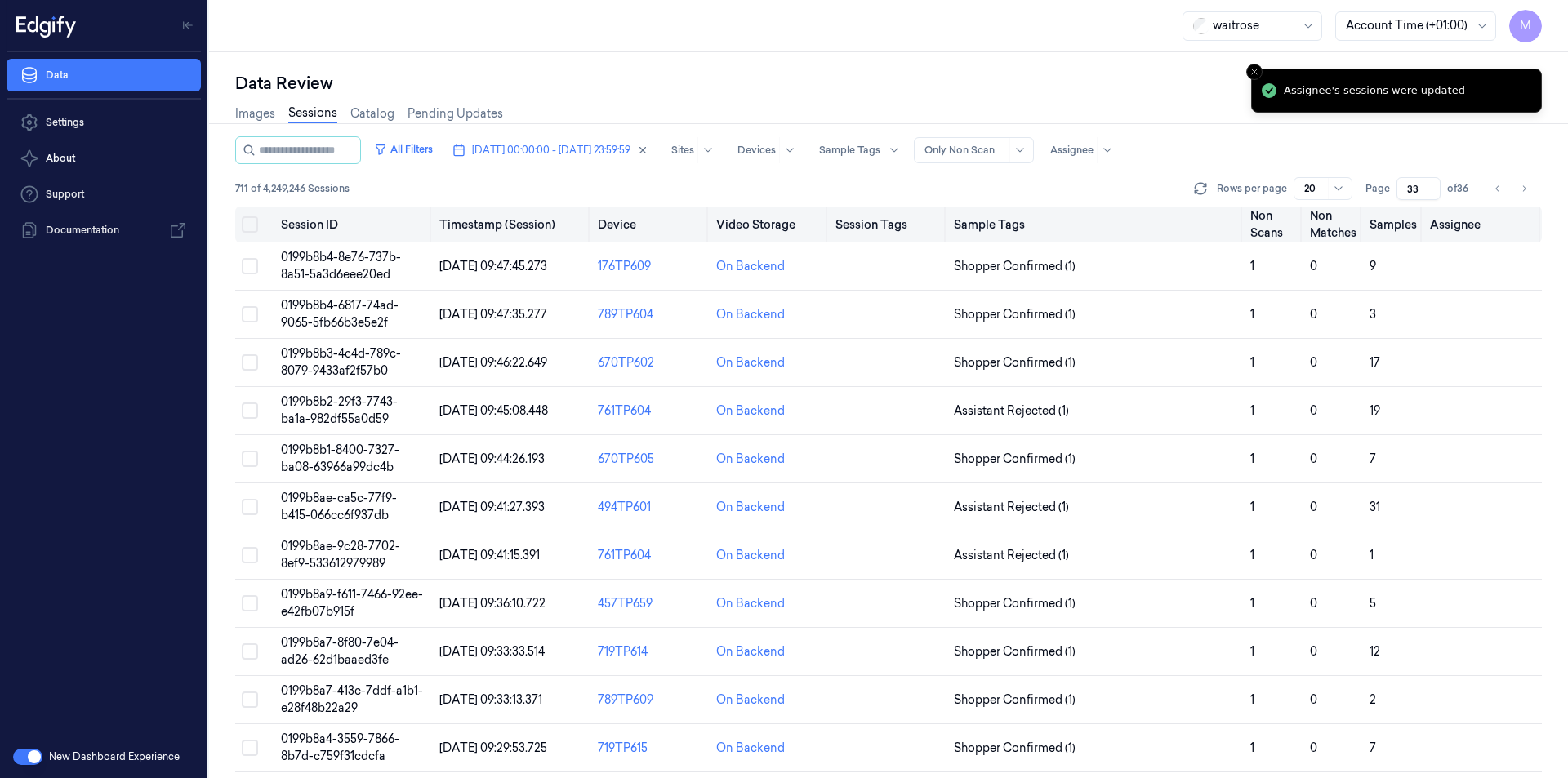
click at [248, 226] on button "Select all" at bounding box center [250, 225] width 16 height 16
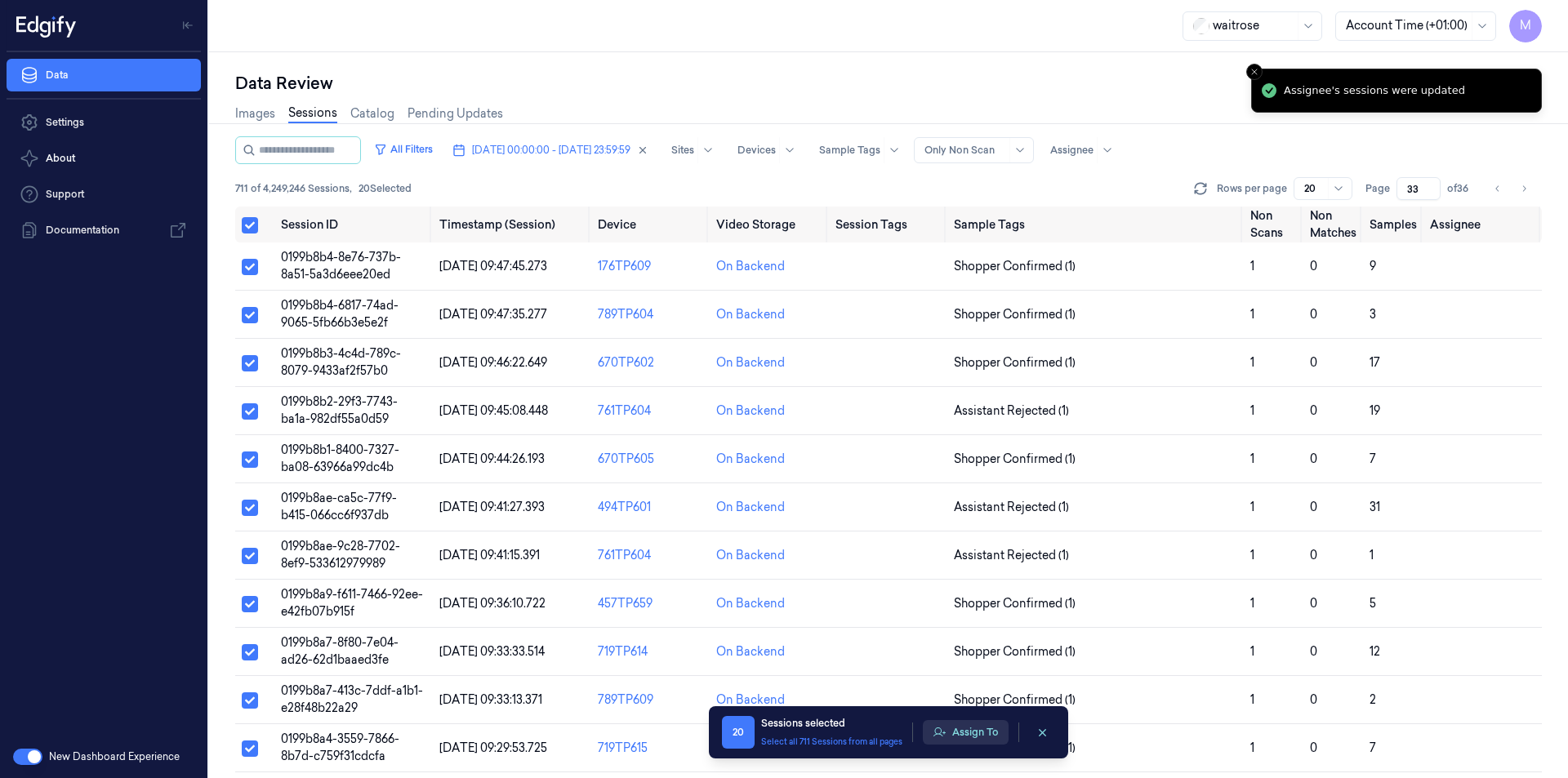
click at [993, 734] on button "Assign To" at bounding box center [965, 732] width 86 height 24
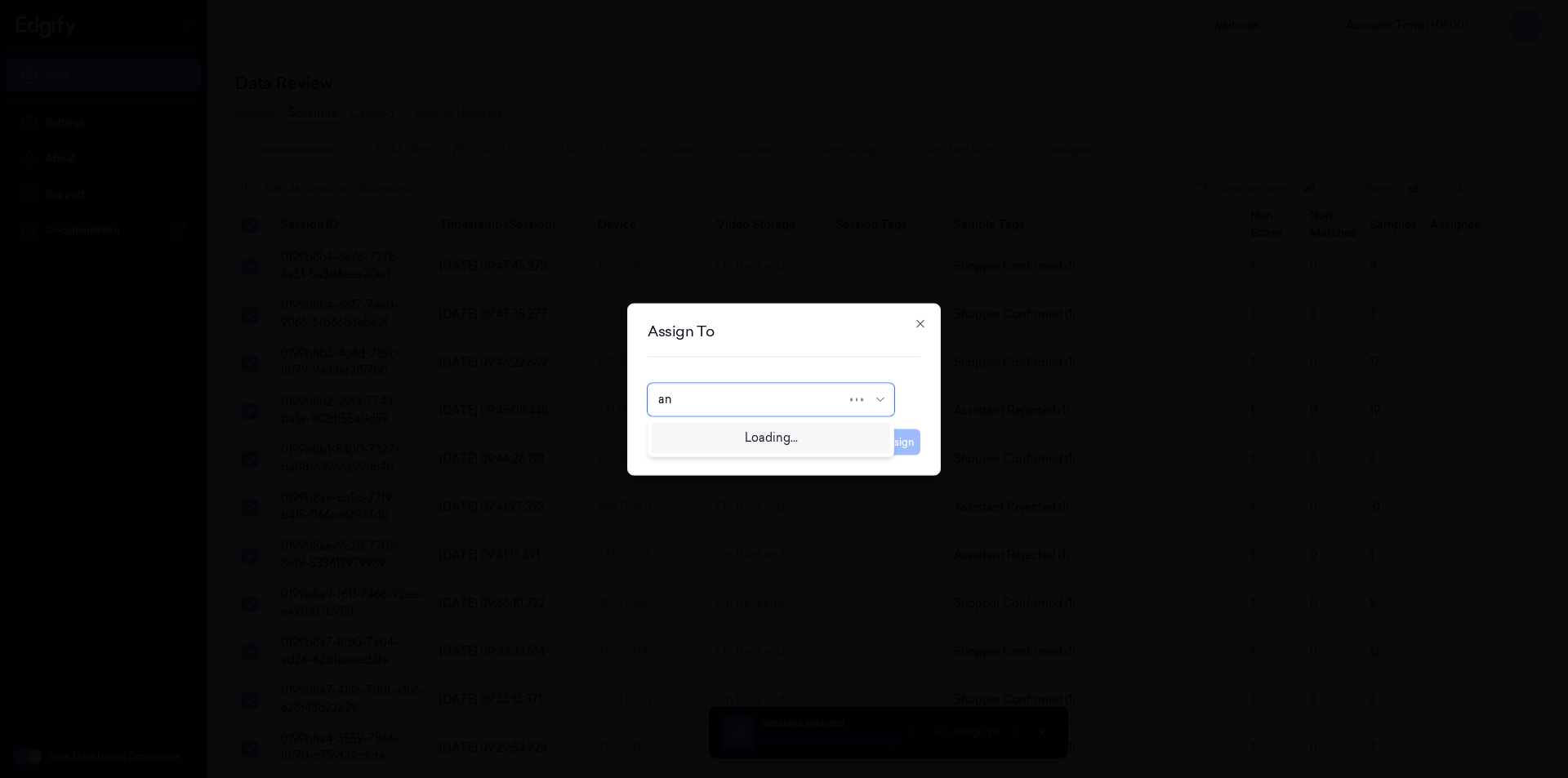
type input "ank"
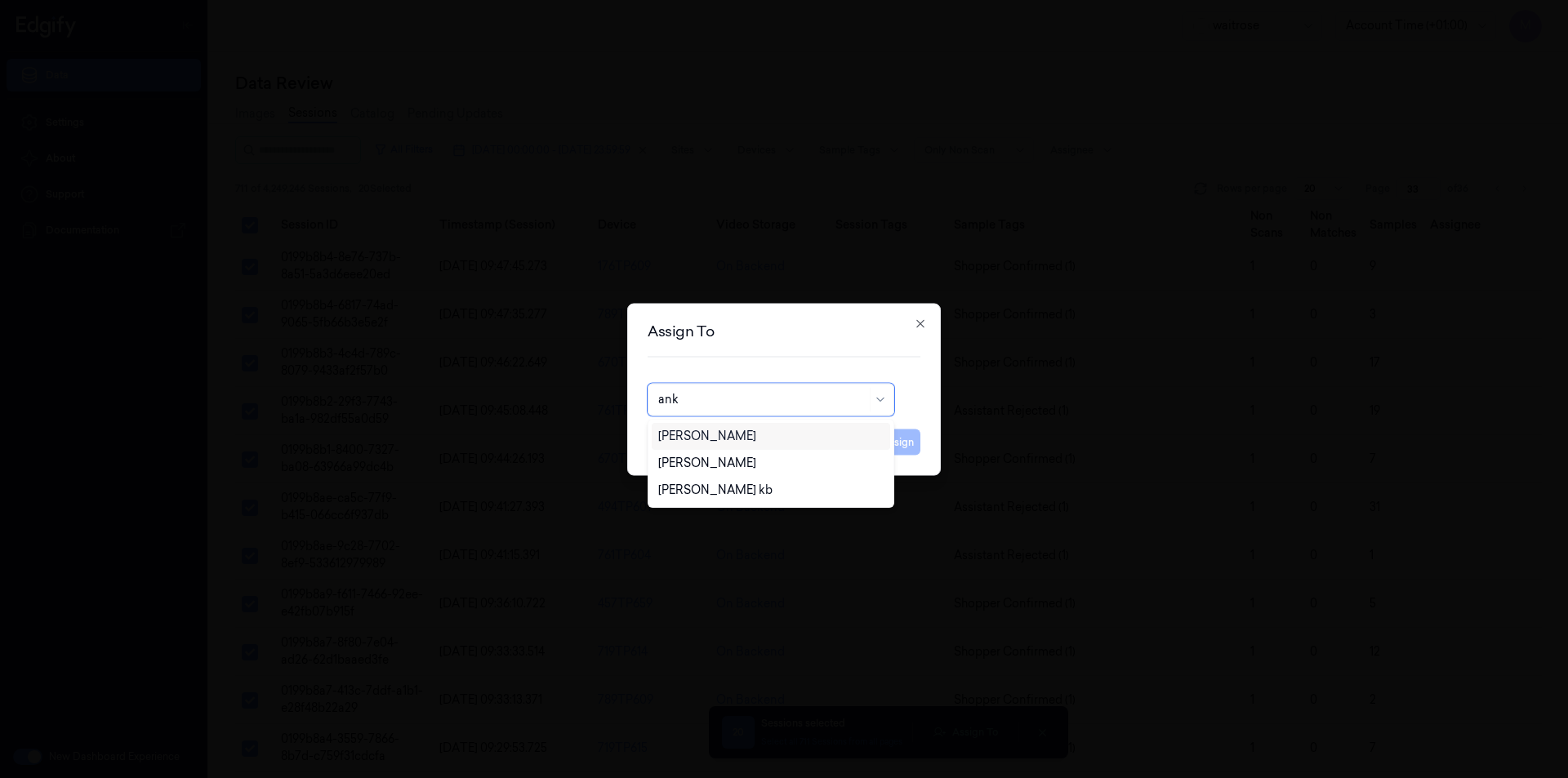
click at [727, 438] on div "[PERSON_NAME]" at bounding box center [771, 436] width 225 height 17
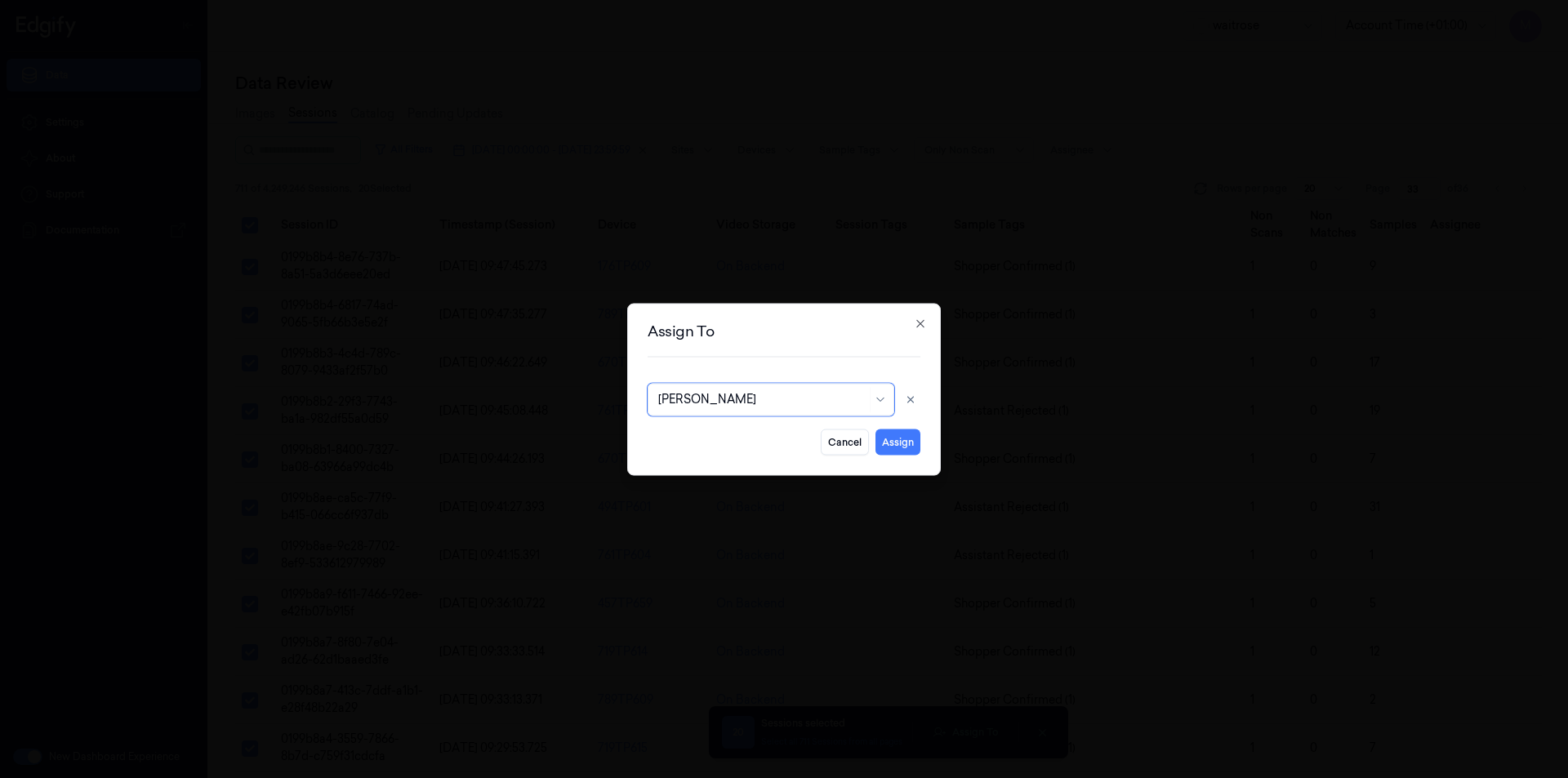
click at [898, 456] on div "Assign To option [PERSON_NAME], selected. [PERSON_NAME] Cancel Assign Close" at bounding box center [784, 389] width 314 height 172
click at [902, 446] on button "Assign" at bounding box center [898, 441] width 45 height 26
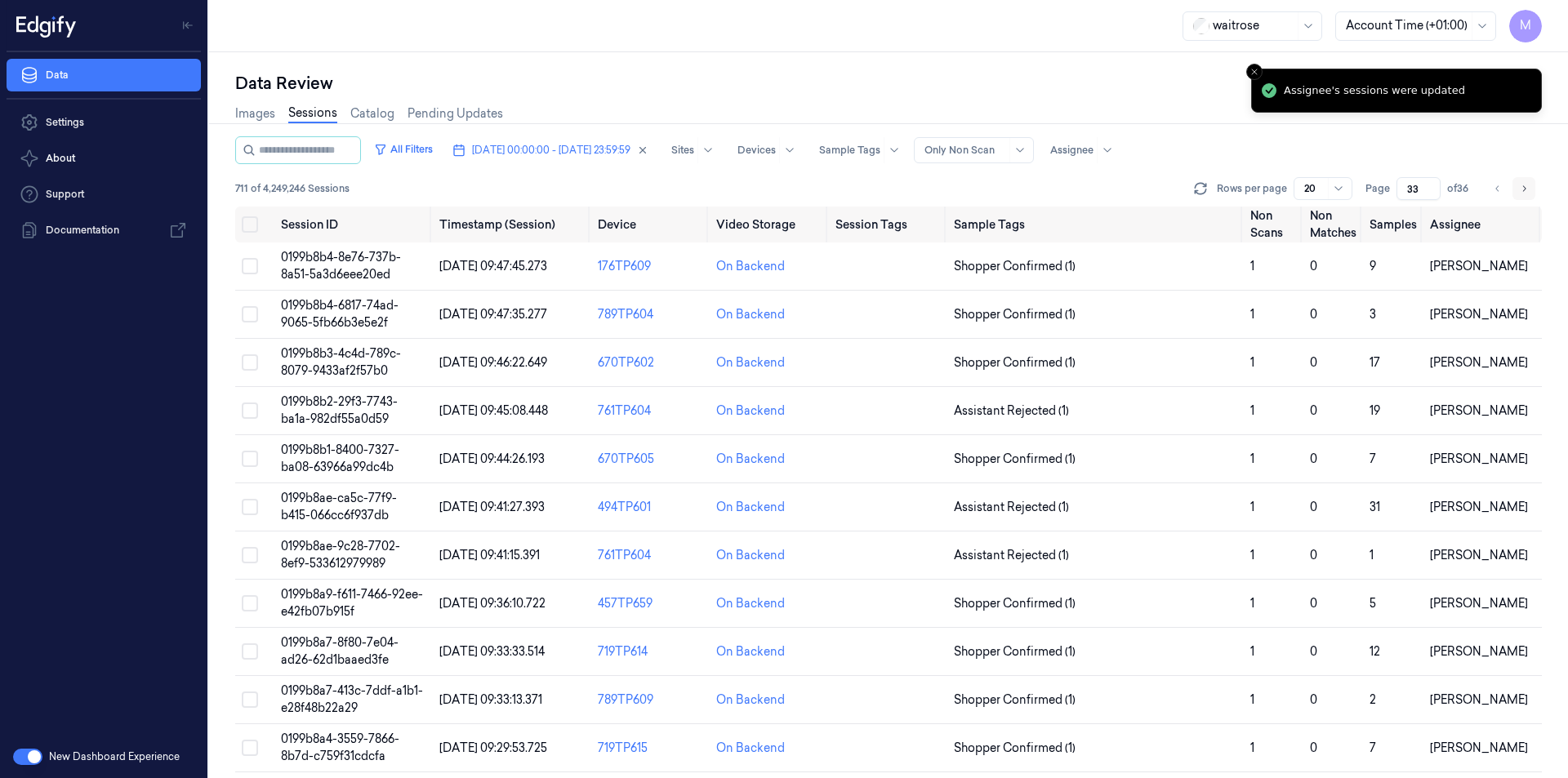
click at [1527, 191] on icon "Go to next page" at bounding box center [1524, 188] width 10 height 13
type input "34"
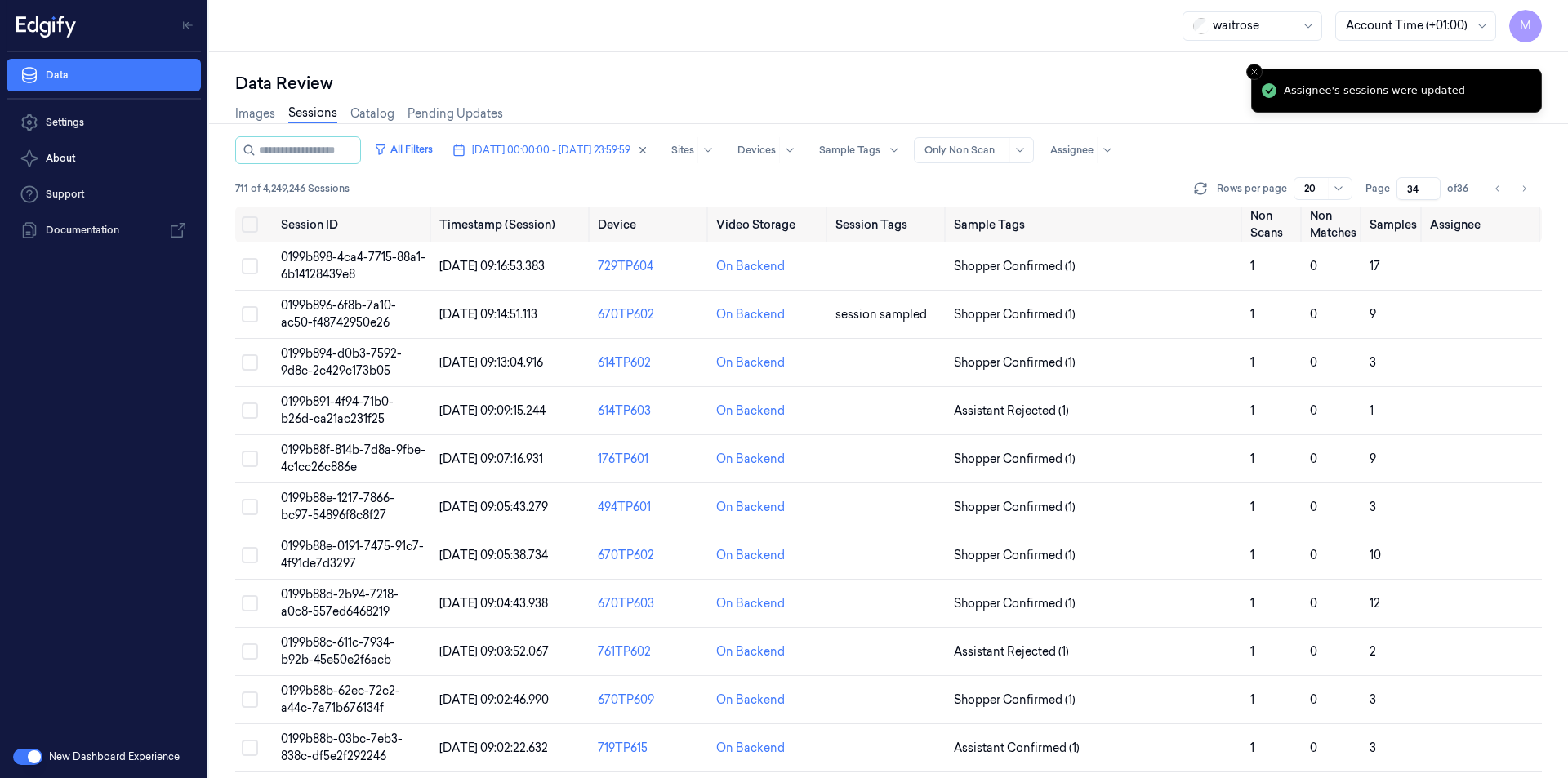
click at [1158, 98] on div "Images Sessions Catalog Pending Updates" at bounding box center [888, 116] width 1307 height 41
